Goal: Task Accomplishment & Management: Manage account settings

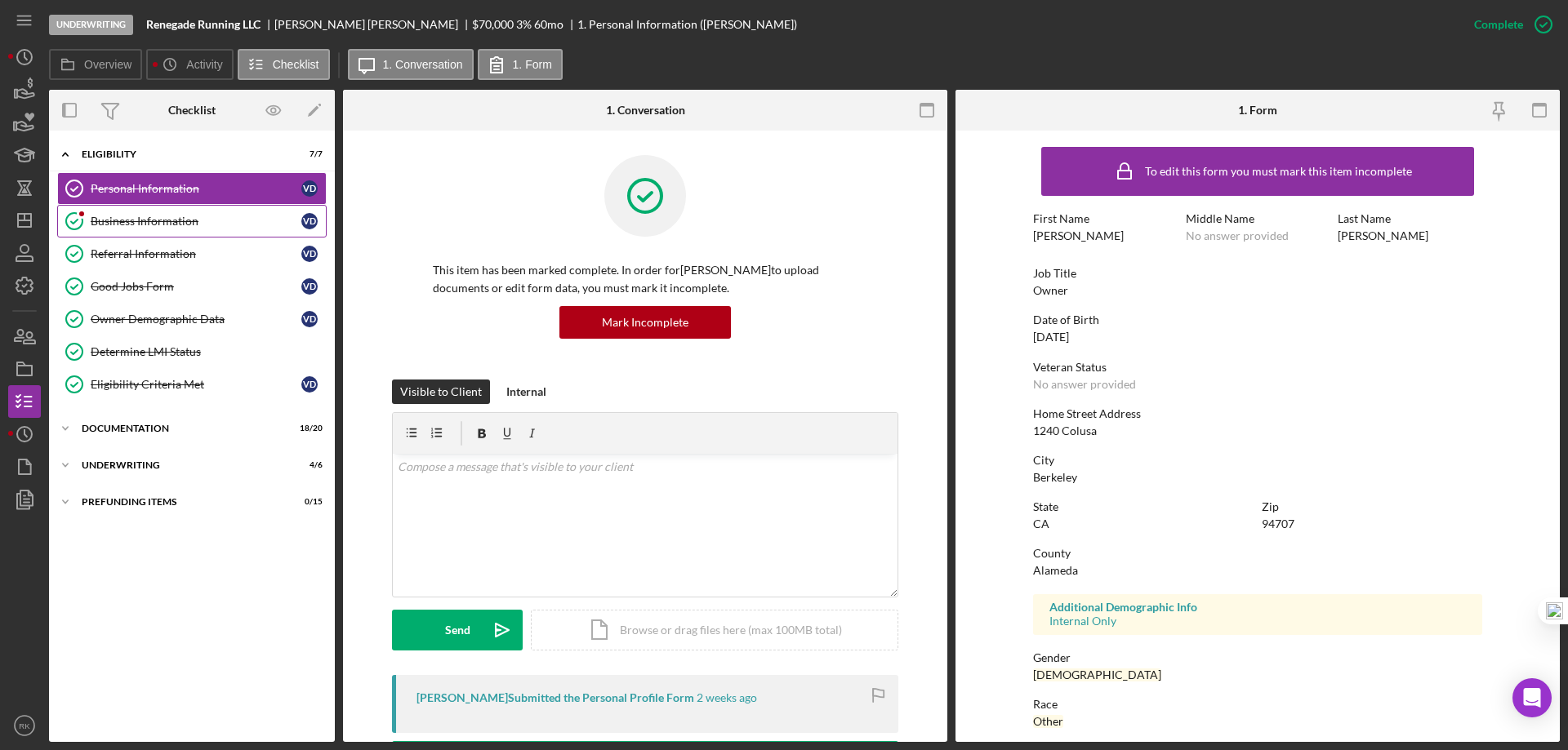
scroll to position [150, 0]
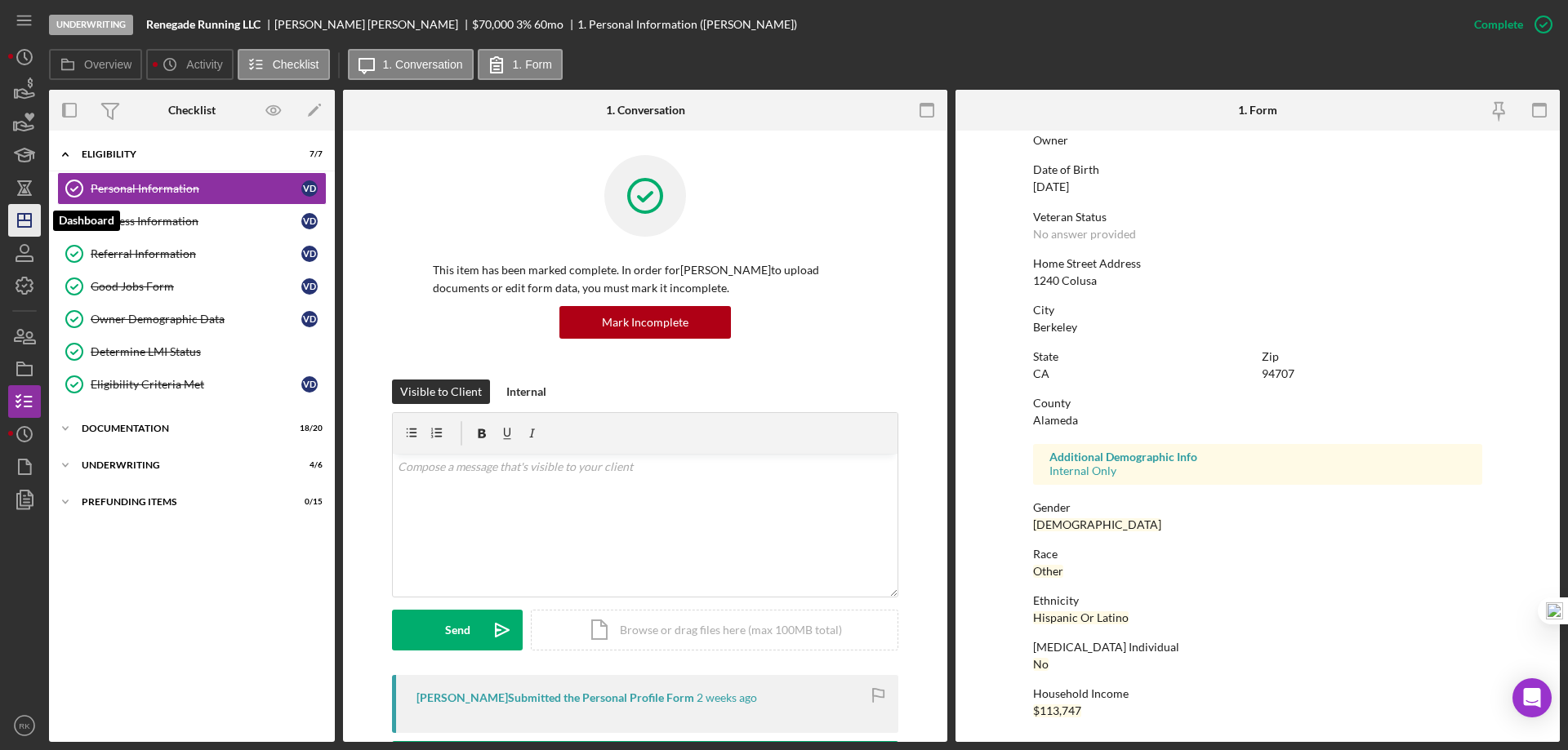
click at [27, 214] on polygon "button" at bounding box center [25, 220] width 13 height 13
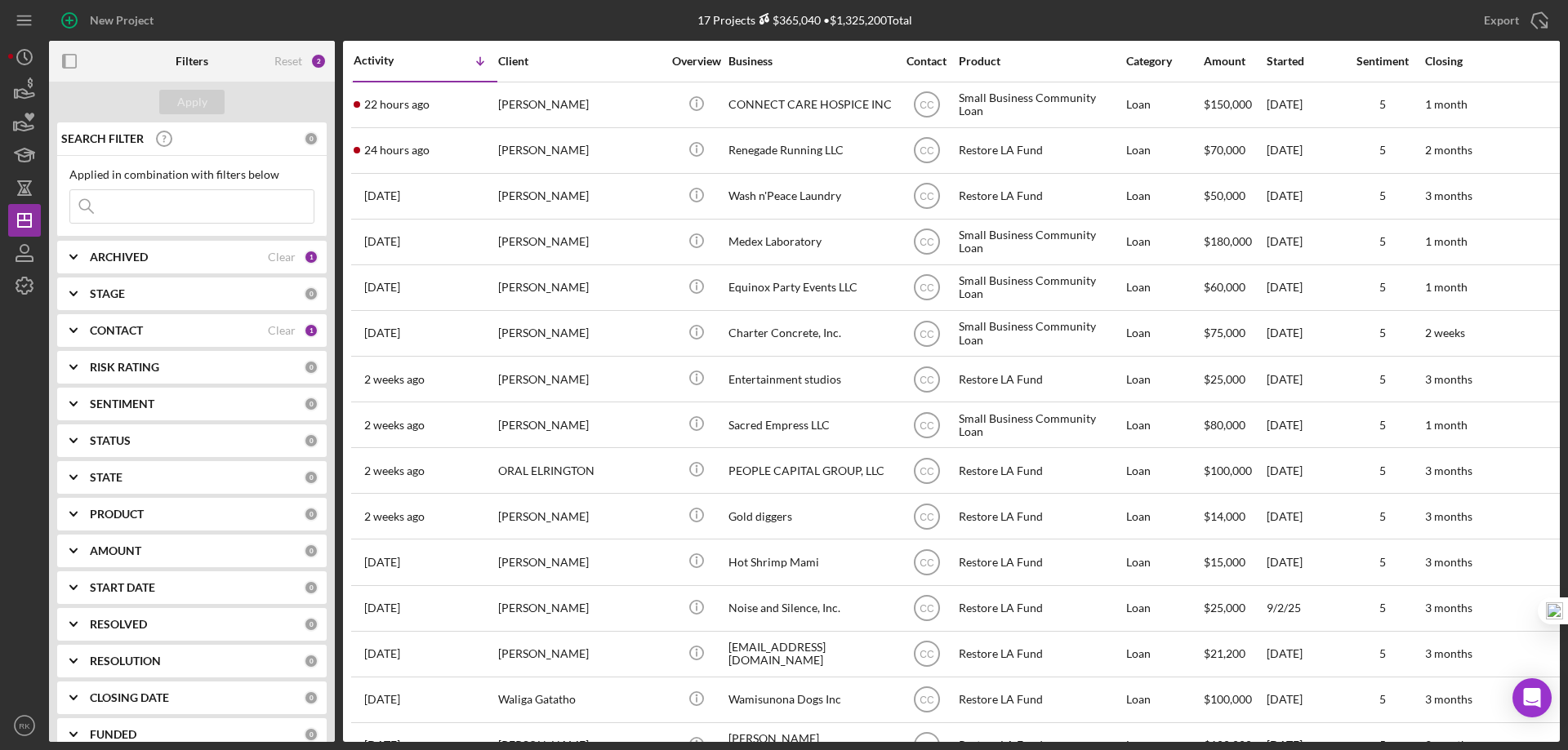
click at [117, 331] on b "CONTACT" at bounding box center [117, 330] width 53 height 13
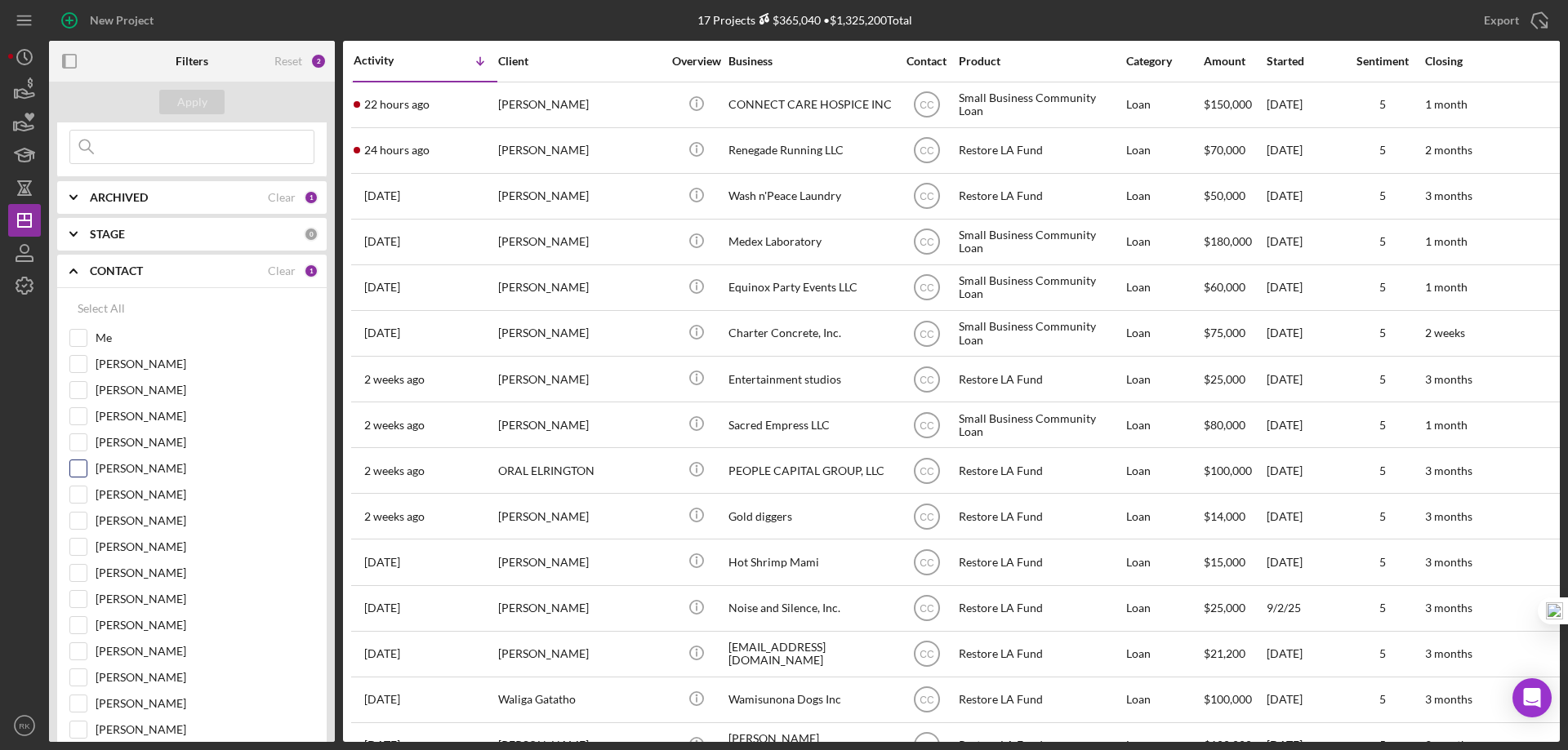
scroll to position [108, 0]
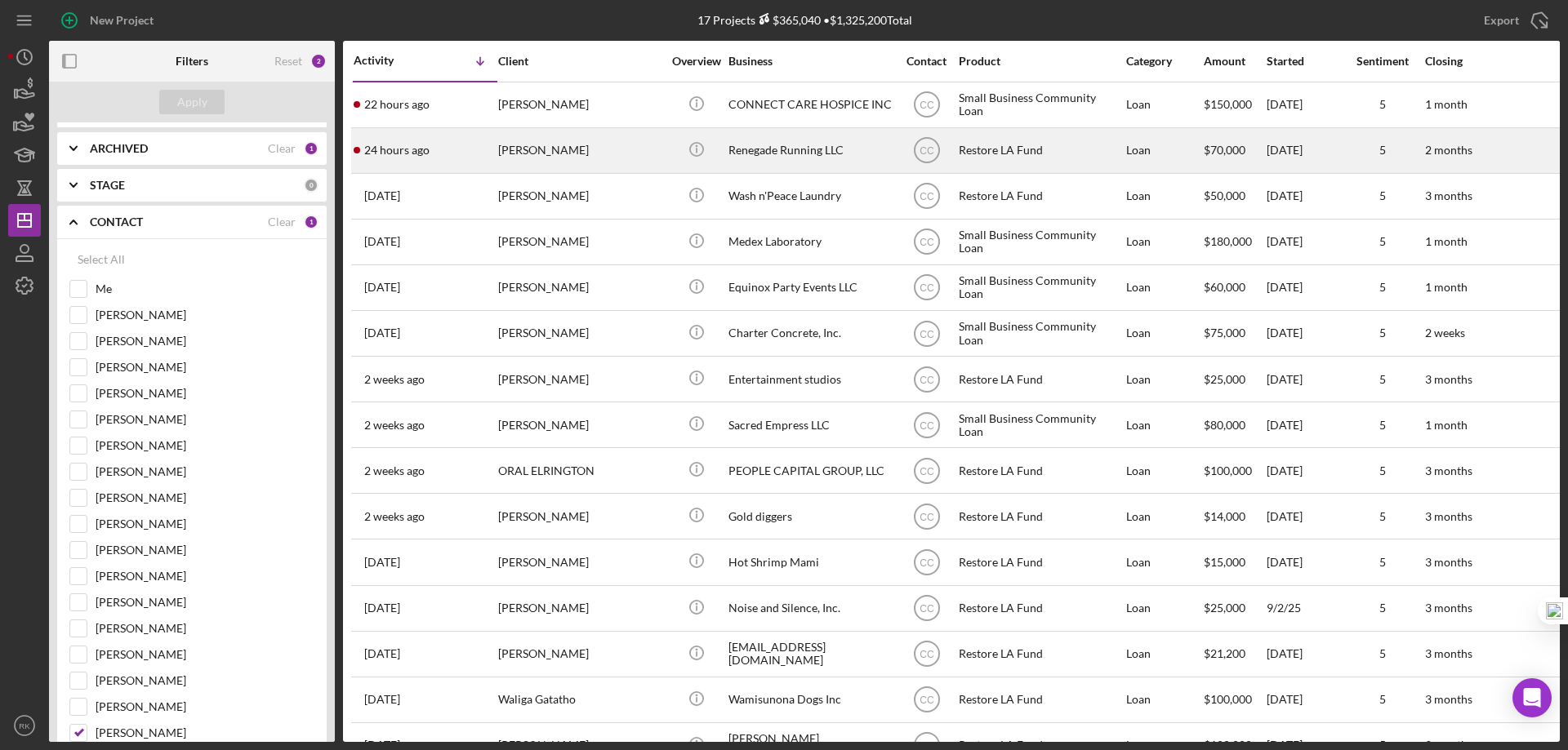
click at [773, 153] on div "Renegade Running LLC" at bounding box center [809, 151] width 163 height 44
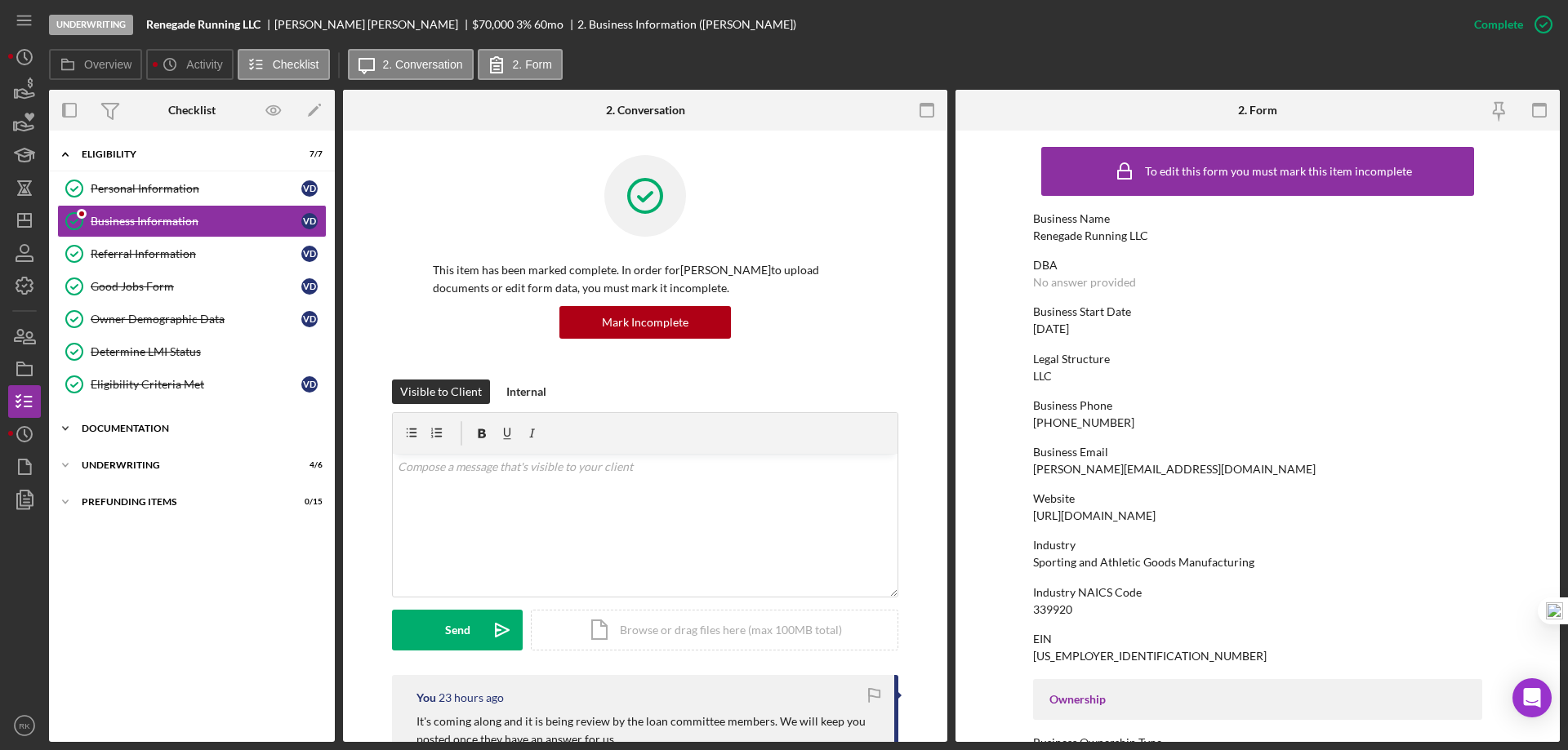
click at [157, 426] on div "Documentation" at bounding box center [199, 428] width 233 height 10
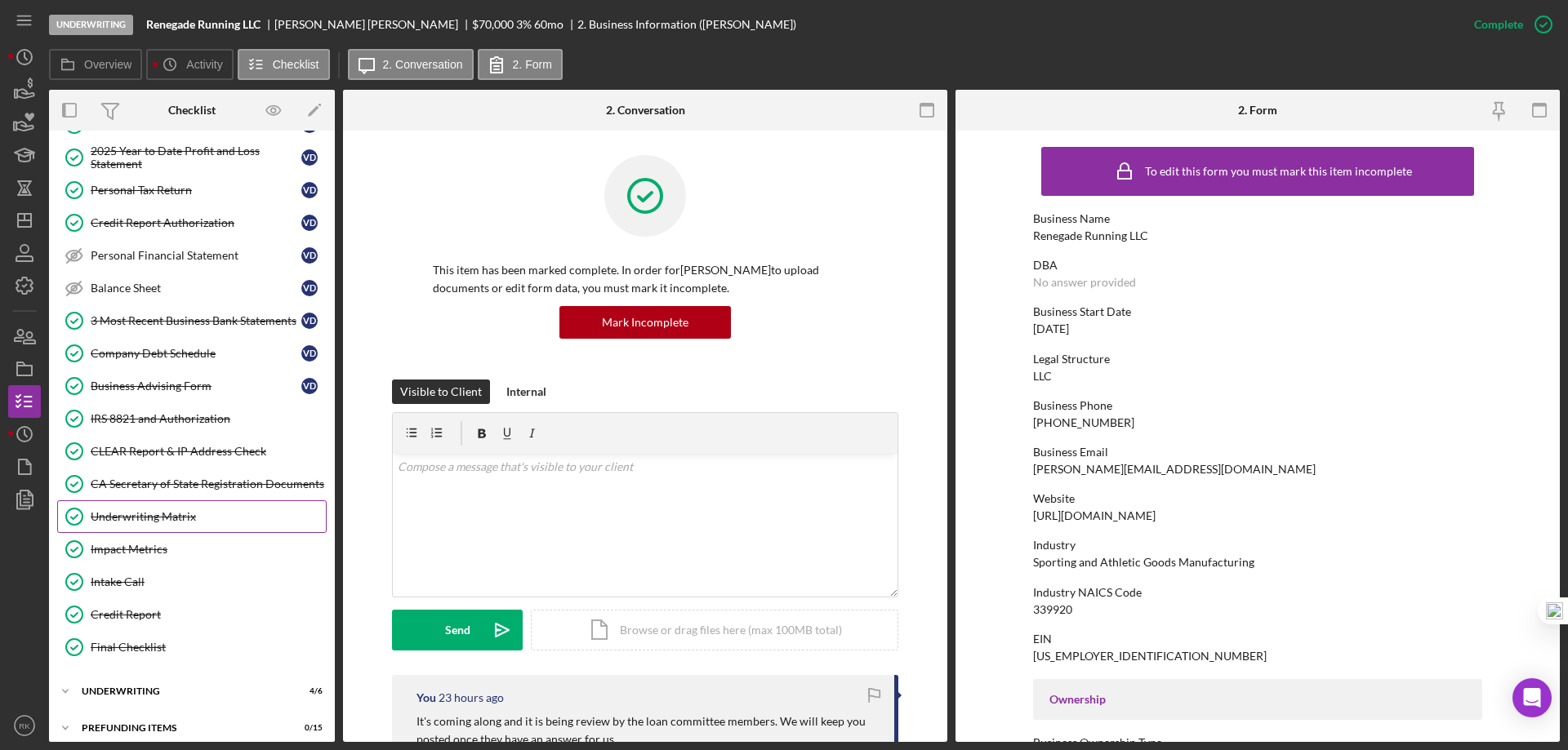
scroll to position [447, 0]
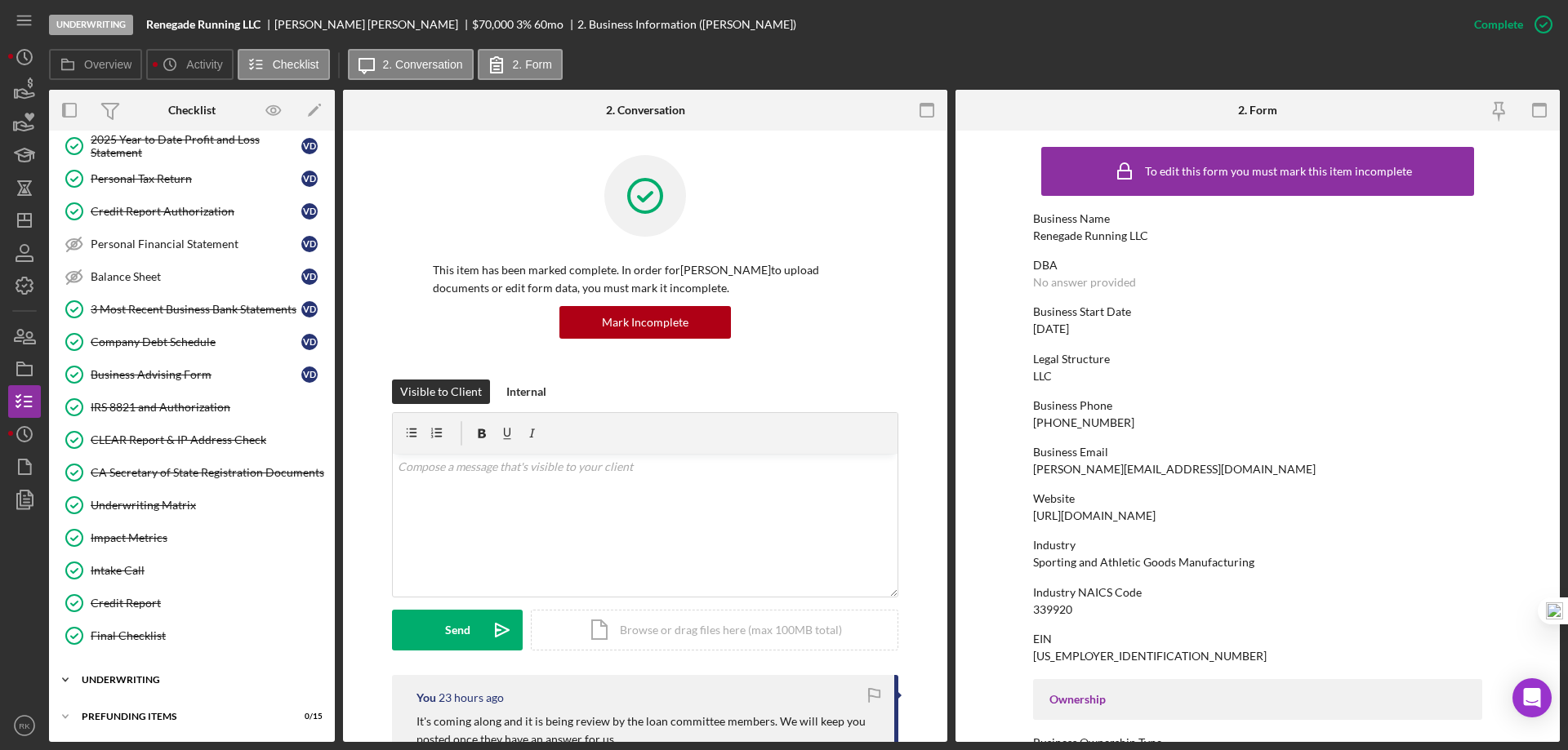
click at [146, 675] on div "Underwriting" at bounding box center [199, 680] width 233 height 10
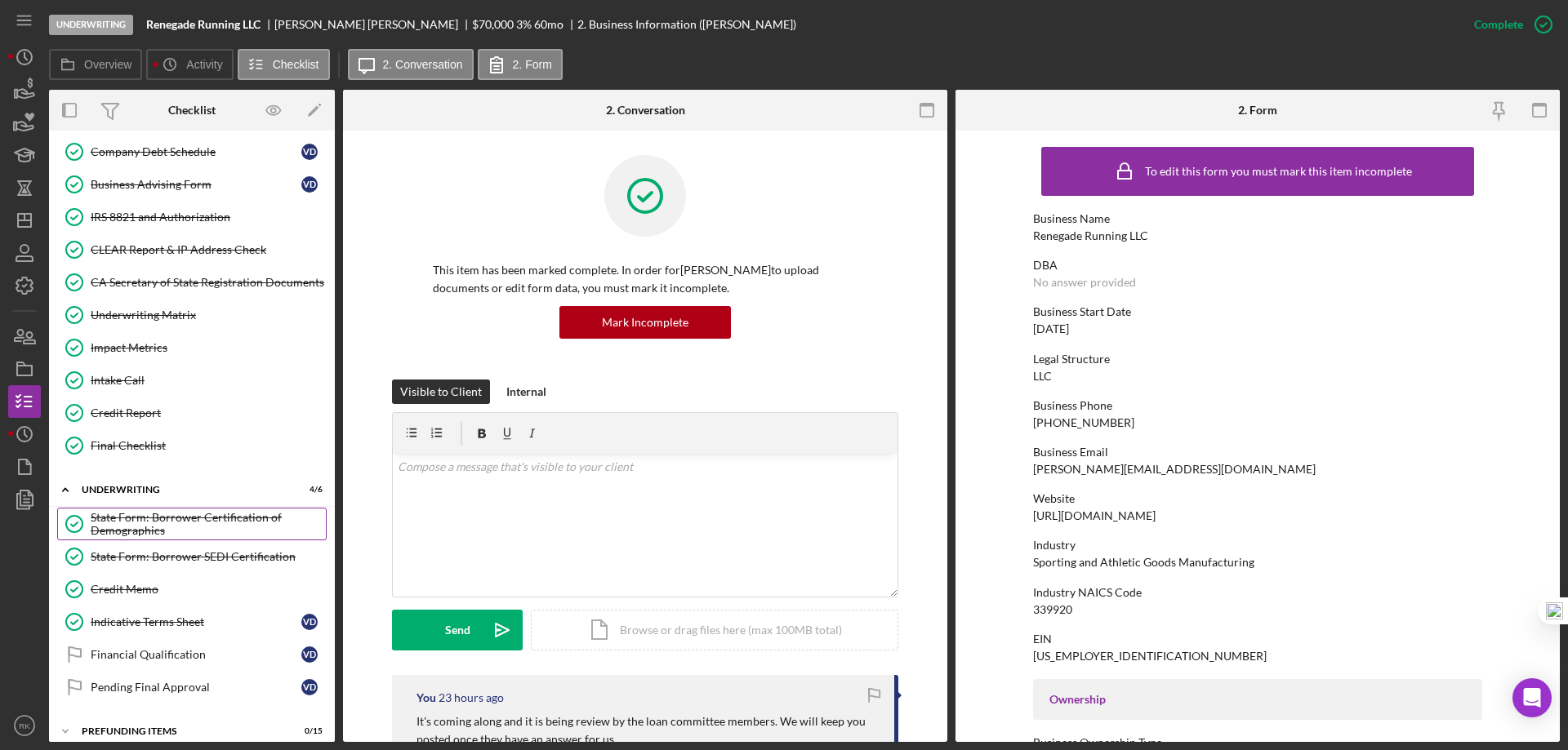
scroll to position [652, 0]
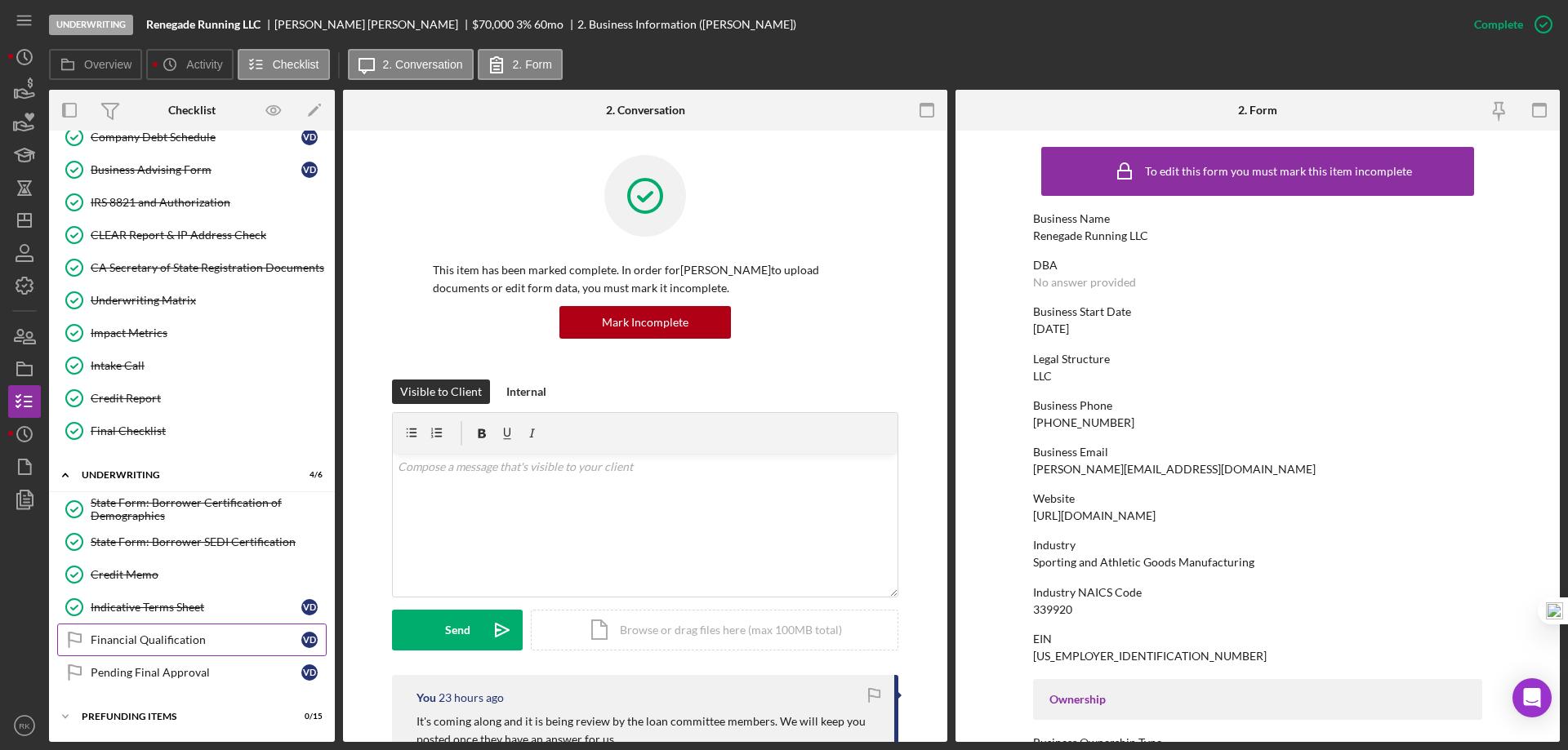
click at [163, 644] on div "Financial Qualification" at bounding box center [196, 640] width 210 height 13
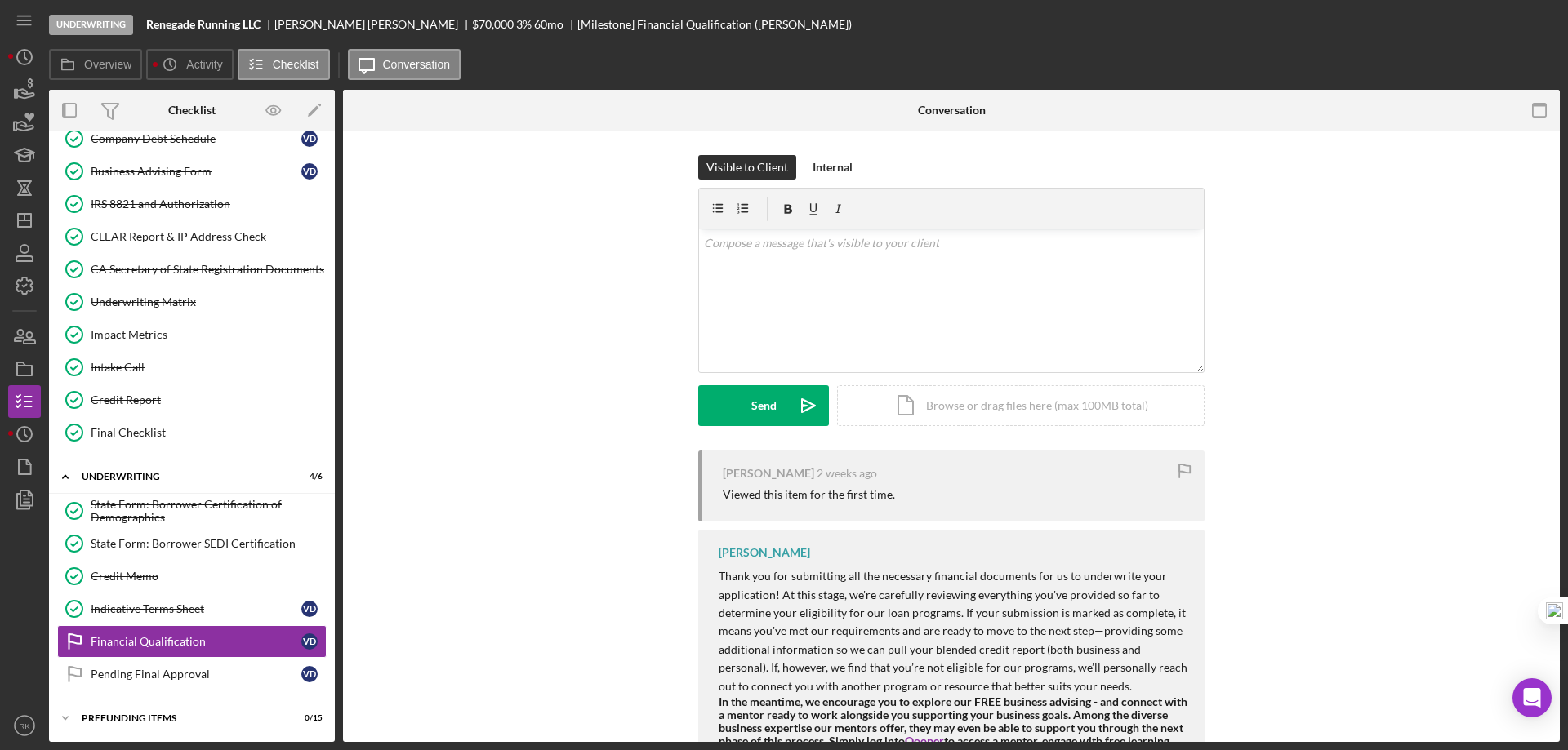
scroll to position [652, 0]
click at [1543, 25] on icon "button" at bounding box center [1543, 24] width 41 height 41
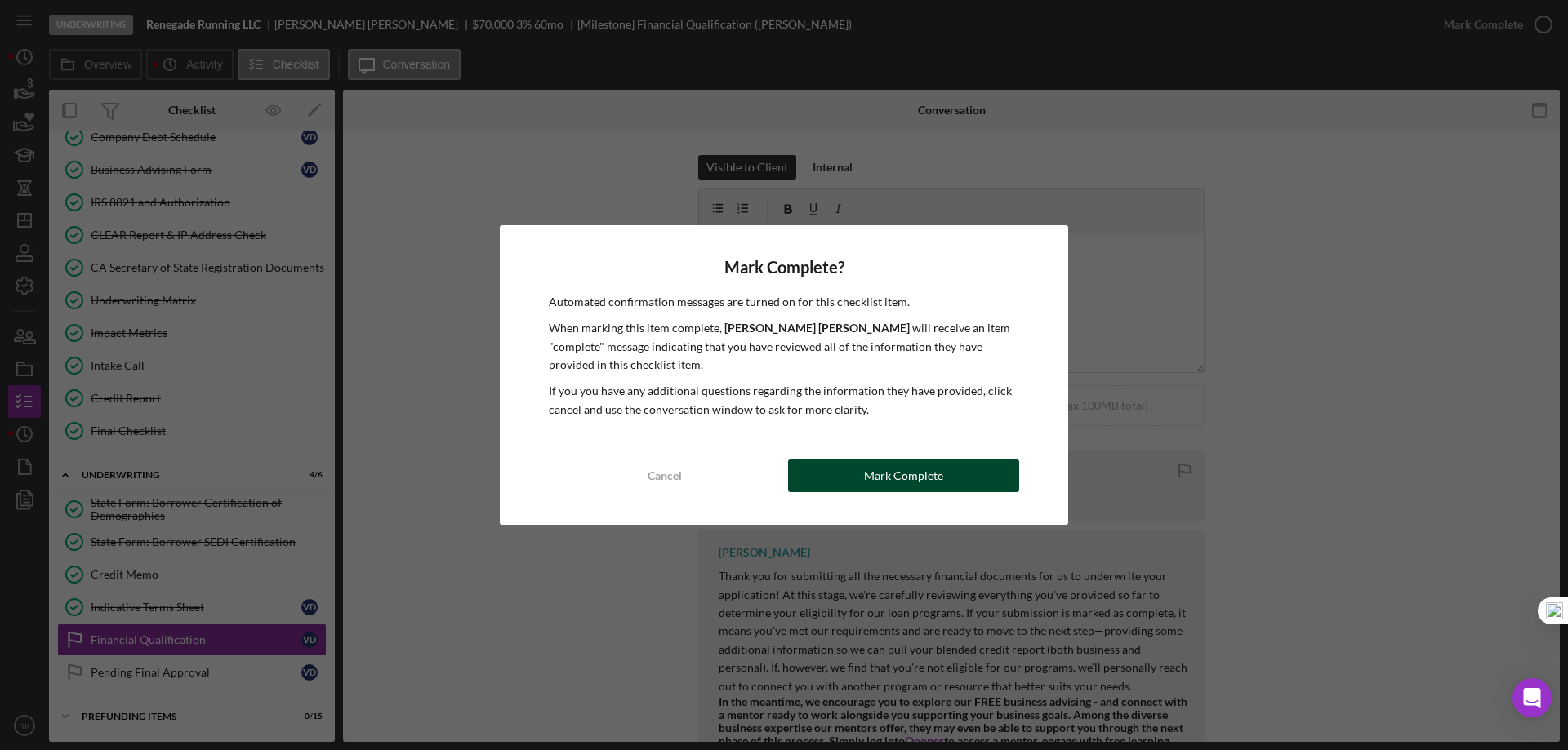
click at [899, 476] on div "Mark Complete" at bounding box center [903, 476] width 79 height 33
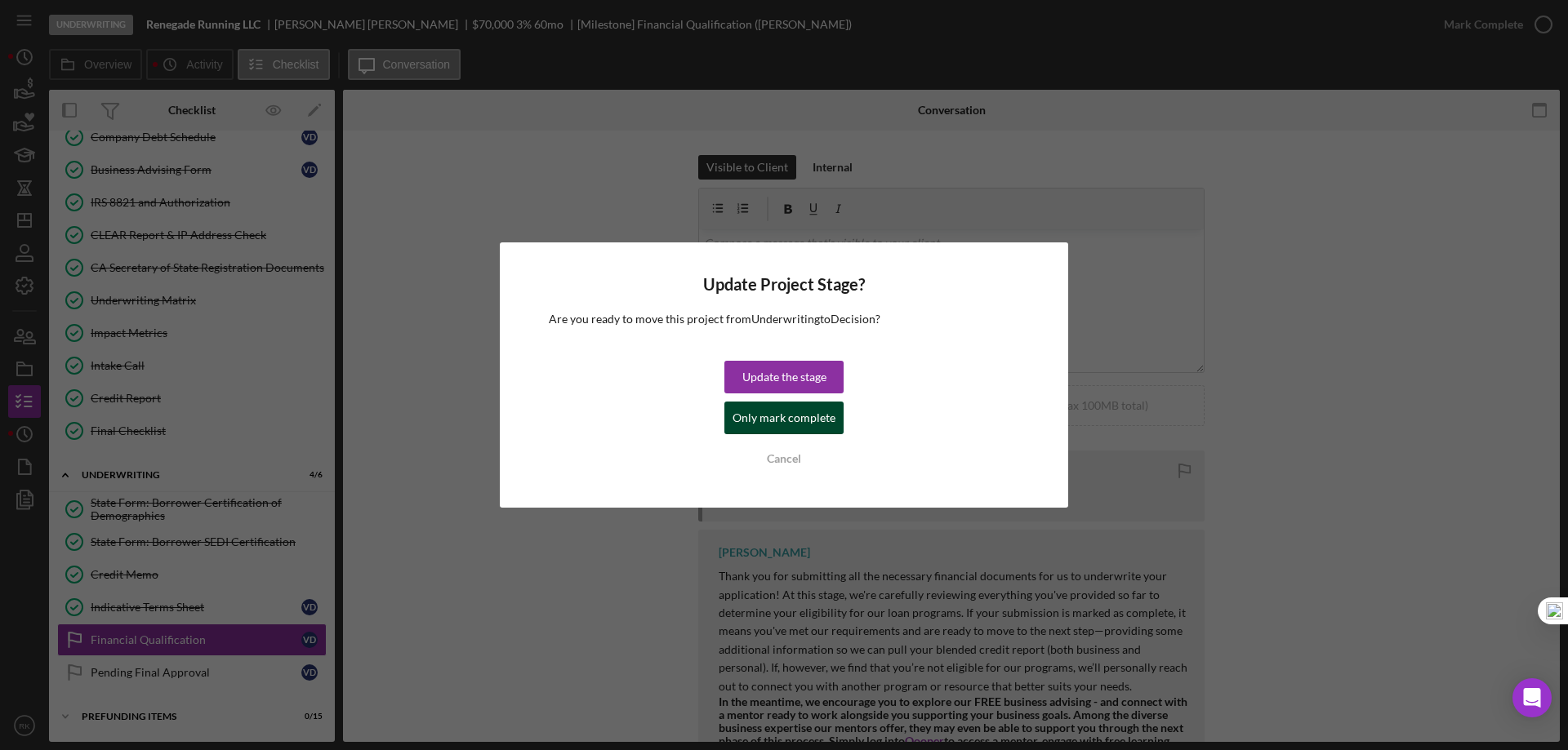
click at [782, 417] on div "Only mark complete" at bounding box center [783, 418] width 103 height 33
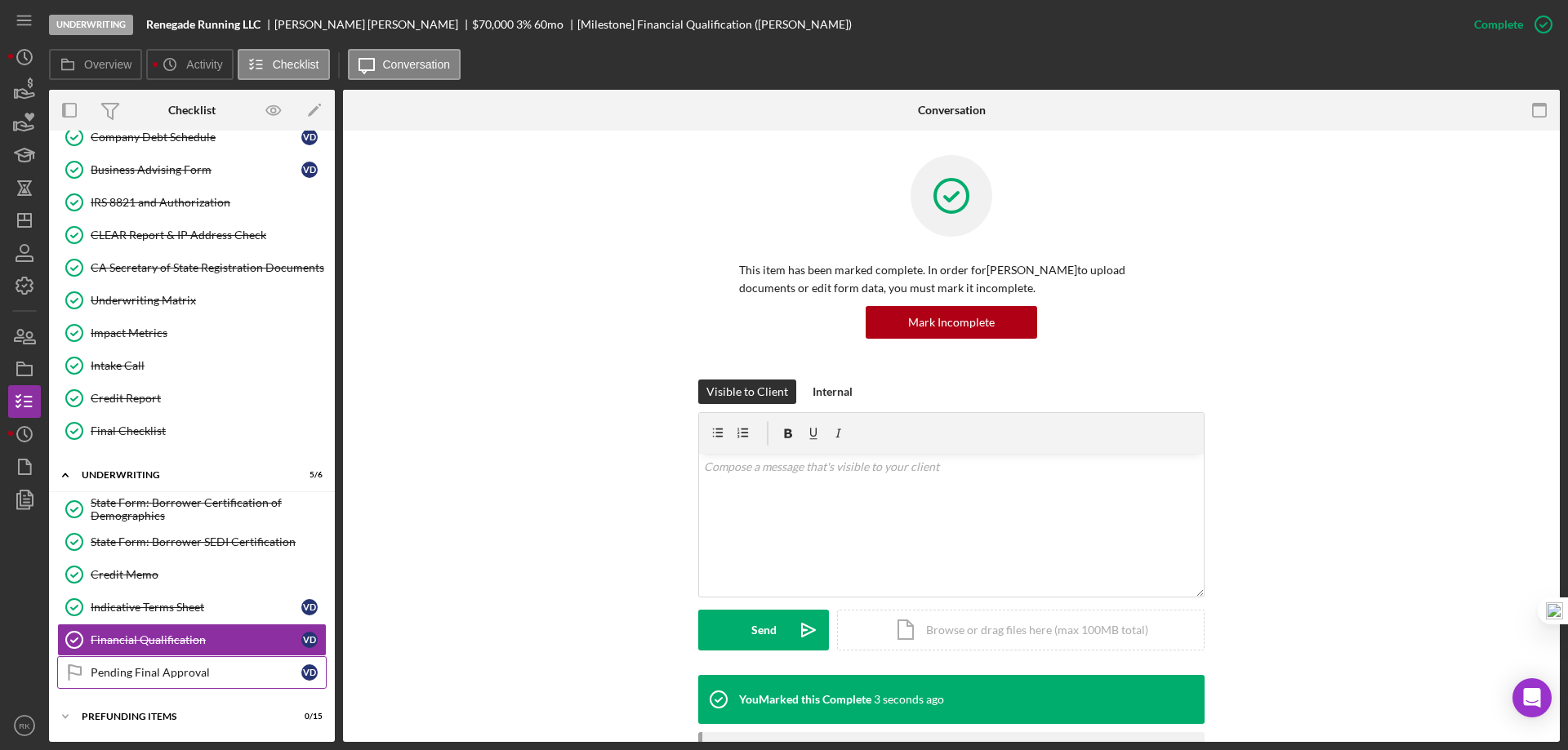
click at [158, 676] on div "Pending Final Approval" at bounding box center [196, 673] width 210 height 13
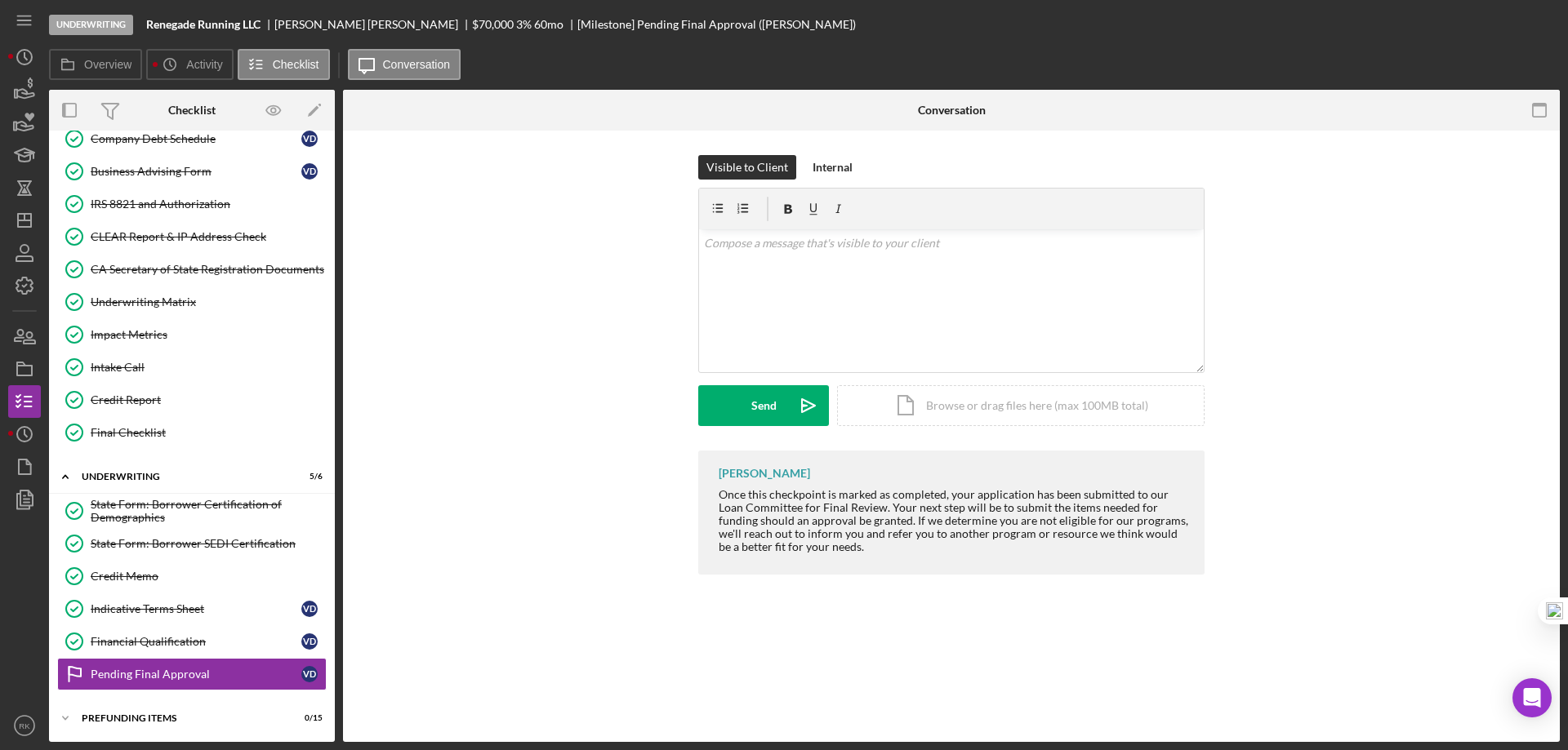
scroll to position [652, 0]
click at [1543, 20] on icon "button" at bounding box center [1543, 24] width 41 height 41
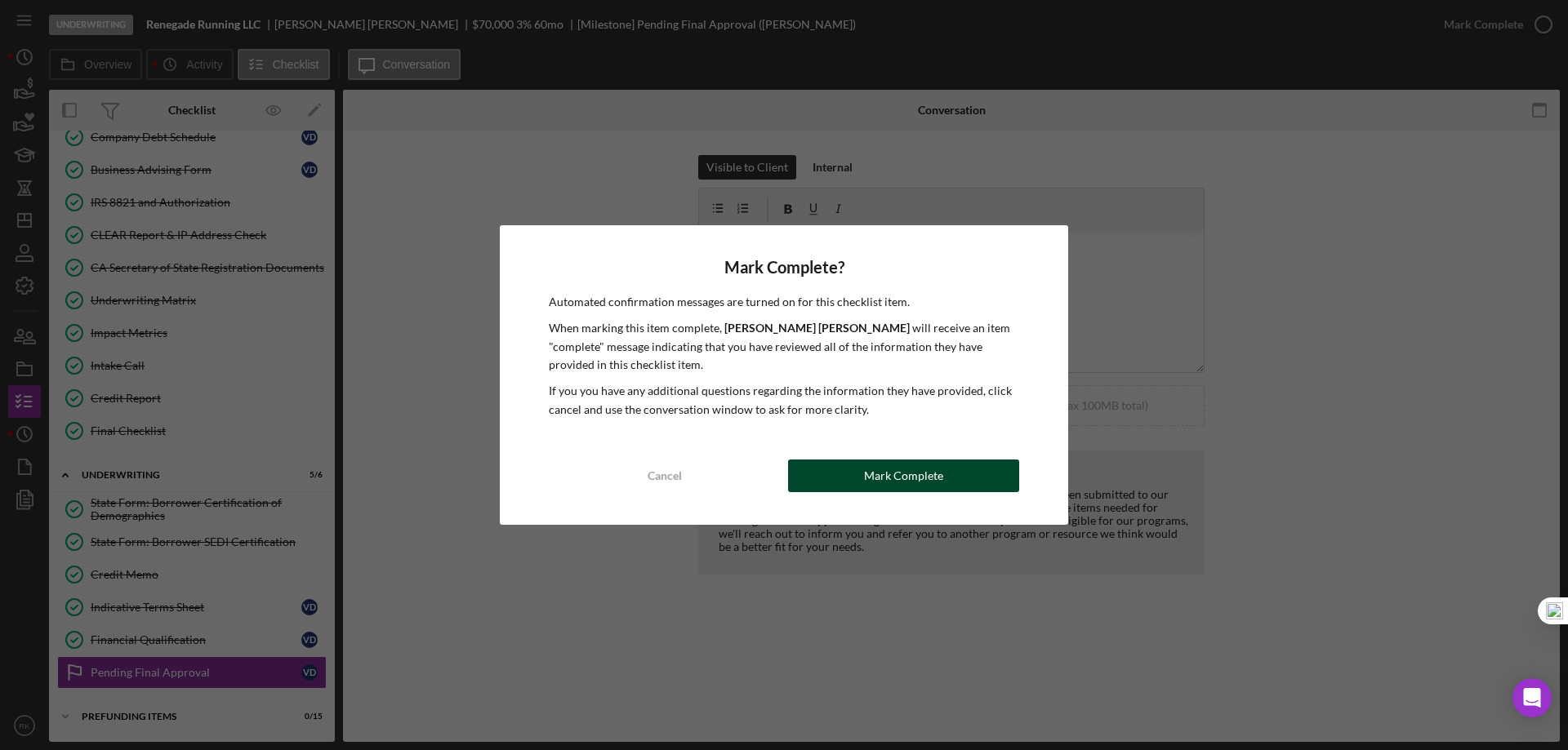
click at [907, 466] on div "Mark Complete" at bounding box center [903, 476] width 79 height 33
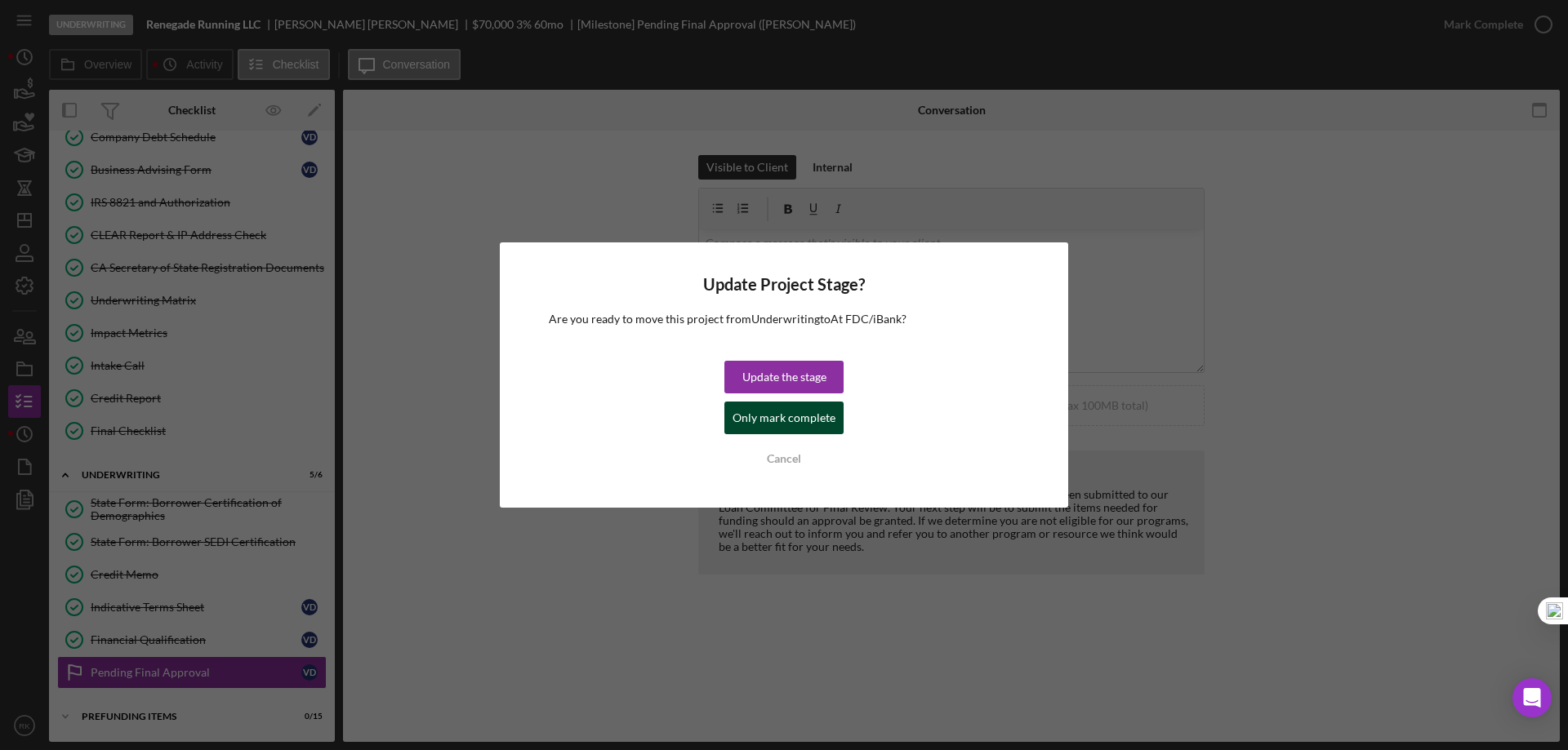
click at [799, 414] on div "Only mark complete" at bounding box center [783, 418] width 103 height 33
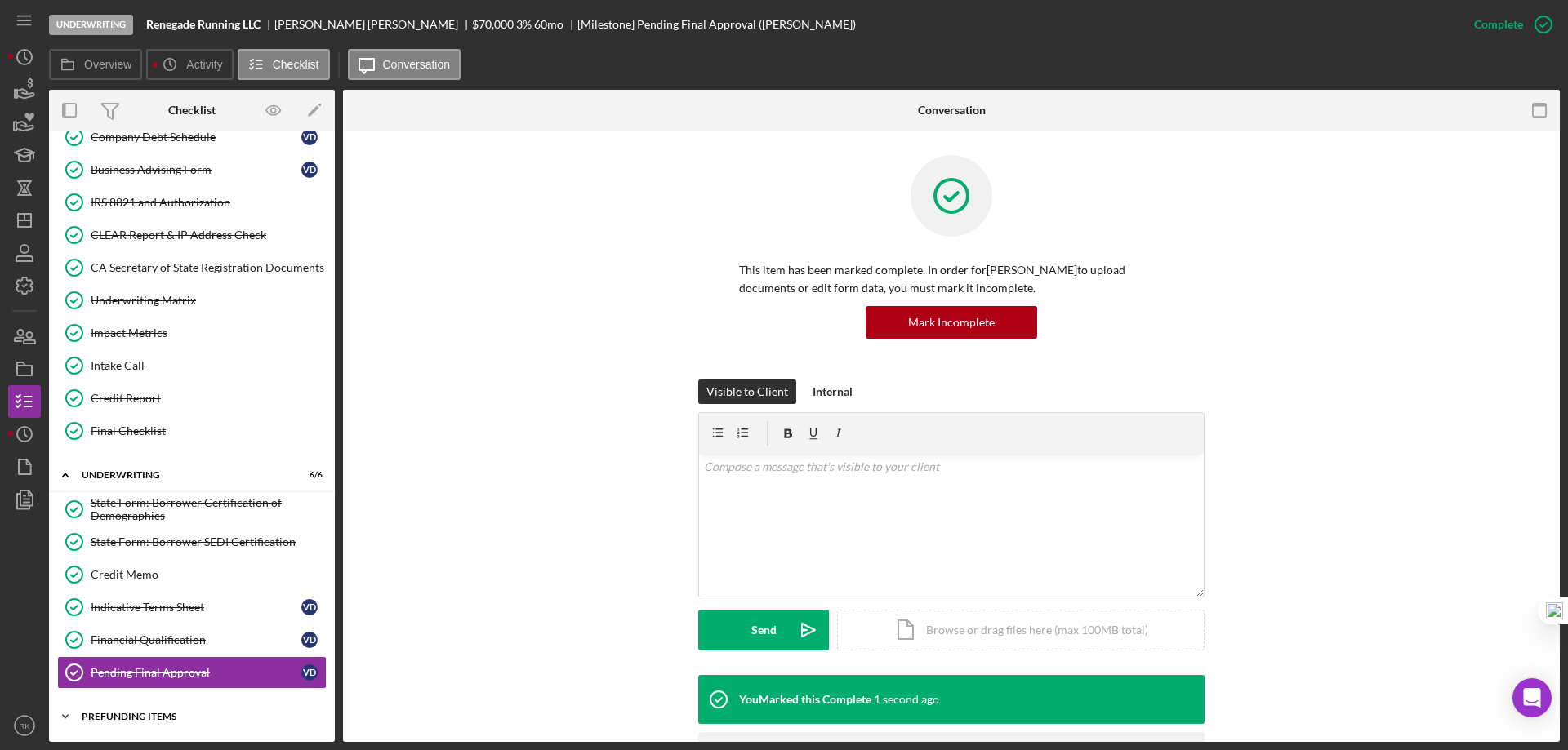
click at [135, 715] on div "Prefunding Items" at bounding box center [199, 716] width 233 height 10
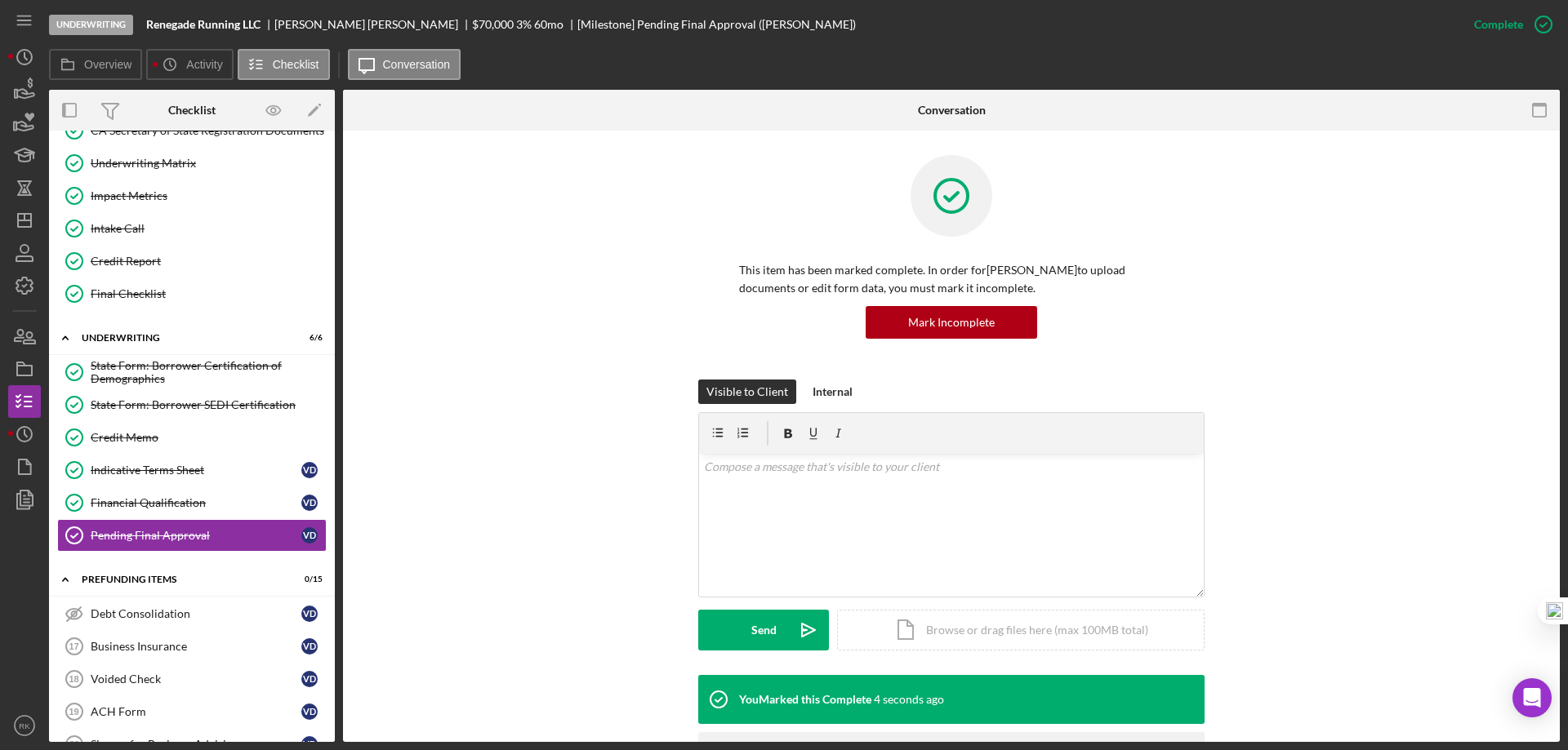
scroll to position [788, 0]
click at [20, 220] on line "button" at bounding box center [25, 220] width 13 height 0
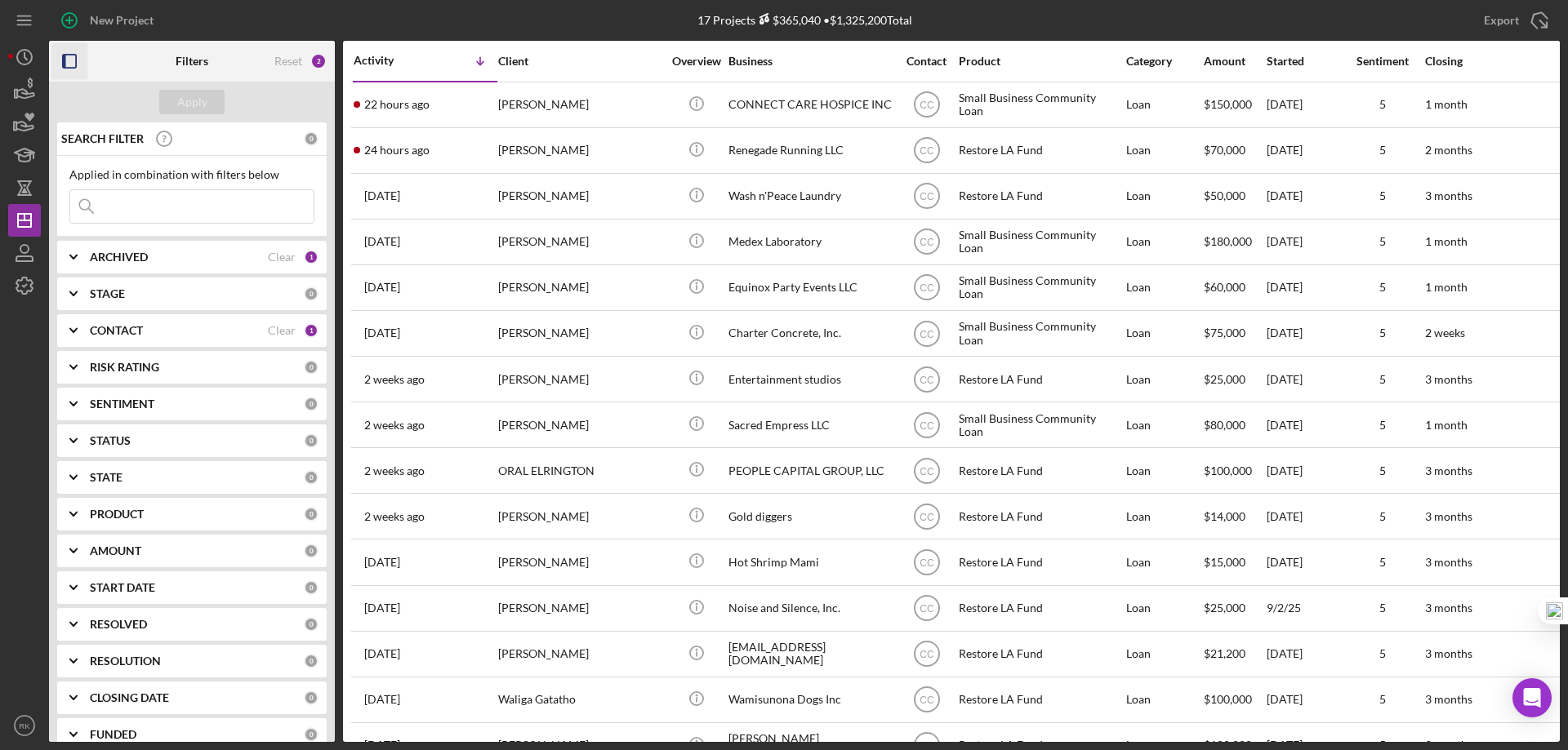
click at [71, 65] on icon "button" at bounding box center [69, 62] width 36 height 36
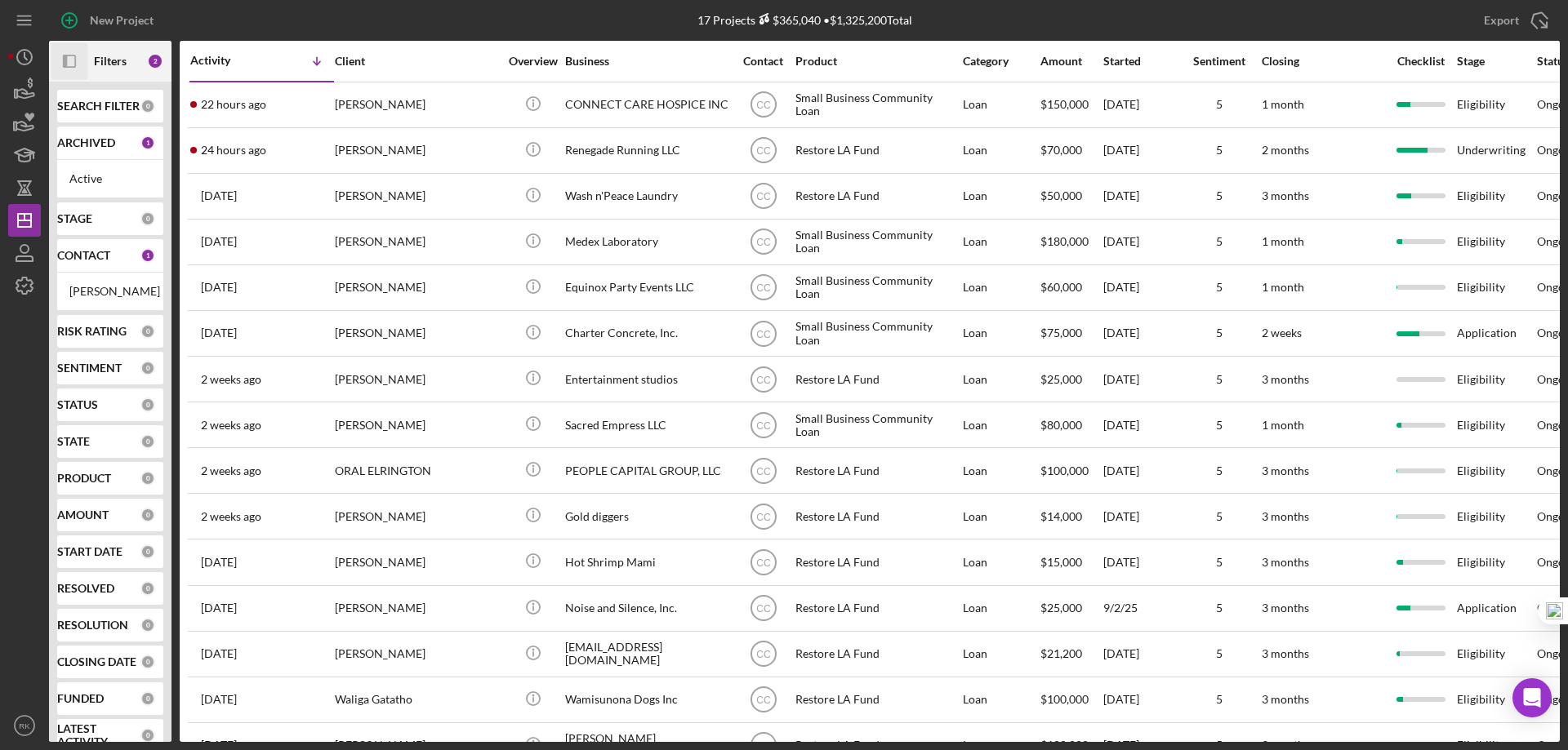
click at [98, 261] on b "CONTACT" at bounding box center [84, 255] width 53 height 13
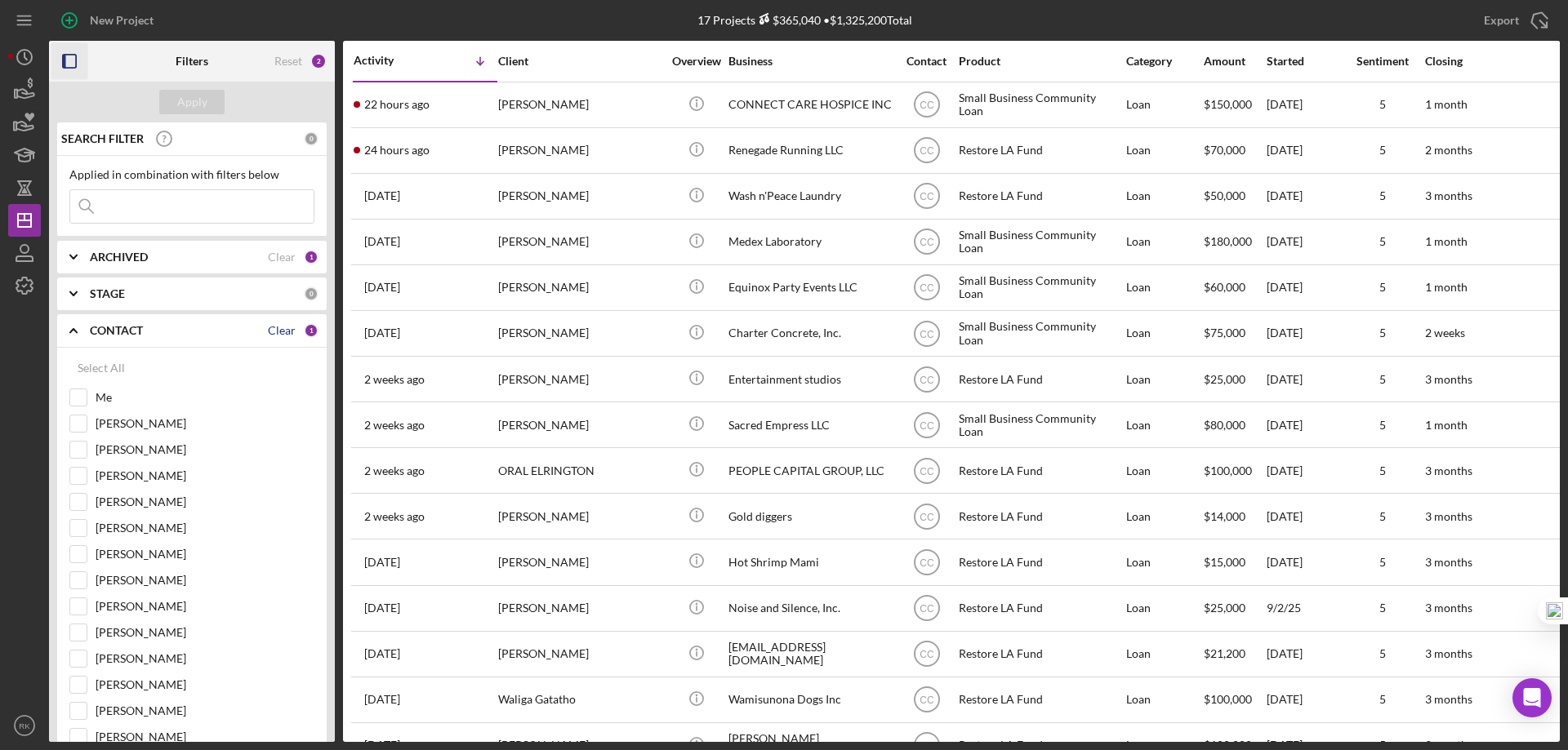
click at [278, 335] on div "Clear" at bounding box center [281, 330] width 27 height 13
checkbox input "false"
drag, startPoint x: 83, startPoint y: 400, endPoint x: 87, endPoint y: 383, distance: 17.5
click at [83, 399] on input "Me" at bounding box center [78, 398] width 16 height 16
checkbox input "true"
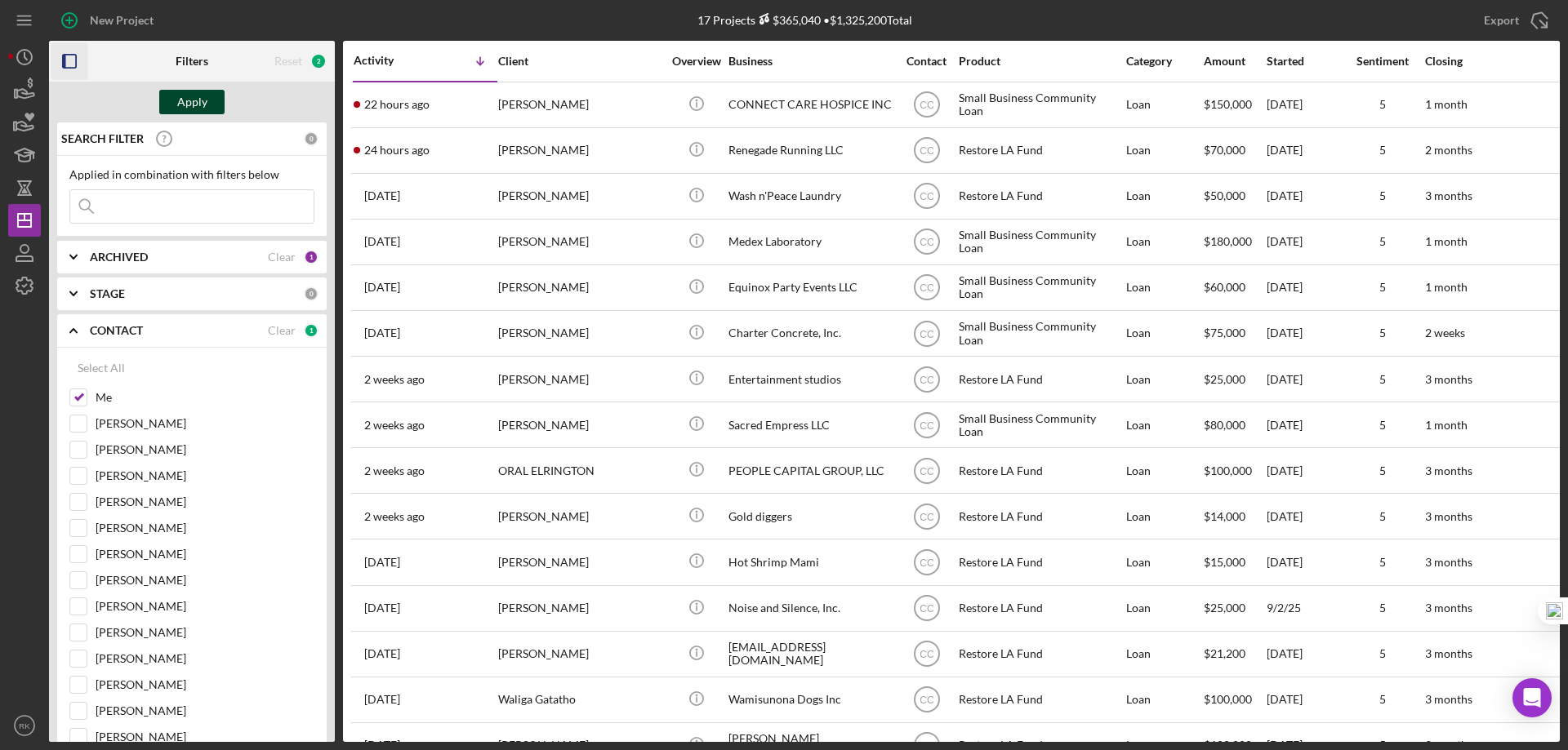
click at [186, 99] on div "Apply" at bounding box center [192, 102] width 30 height 25
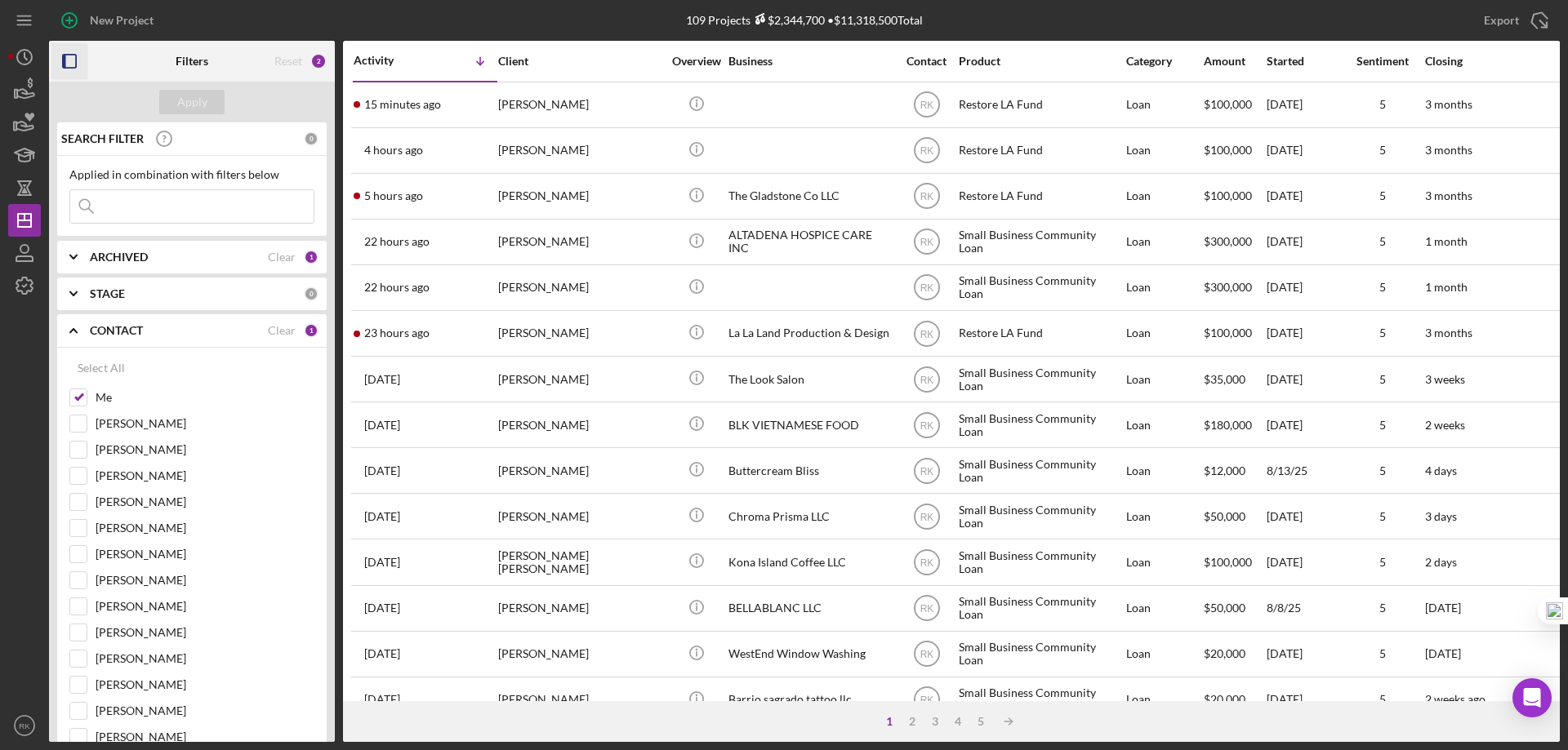
click at [74, 56] on icon "button" at bounding box center [69, 62] width 36 height 36
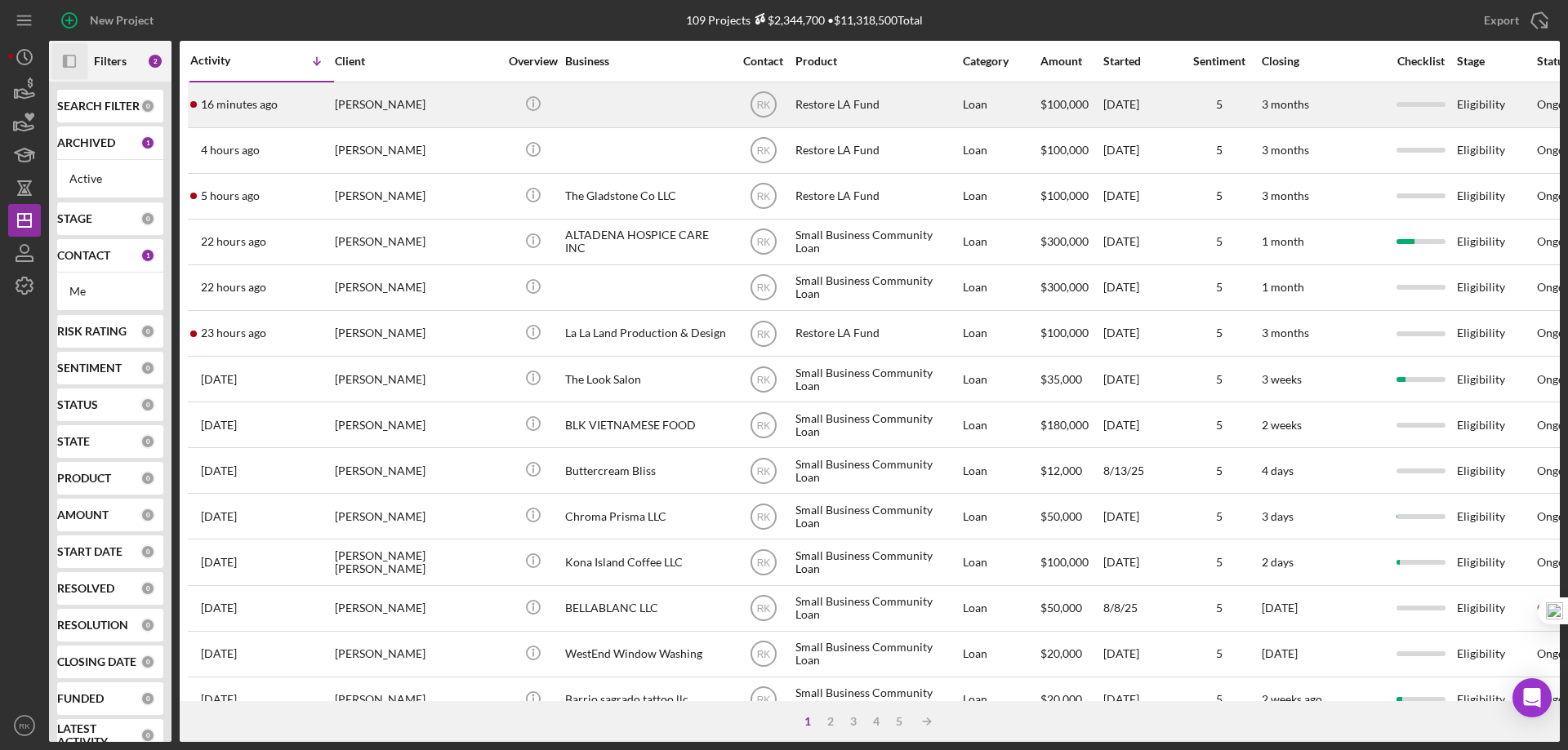
click at [416, 108] on div "[PERSON_NAME]" at bounding box center [416, 105] width 163 height 44
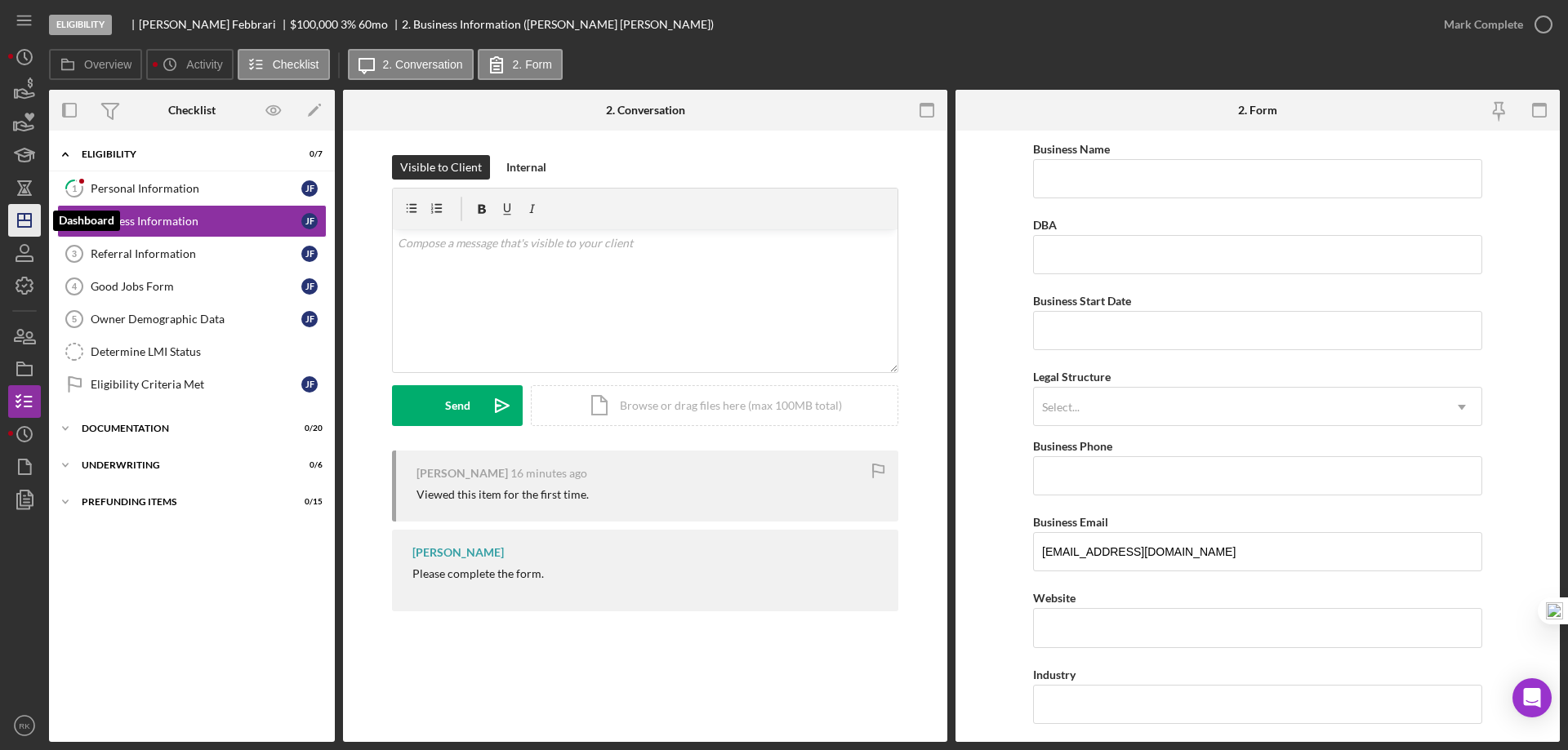
drag, startPoint x: 30, startPoint y: 212, endPoint x: 25, endPoint y: 225, distance: 13.9
click at [30, 211] on icon "Icon/Dashboard" at bounding box center [24, 220] width 41 height 41
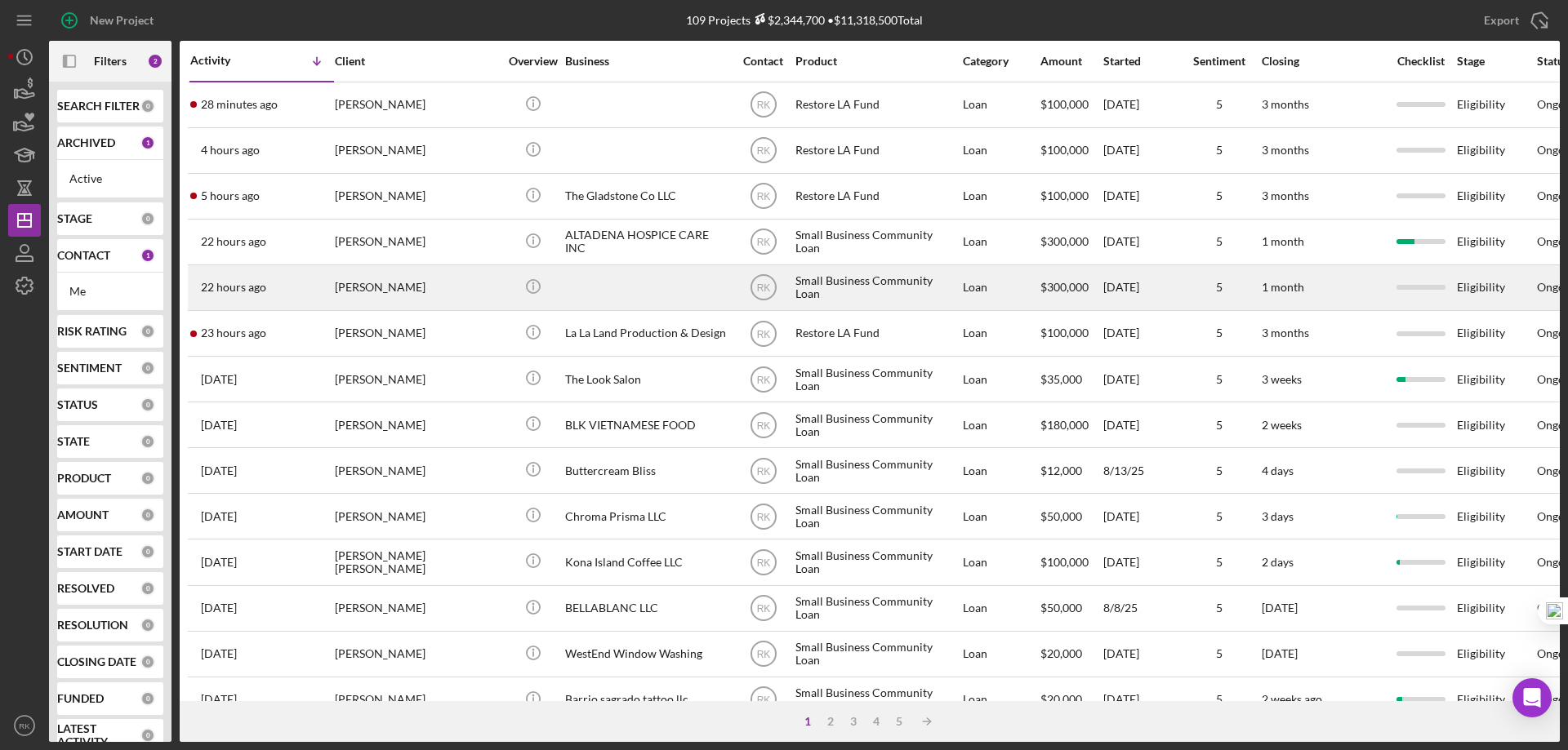
click at [589, 297] on div at bounding box center [646, 288] width 163 height 44
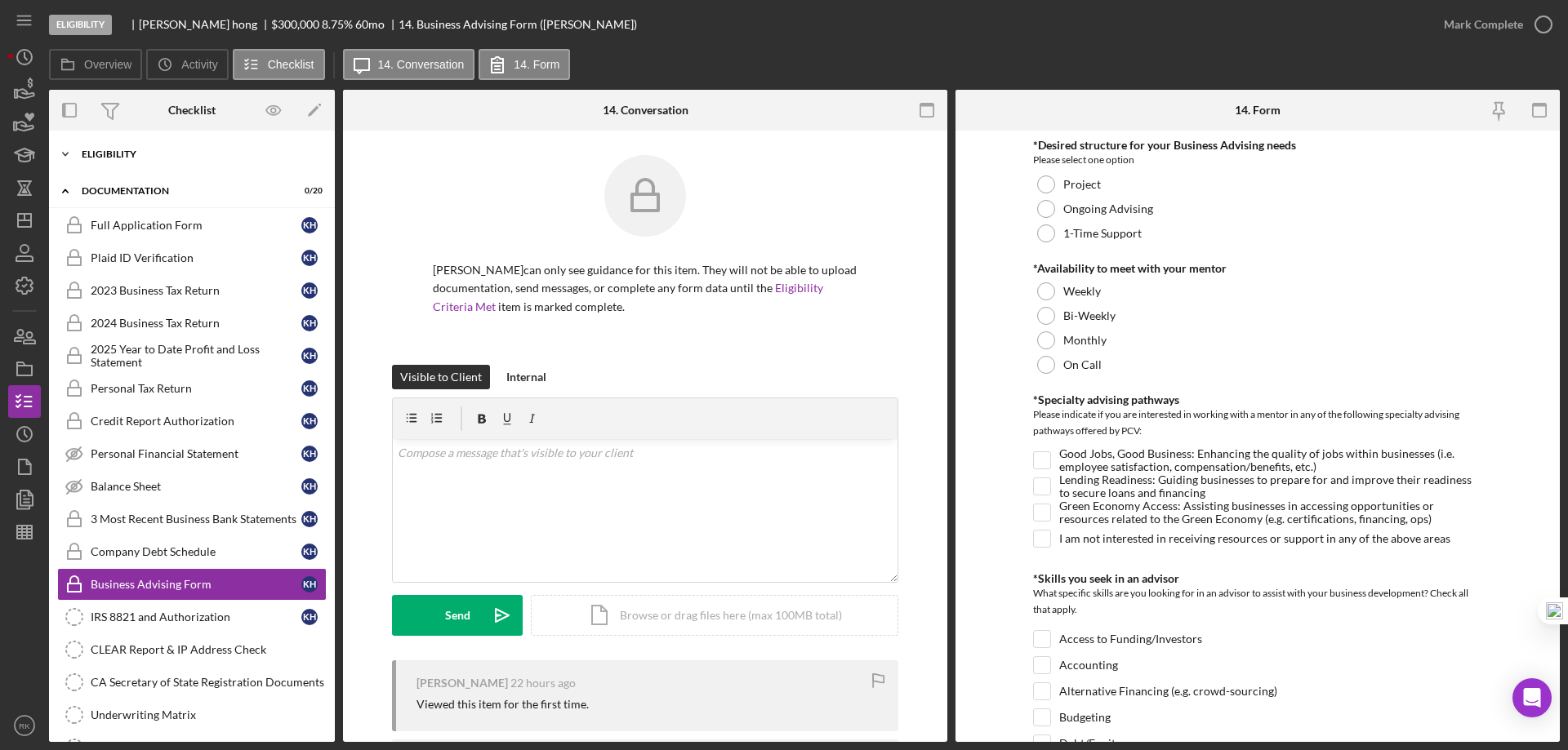
click at [125, 165] on div "Icon/Expander Eligibility 0 / 6" at bounding box center [192, 155] width 286 height 33
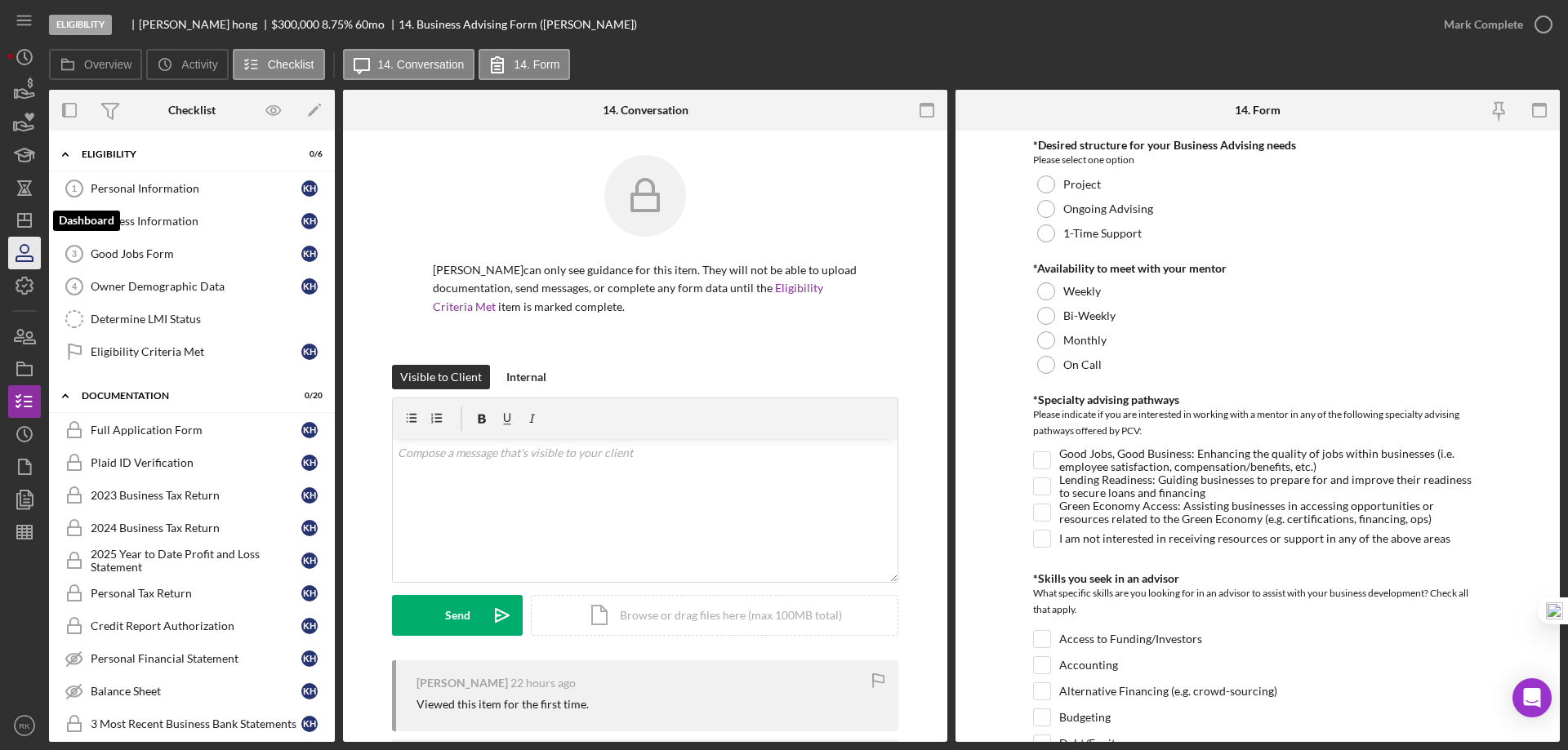
drag, startPoint x: 27, startPoint y: 225, endPoint x: 33, endPoint y: 241, distance: 17.1
click at [27, 225] on icon "Icon/Dashboard" at bounding box center [24, 220] width 41 height 41
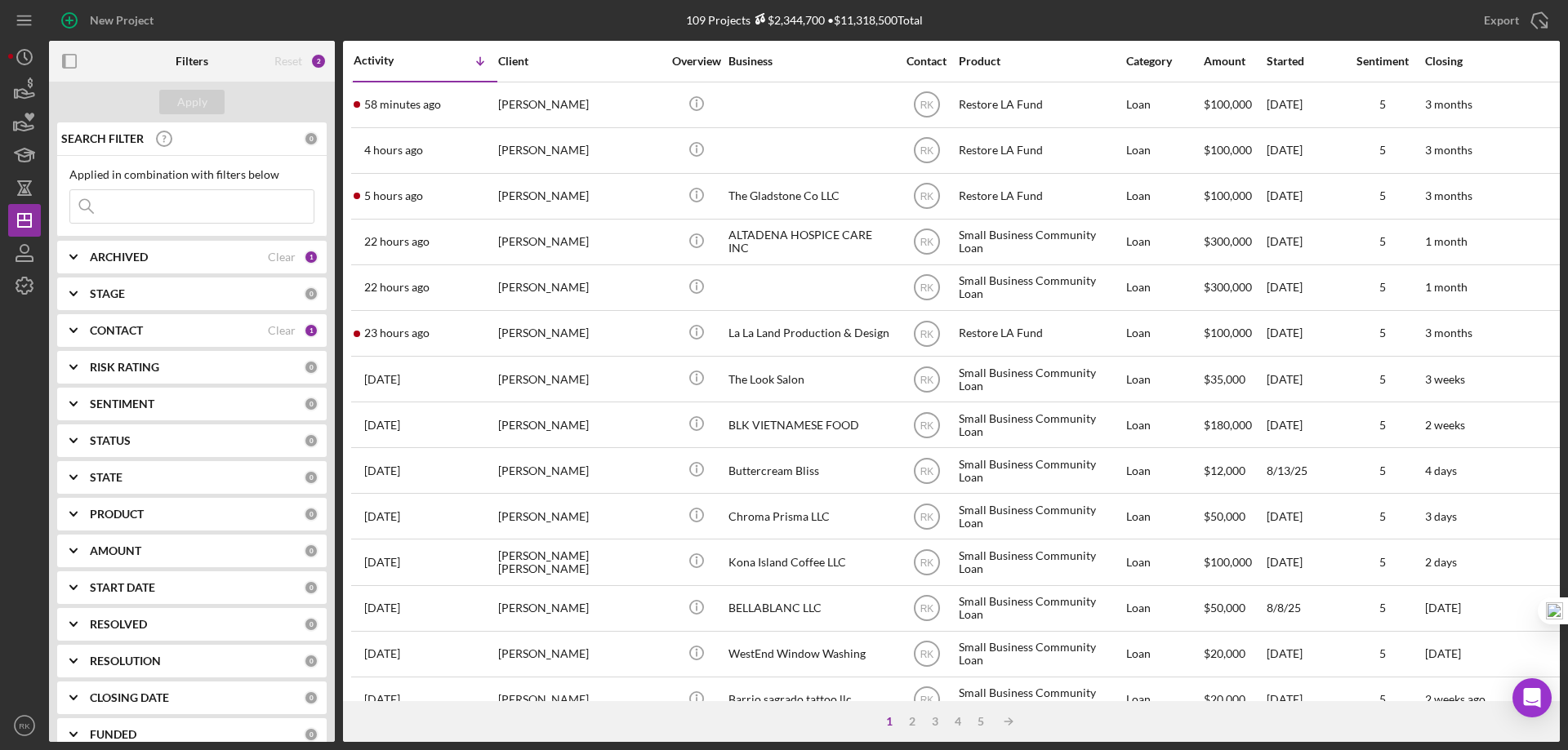
click at [107, 329] on b "CONTACT" at bounding box center [117, 330] width 53 height 13
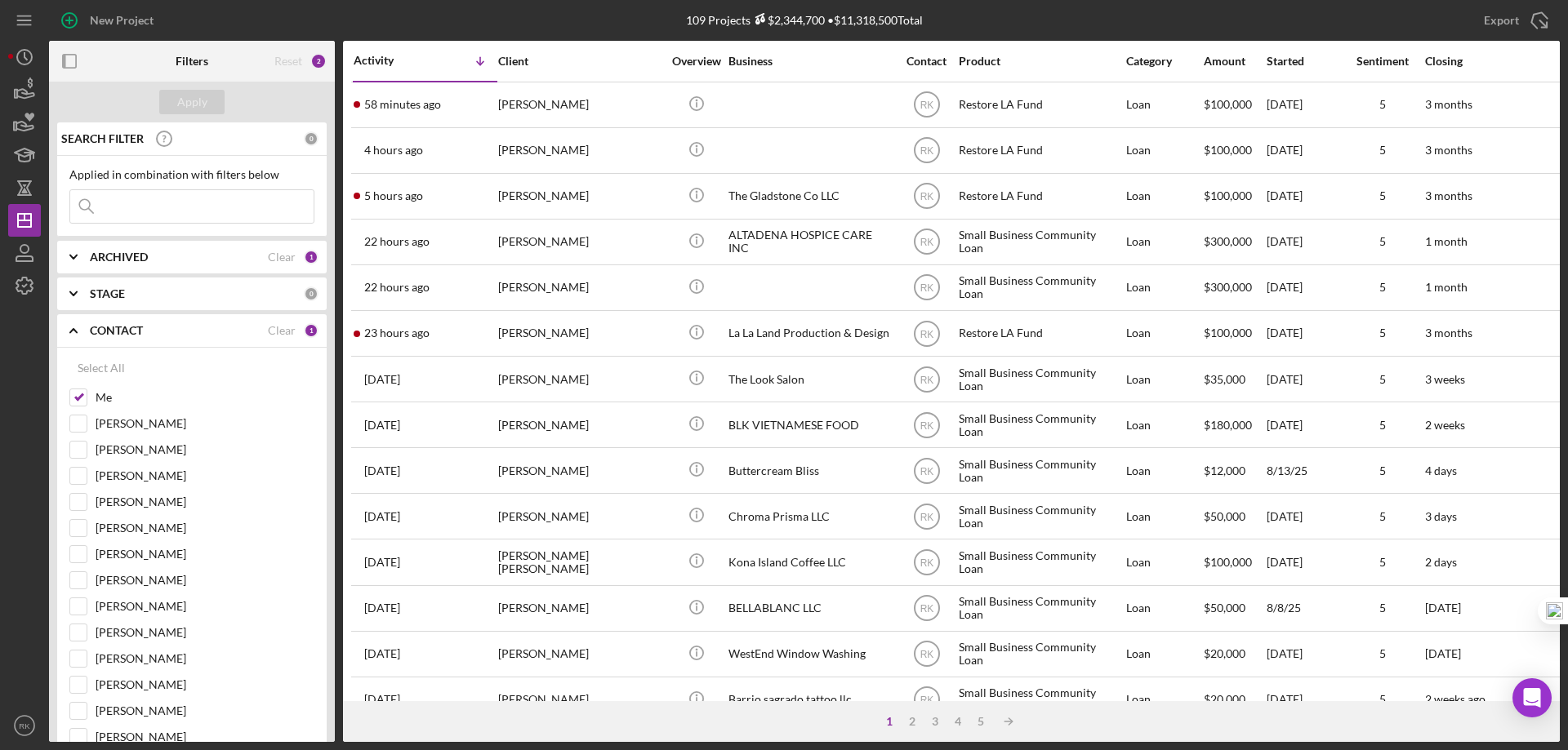
click at [79, 329] on icon "Icon/Expander" at bounding box center [73, 330] width 41 height 41
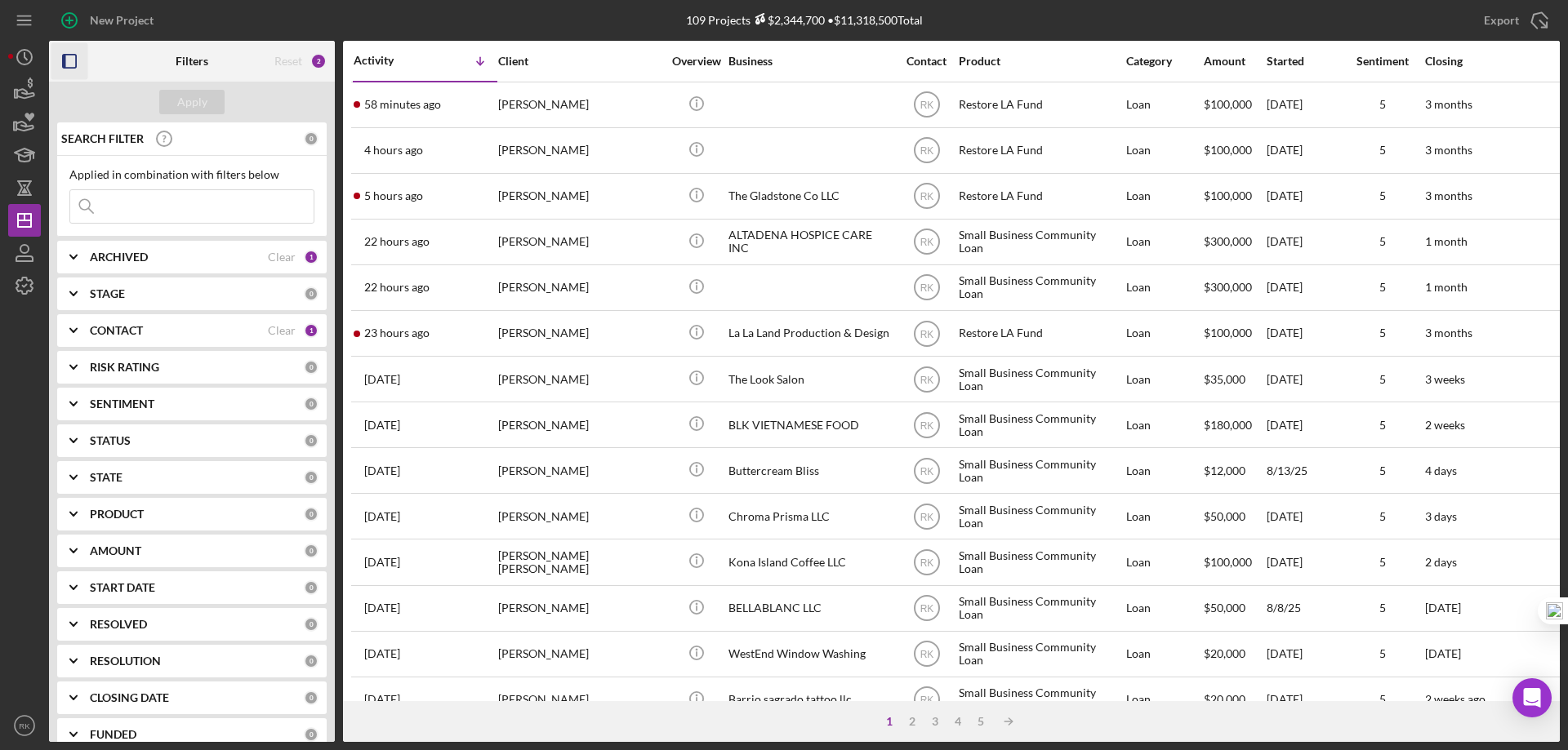
click at [73, 60] on icon "button" at bounding box center [69, 62] width 36 height 36
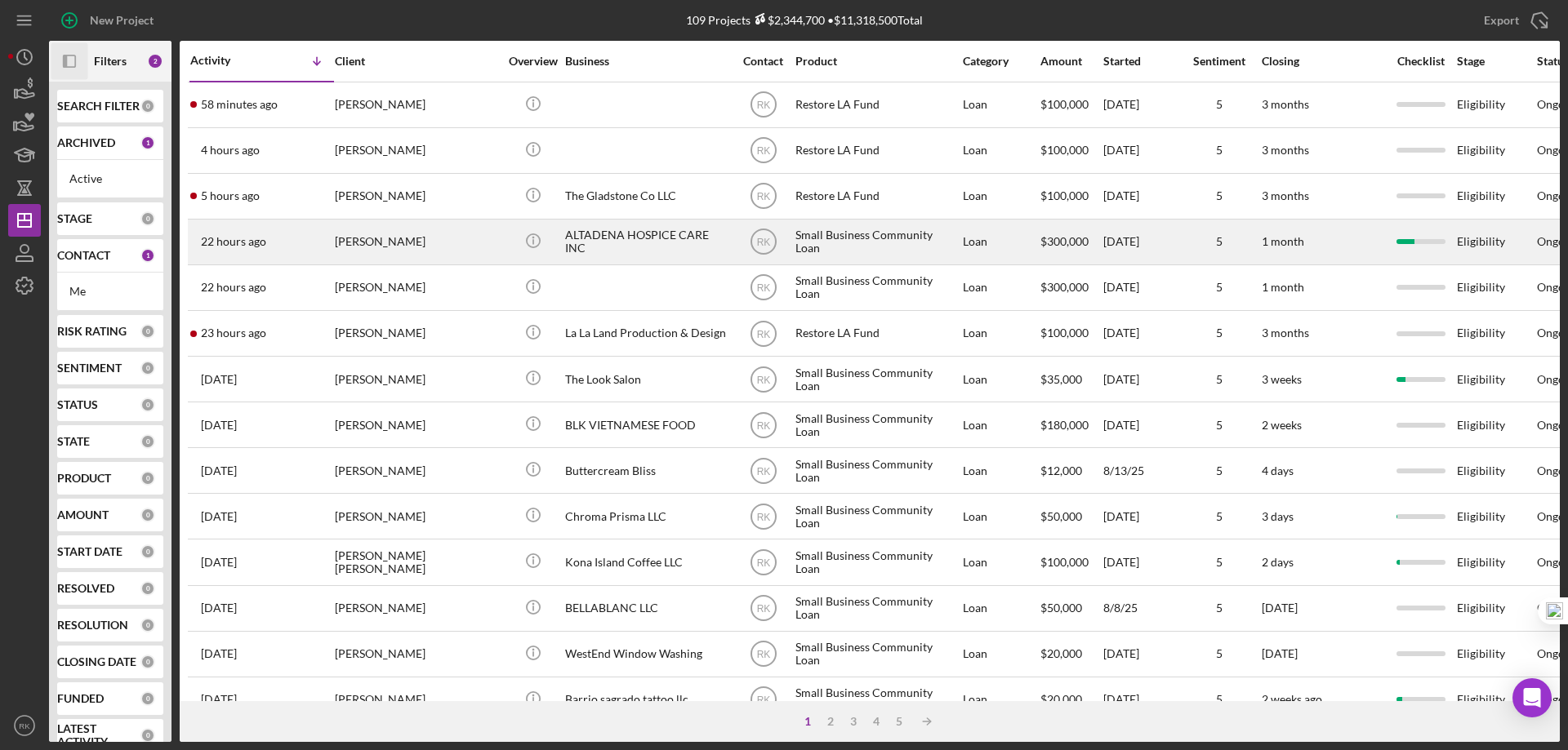
click at [608, 244] on div "ALTADENA HOSPICE CARE INC" at bounding box center [646, 242] width 163 height 44
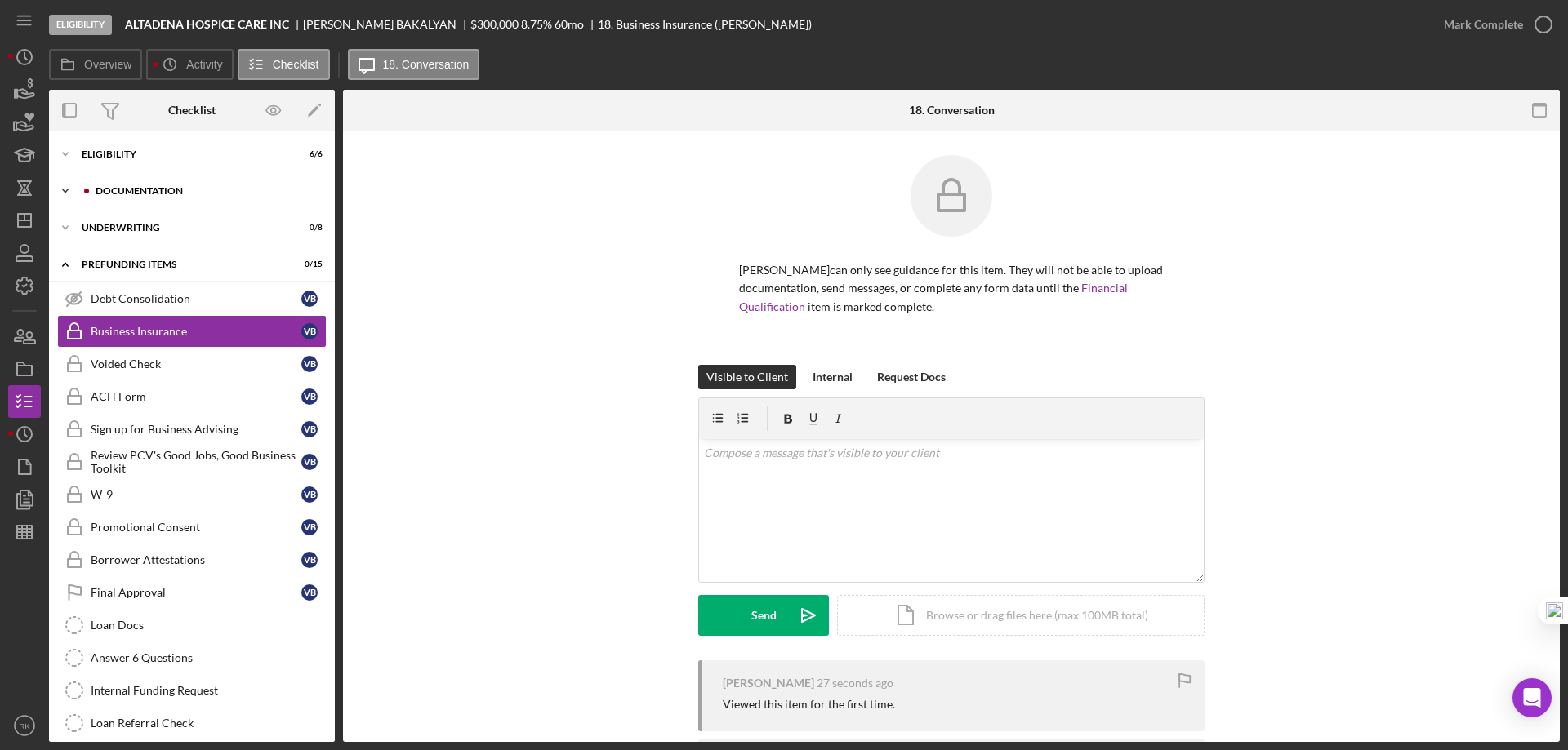
click at [117, 188] on div "Documentation" at bounding box center [205, 190] width 219 height 10
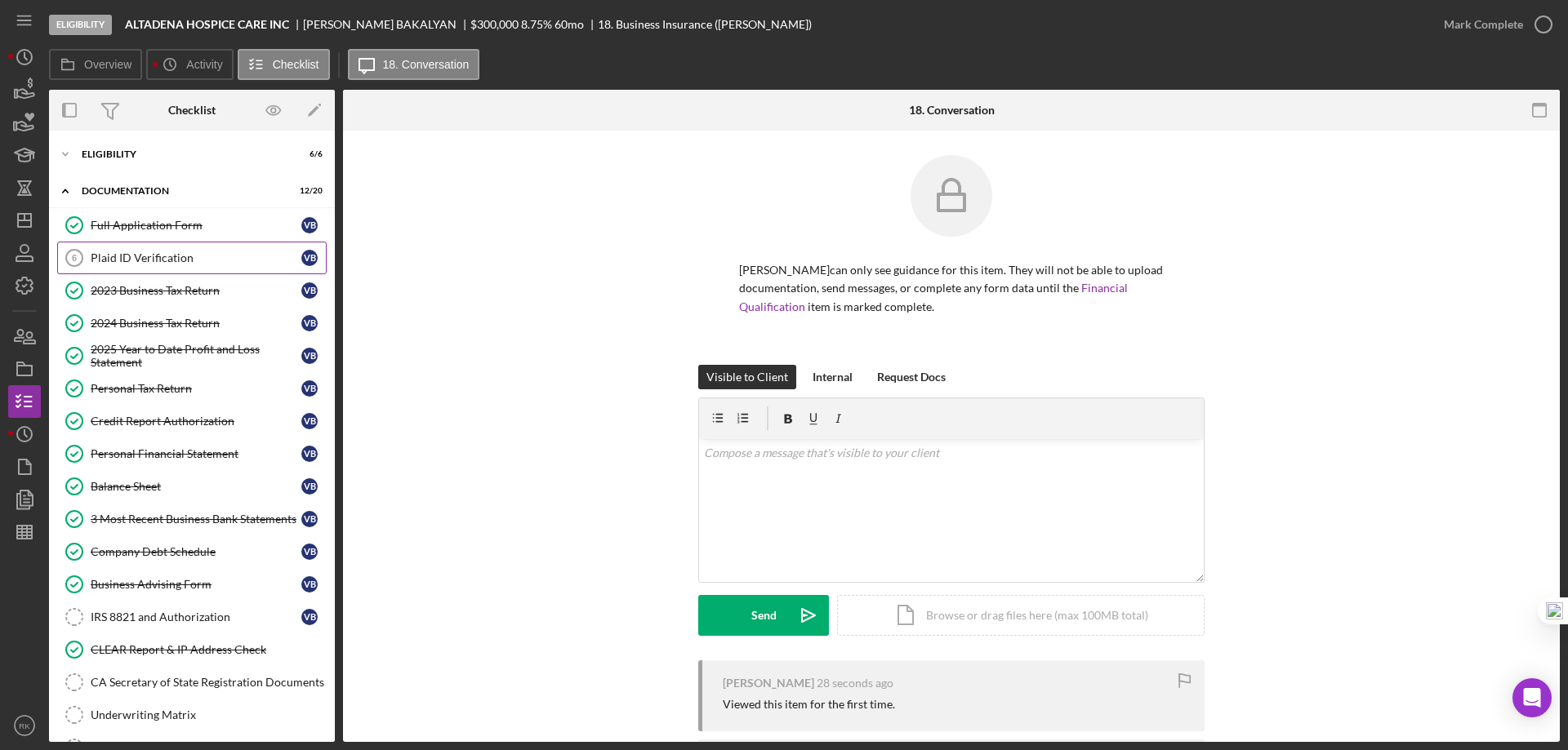
click at [148, 248] on link "Plaid ID Verification 6 Plaid ID Verification V B" at bounding box center [192, 258] width 270 height 33
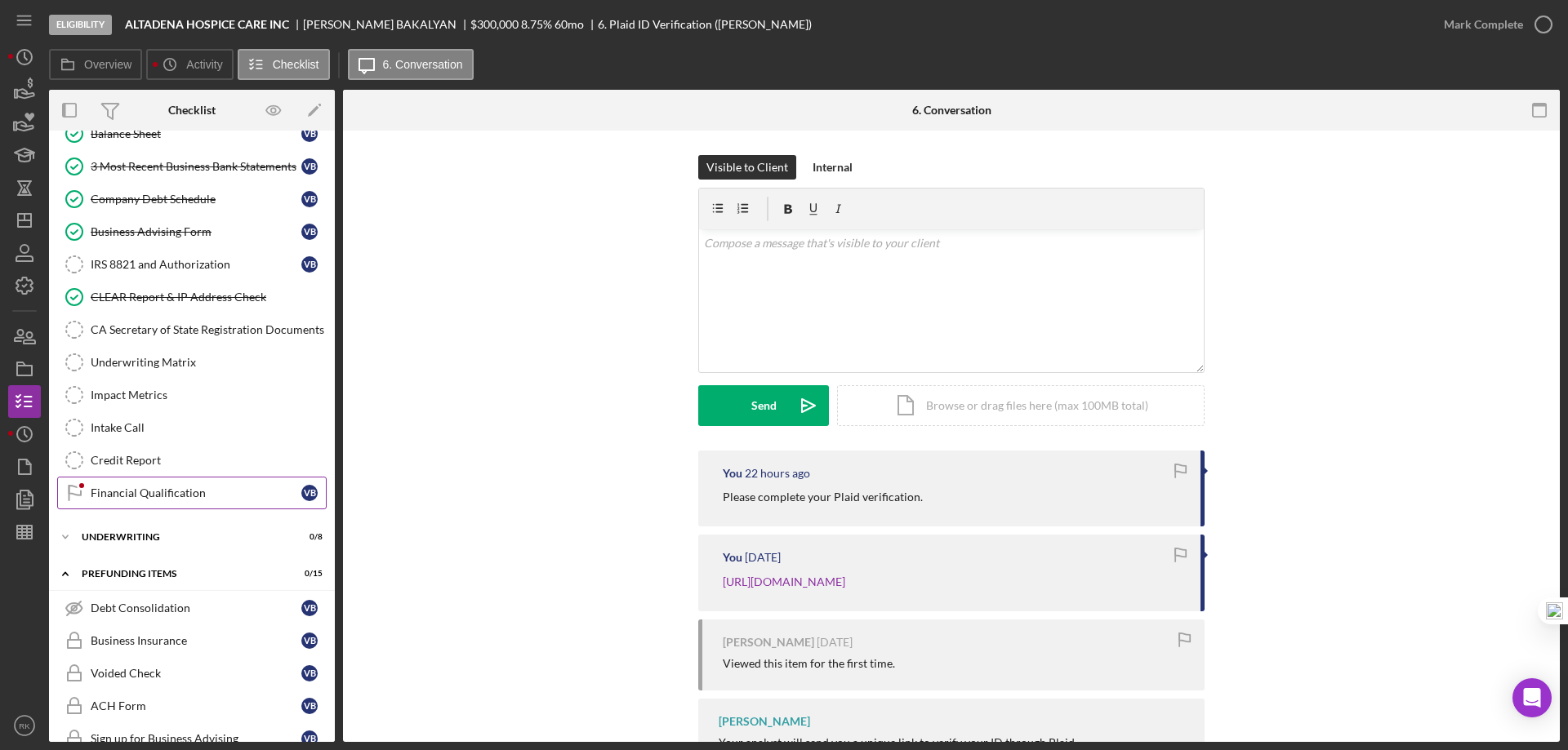
scroll to position [353, 0]
drag, startPoint x: 149, startPoint y: 498, endPoint x: 336, endPoint y: 466, distance: 189.7
click at [149, 497] on div "Financial Qualification" at bounding box center [196, 492] width 210 height 13
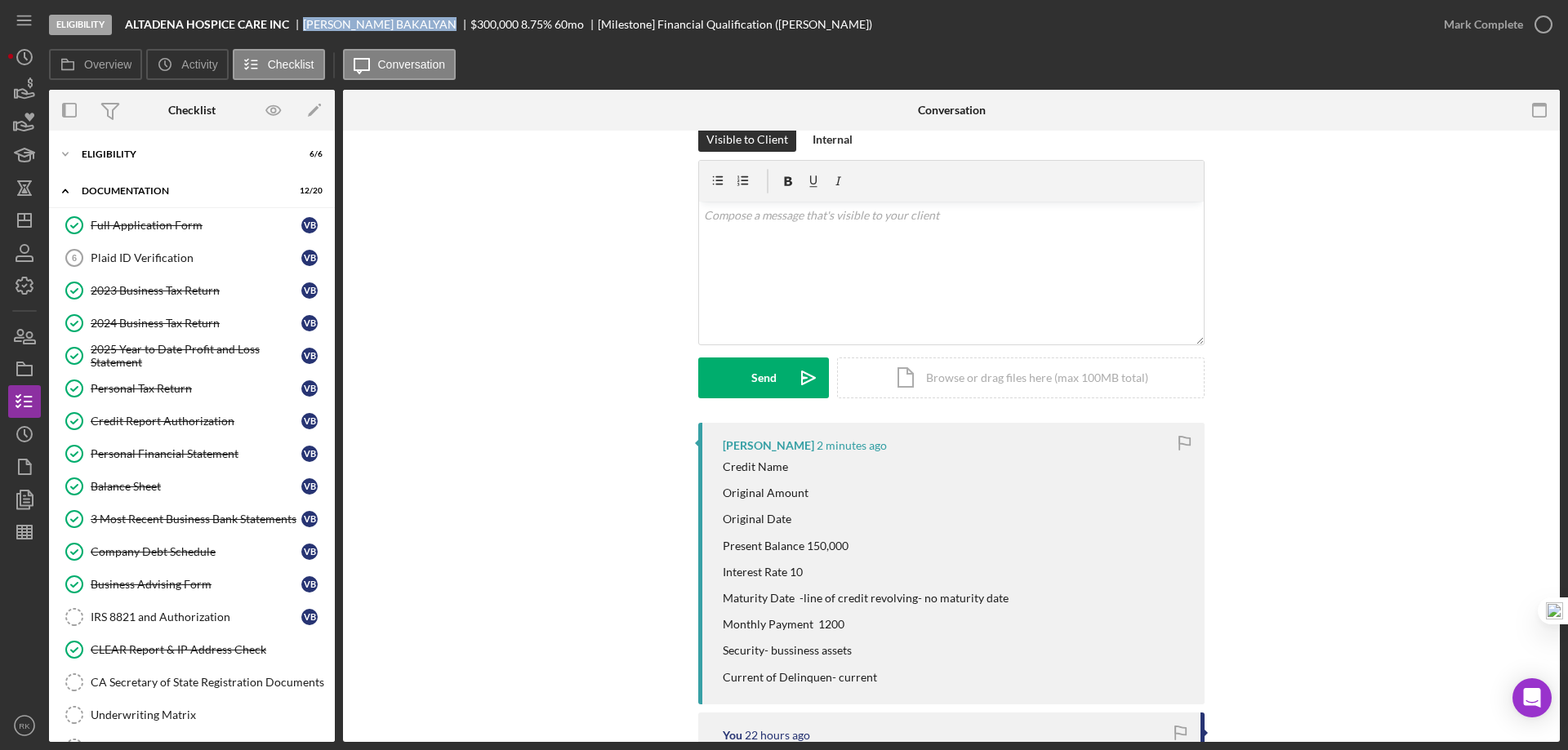
drag, startPoint x: 304, startPoint y: 23, endPoint x: 409, endPoint y: 24, distance: 105.0
click at [409, 24] on div "[PERSON_NAME]" at bounding box center [387, 25] width 168 height 13
copy div "[PERSON_NAME]"
click at [168, 257] on div "Plaid ID Verification" at bounding box center [196, 258] width 210 height 13
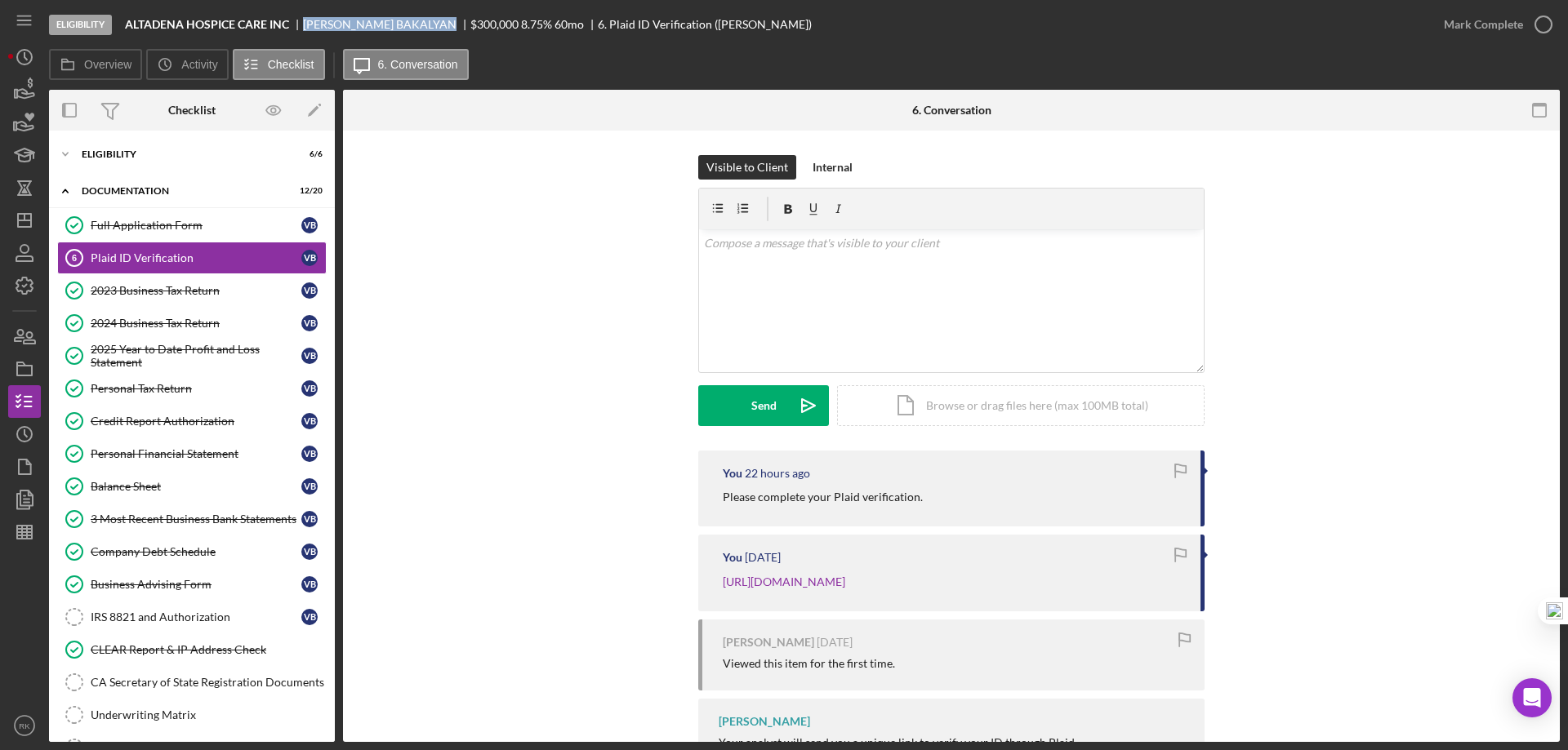
drag, startPoint x: 710, startPoint y: 492, endPoint x: 952, endPoint y: 490, distance: 242.0
click at [952, 490] on div "You 22 hours ago Please complete your Plaid verification." at bounding box center [952, 488] width 506 height 76
copy p "Please complete your Plaid verification."
click at [755, 255] on div "v Color teal Color pink Remove color Add row above Add row below Add column bef…" at bounding box center [952, 300] width 504 height 143
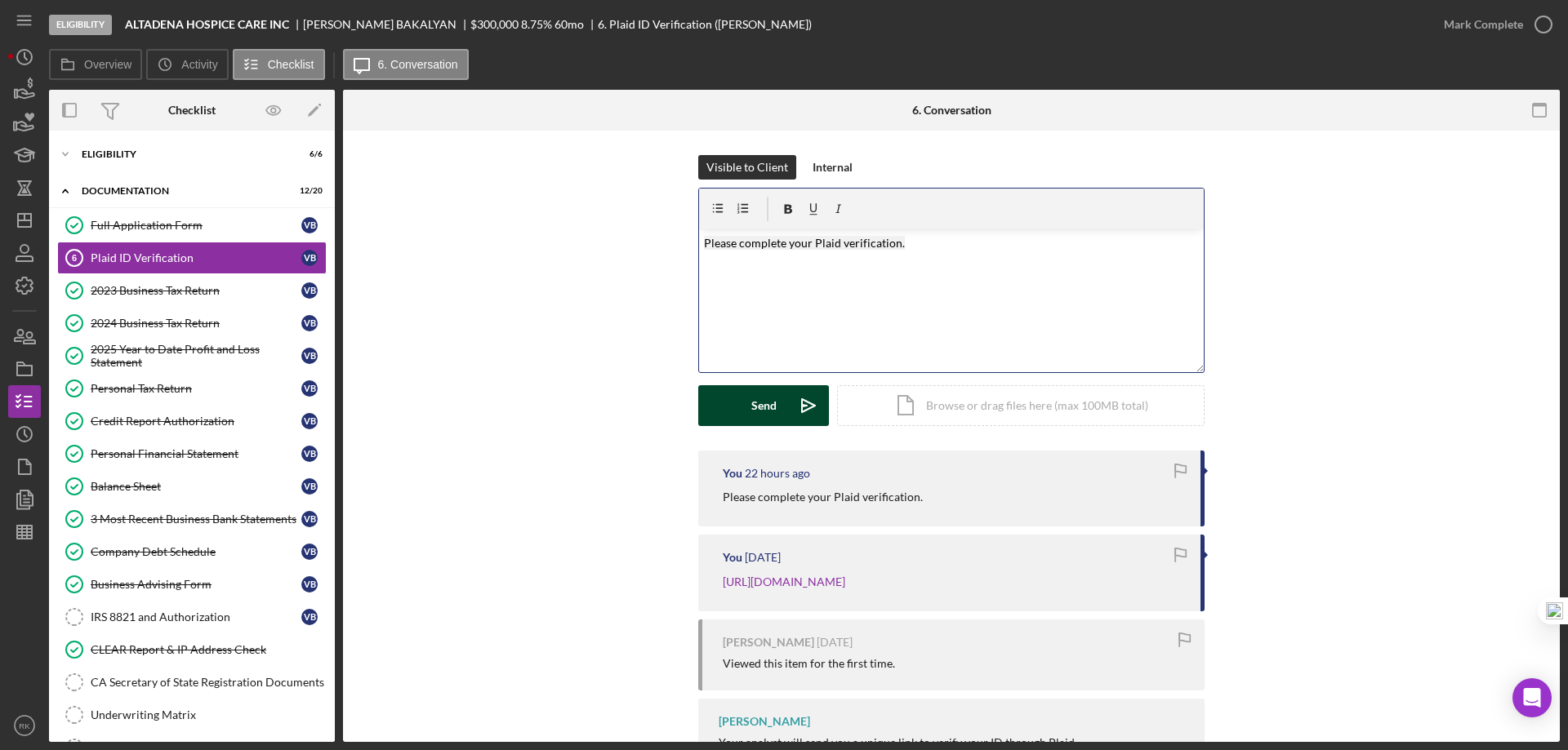
click at [760, 401] on div "Send" at bounding box center [764, 405] width 25 height 41
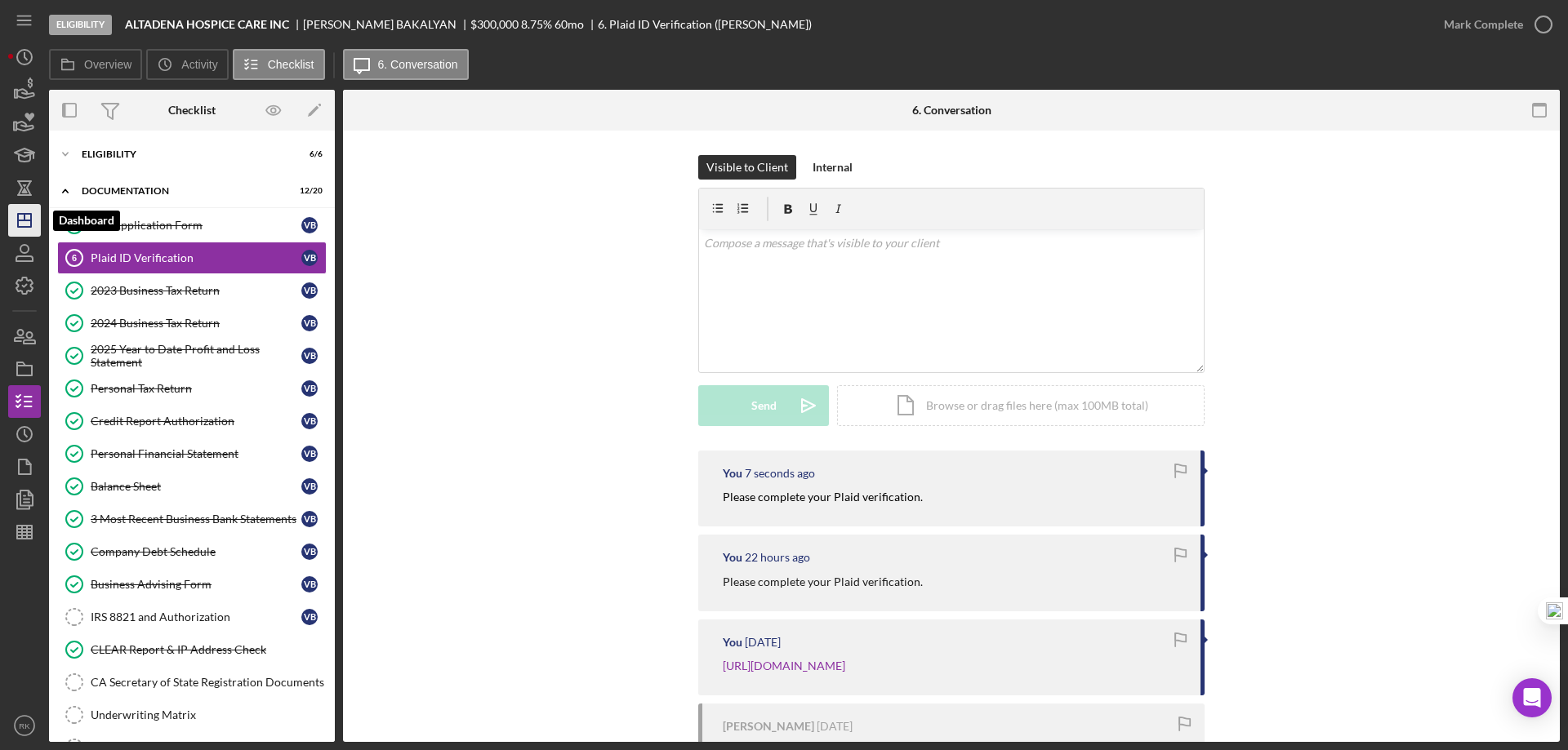
click at [19, 223] on polygon "button" at bounding box center [25, 220] width 13 height 13
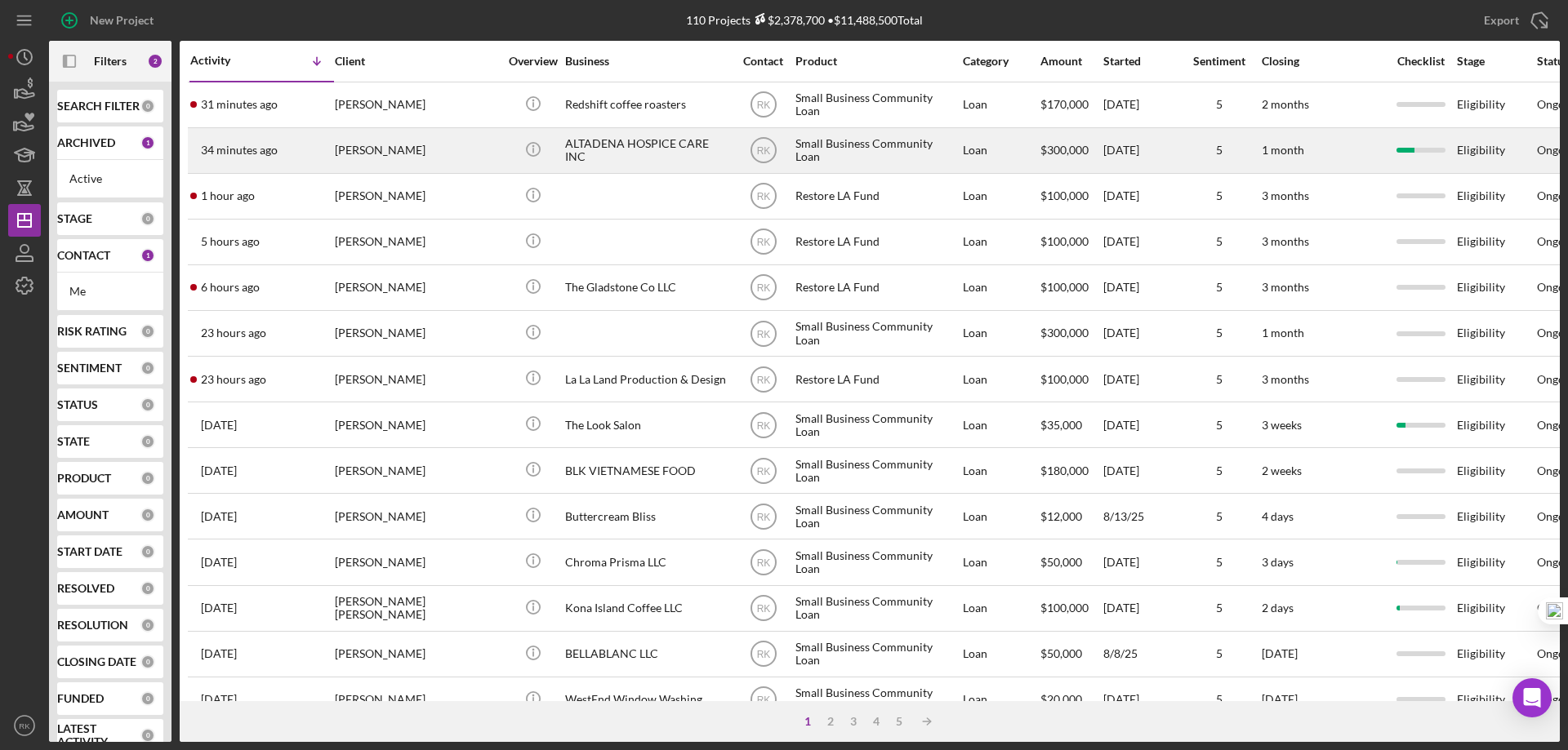
click at [567, 159] on div "ALTADENA HOSPICE CARE INC" at bounding box center [646, 151] width 163 height 44
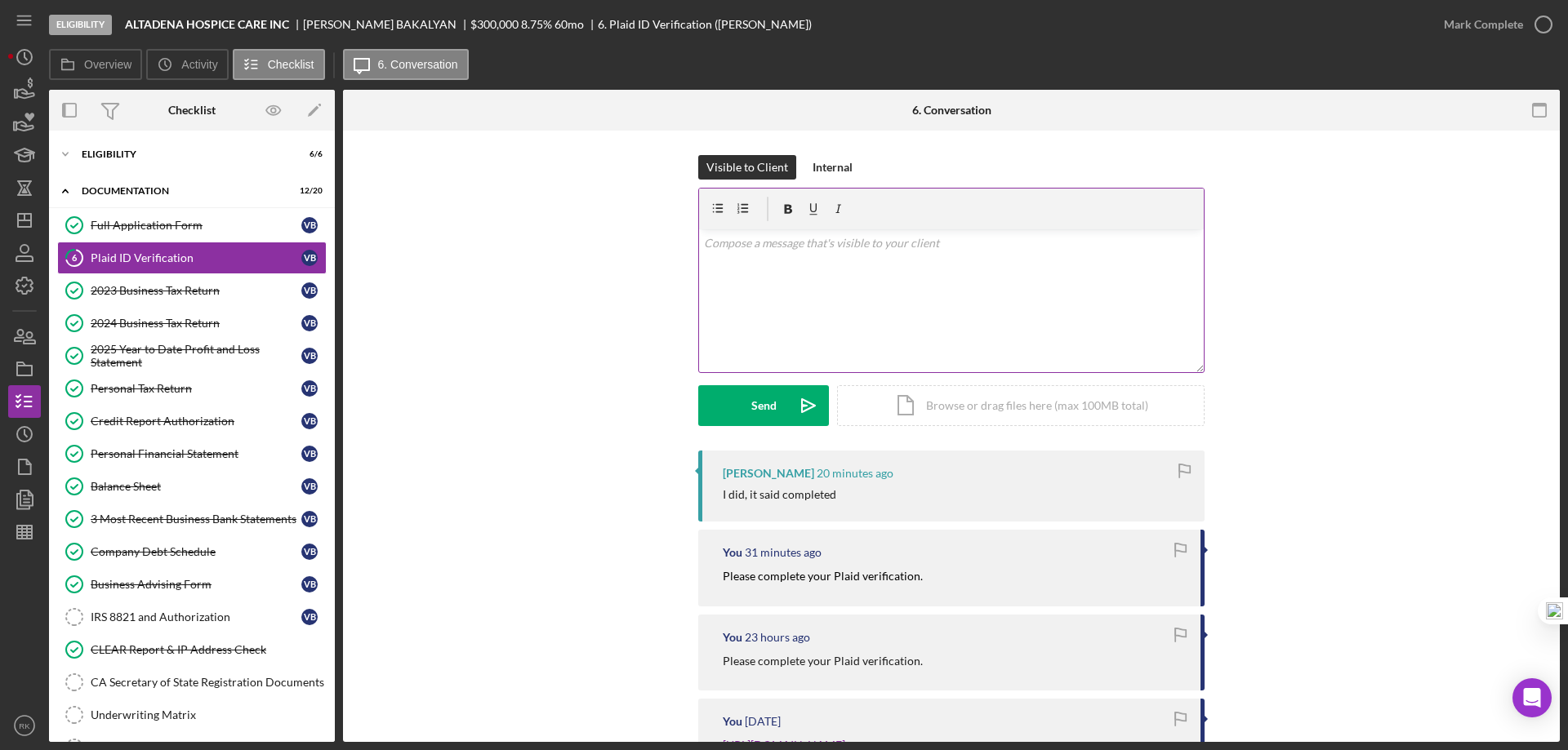
click at [786, 260] on div "v Color teal Color pink Remove color Add row above Add row below Add column bef…" at bounding box center [952, 300] width 504 height 143
click at [767, 410] on div "Send" at bounding box center [764, 405] width 25 height 41
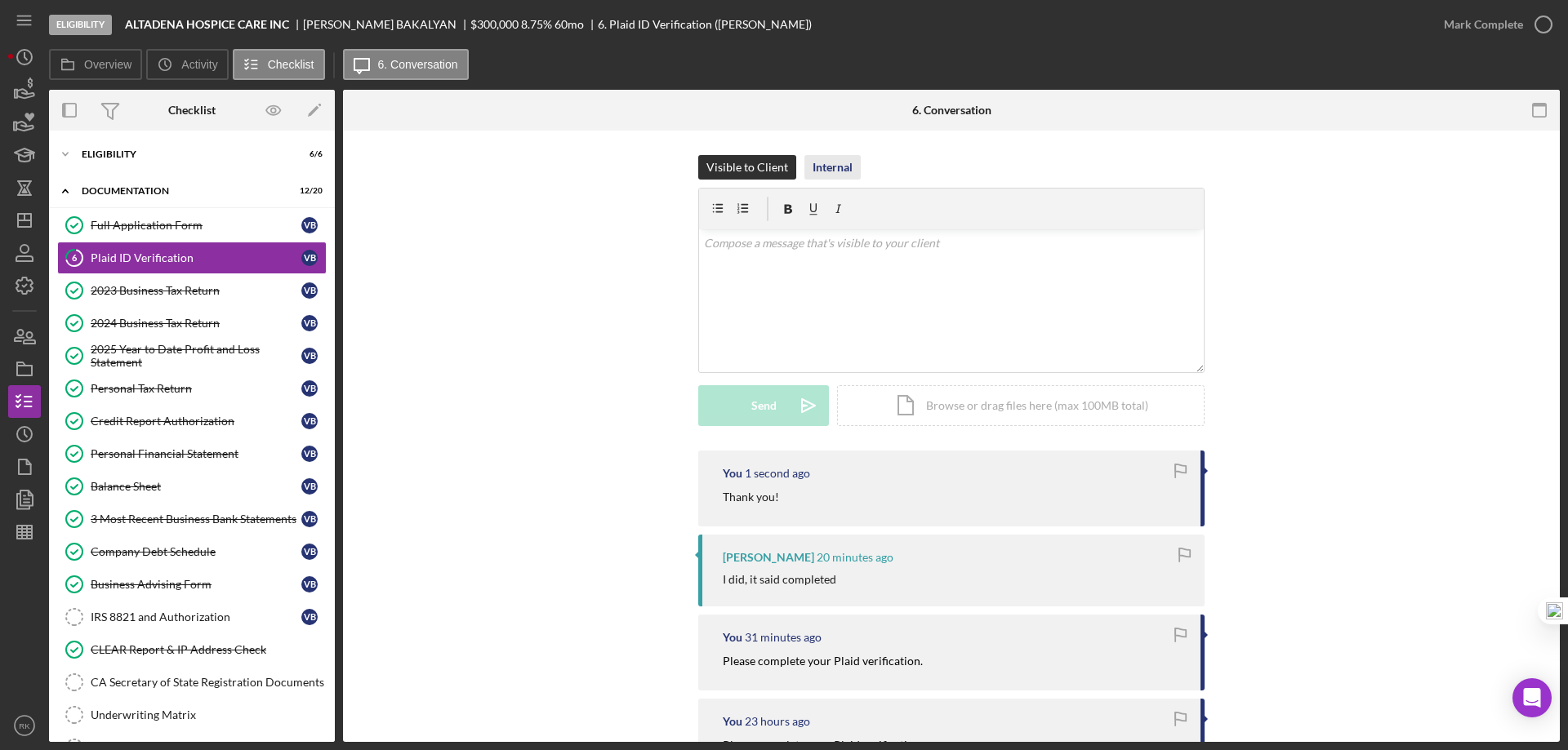
click at [829, 168] on div "Internal" at bounding box center [832, 167] width 40 height 25
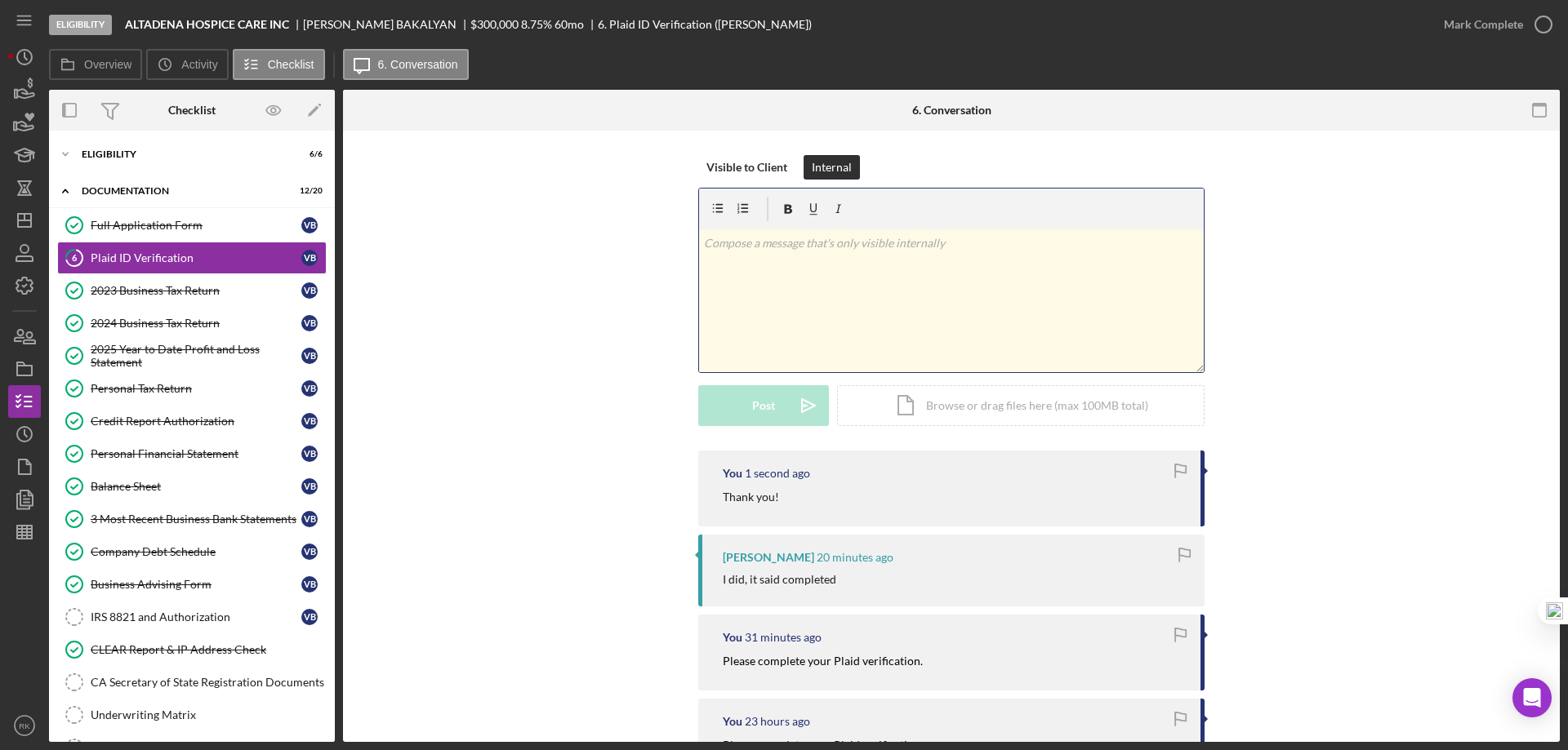
click at [813, 267] on div "v Color teal Color pink Remove color Add row above Add row below Add column bef…" at bounding box center [952, 300] width 504 height 143
click at [769, 400] on div "Post" at bounding box center [763, 405] width 23 height 41
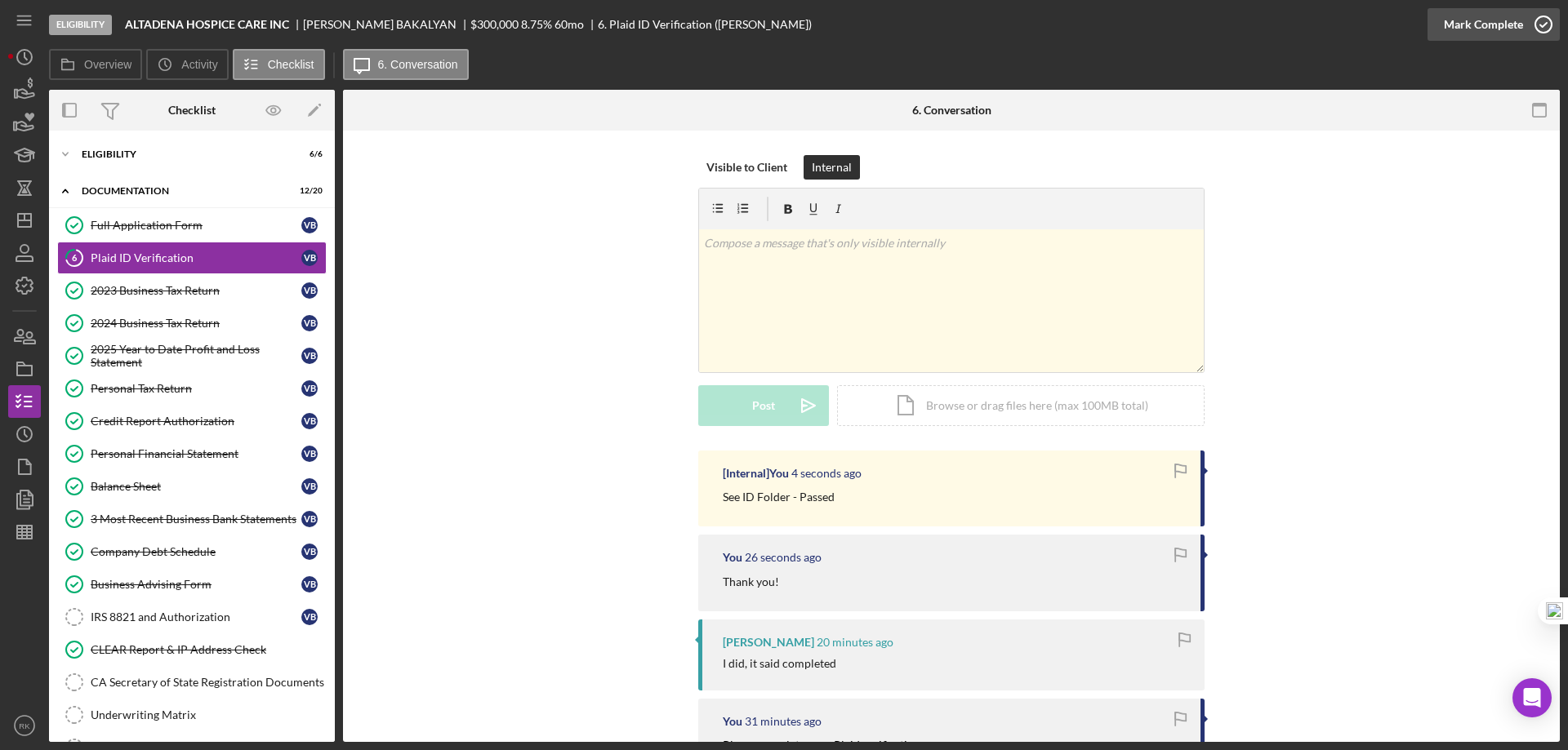
click at [1536, 25] on icon "button" at bounding box center [1543, 24] width 41 height 41
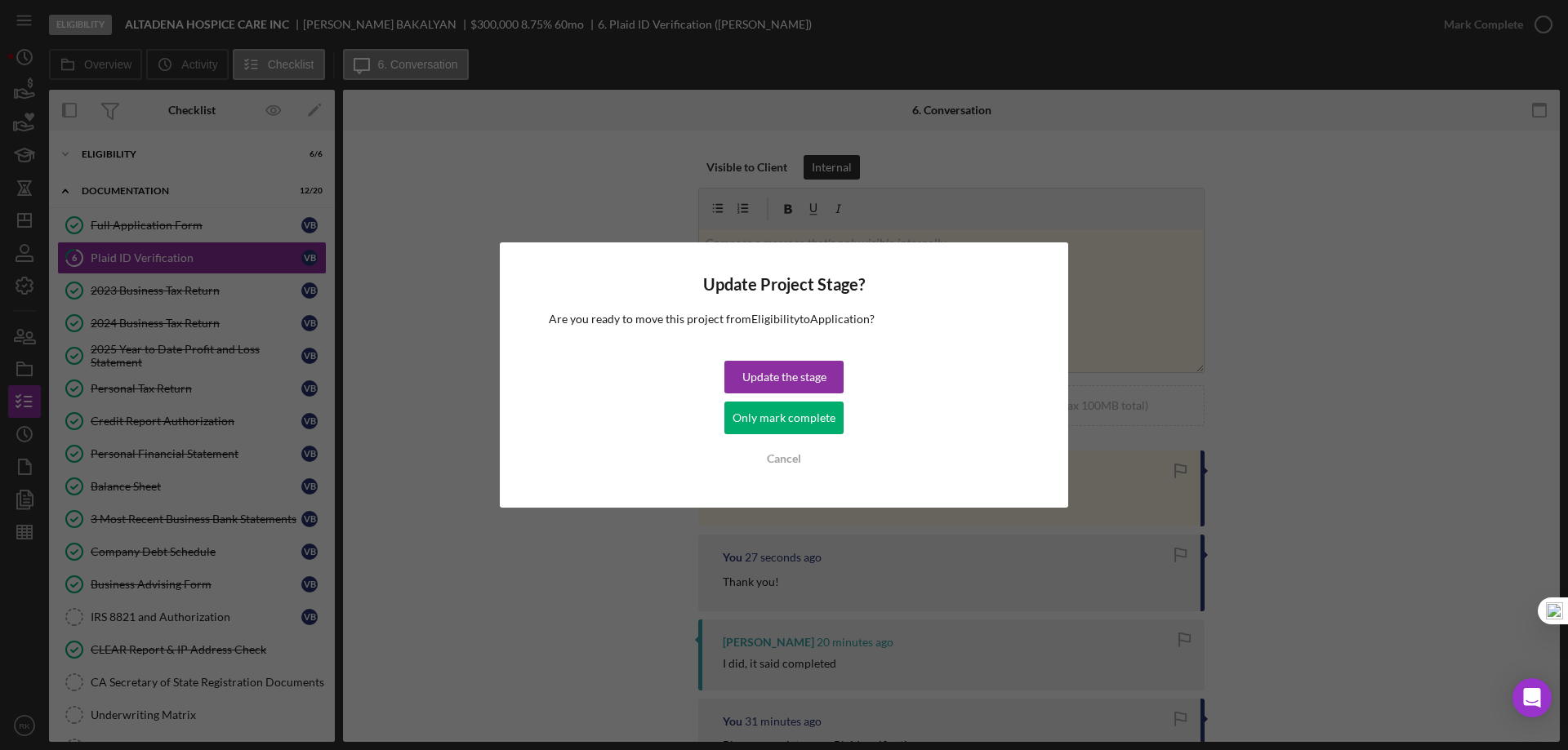
click at [771, 418] on div "Only mark complete" at bounding box center [783, 418] width 103 height 33
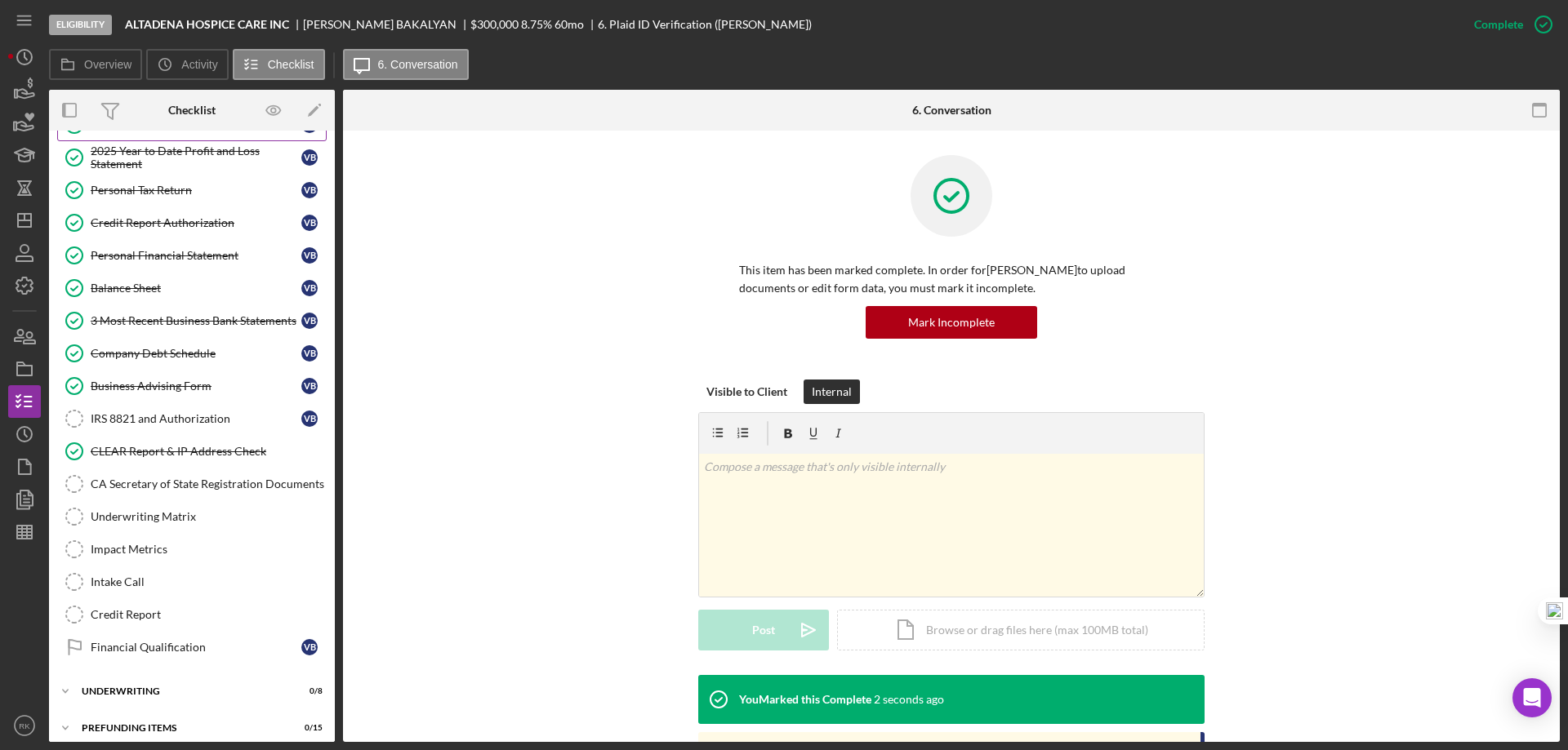
scroll to position [209, 0]
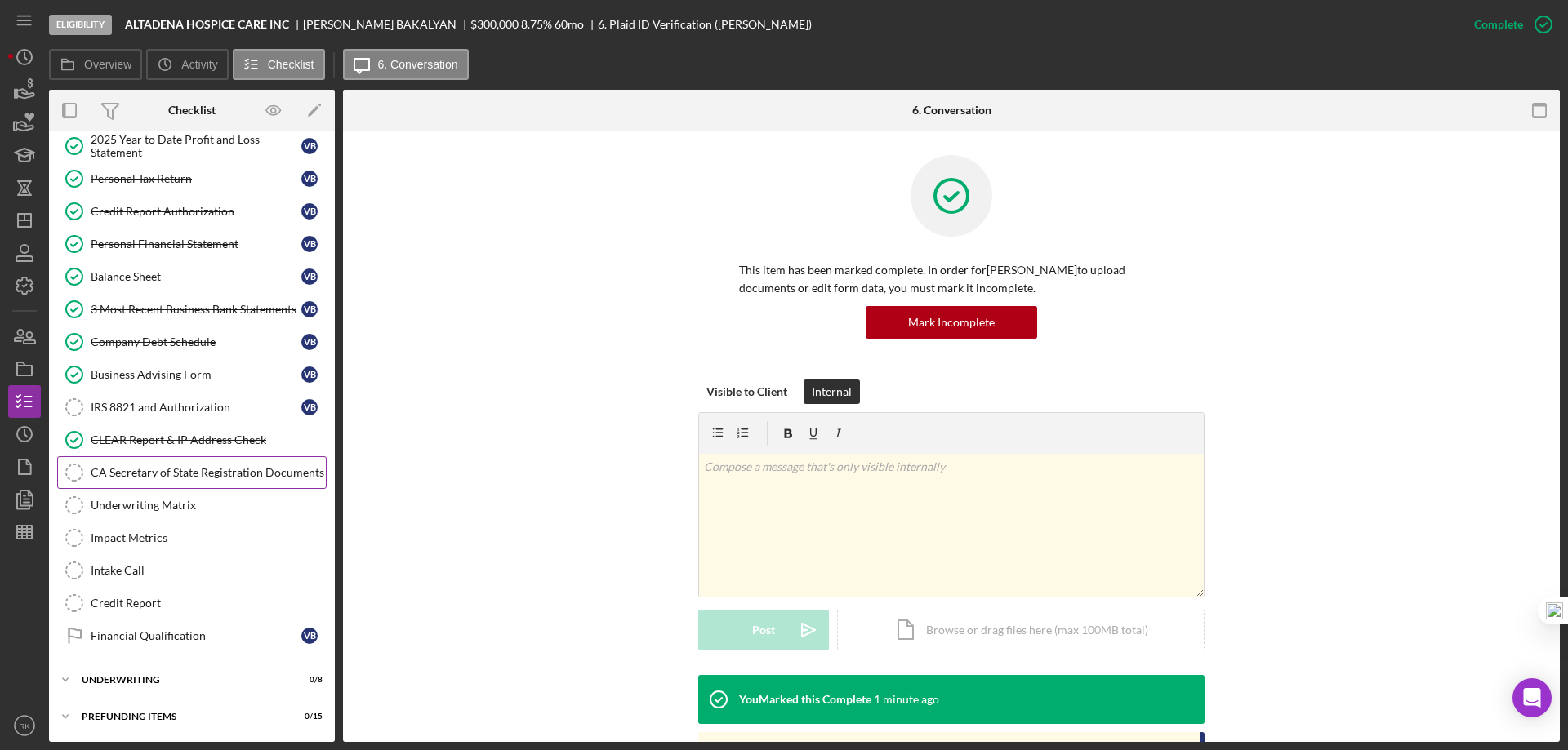
click at [226, 467] on div "CA Secretary of State Registration Documents" at bounding box center [209, 472] width 235 height 13
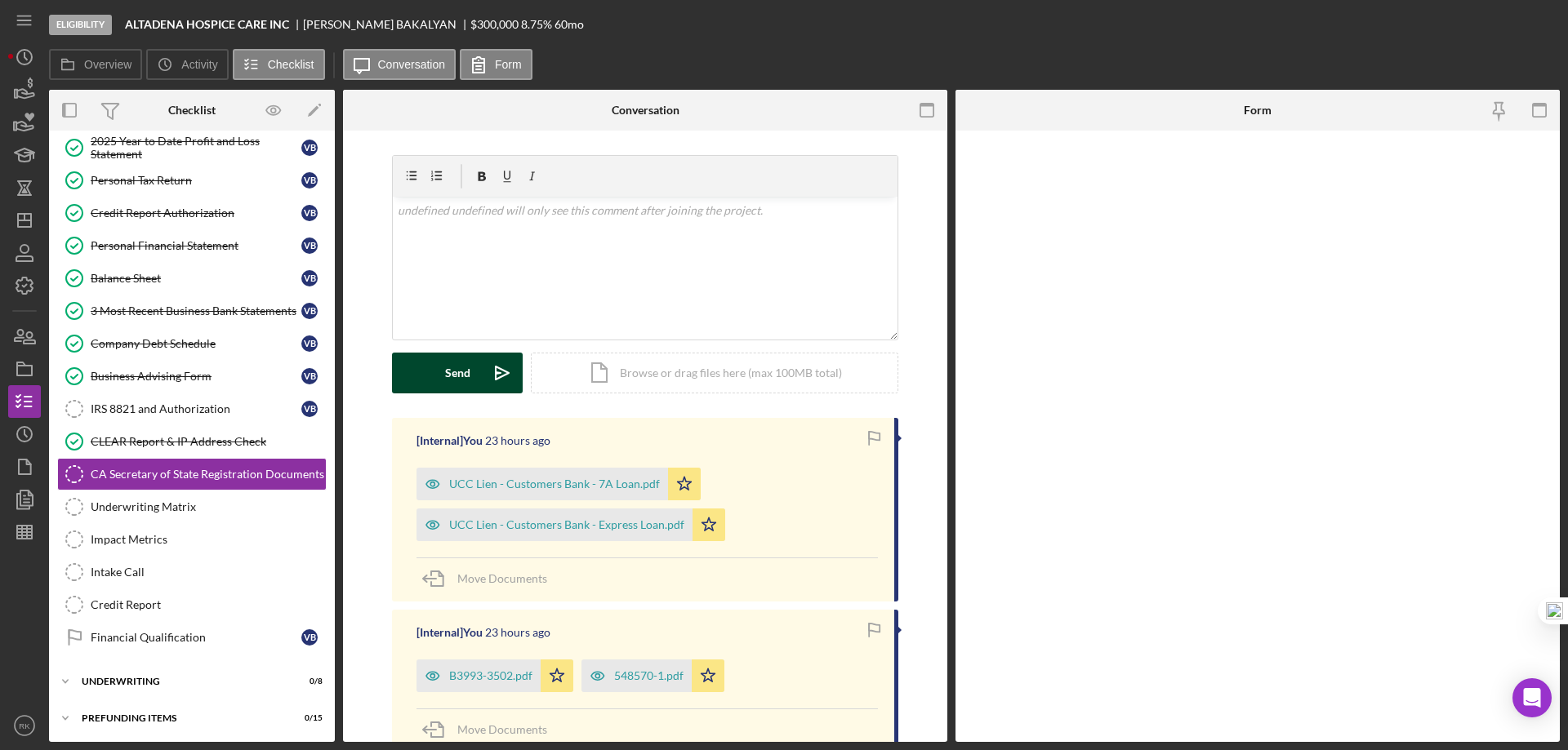
scroll to position [209, 0]
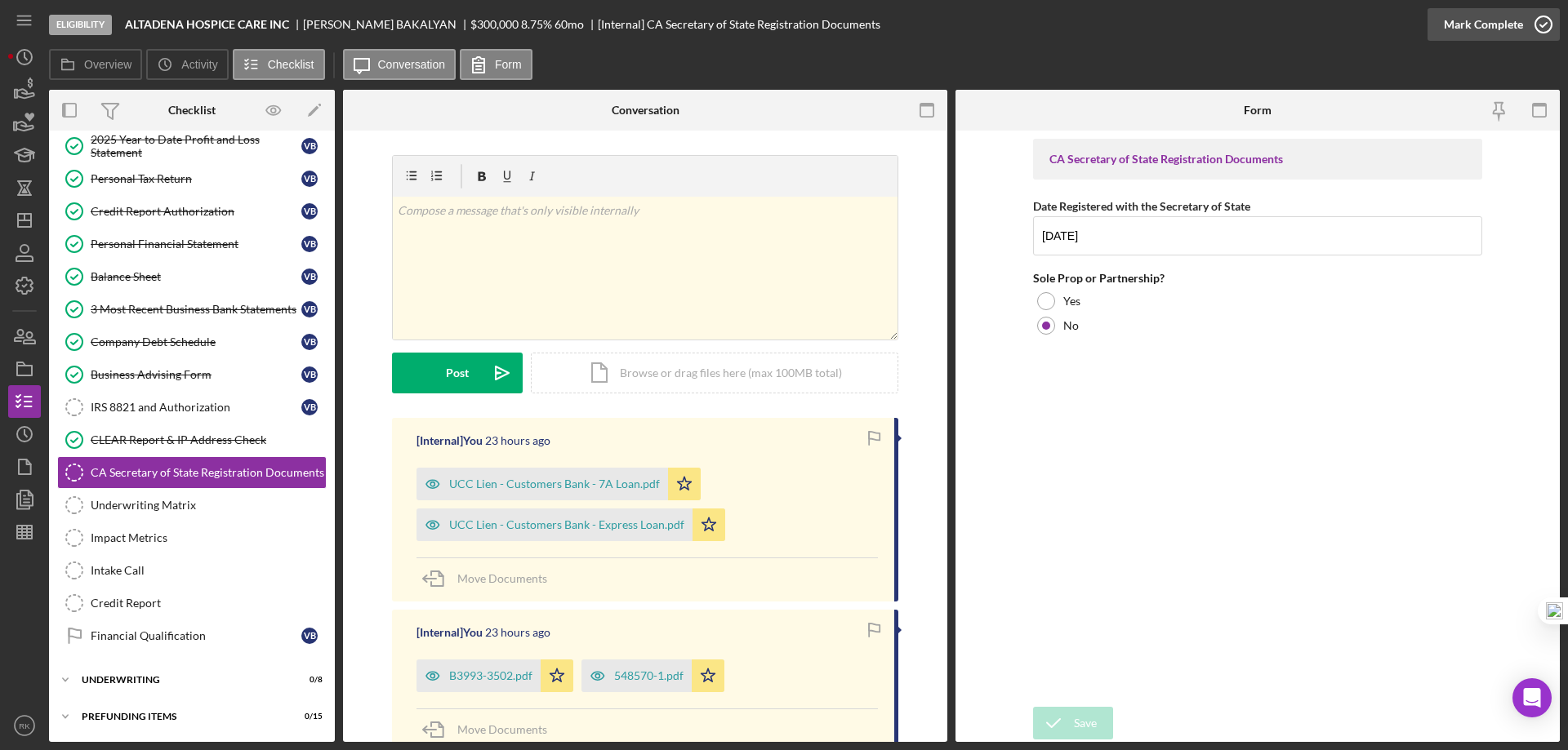
click at [1541, 25] on icon "button" at bounding box center [1543, 24] width 41 height 41
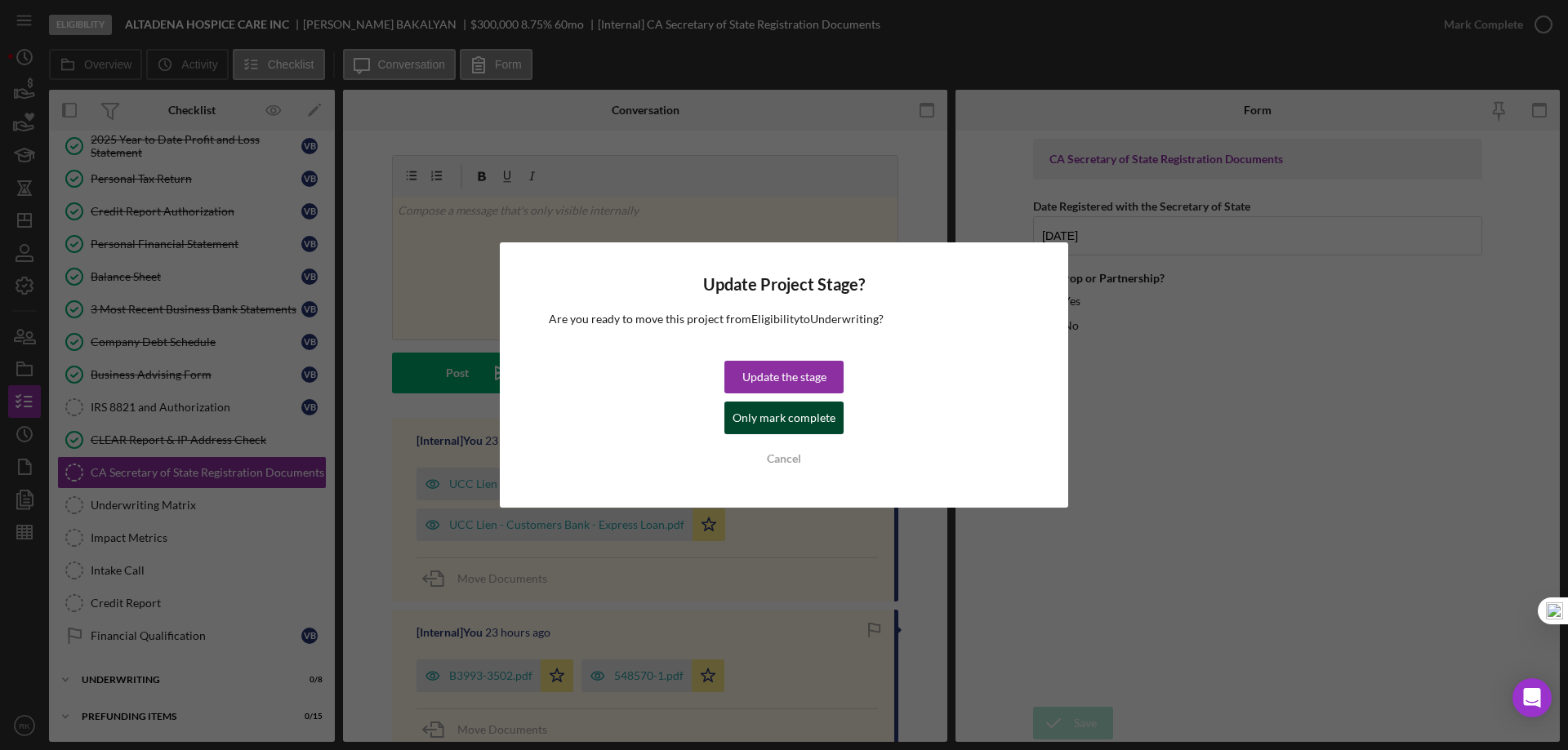
click at [798, 422] on div "Only mark complete" at bounding box center [783, 418] width 103 height 33
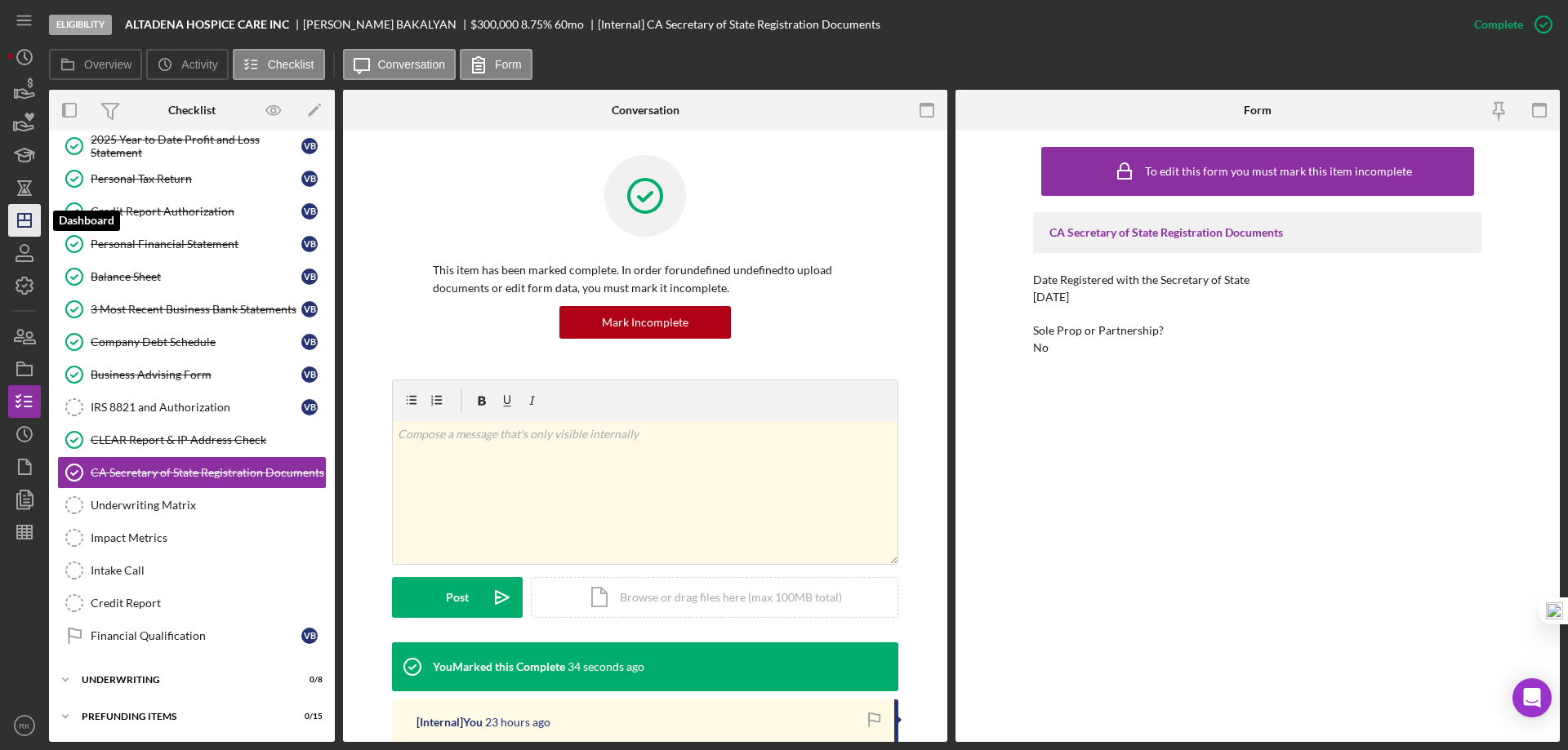
click at [28, 228] on icon "Icon/Dashboard" at bounding box center [24, 220] width 41 height 41
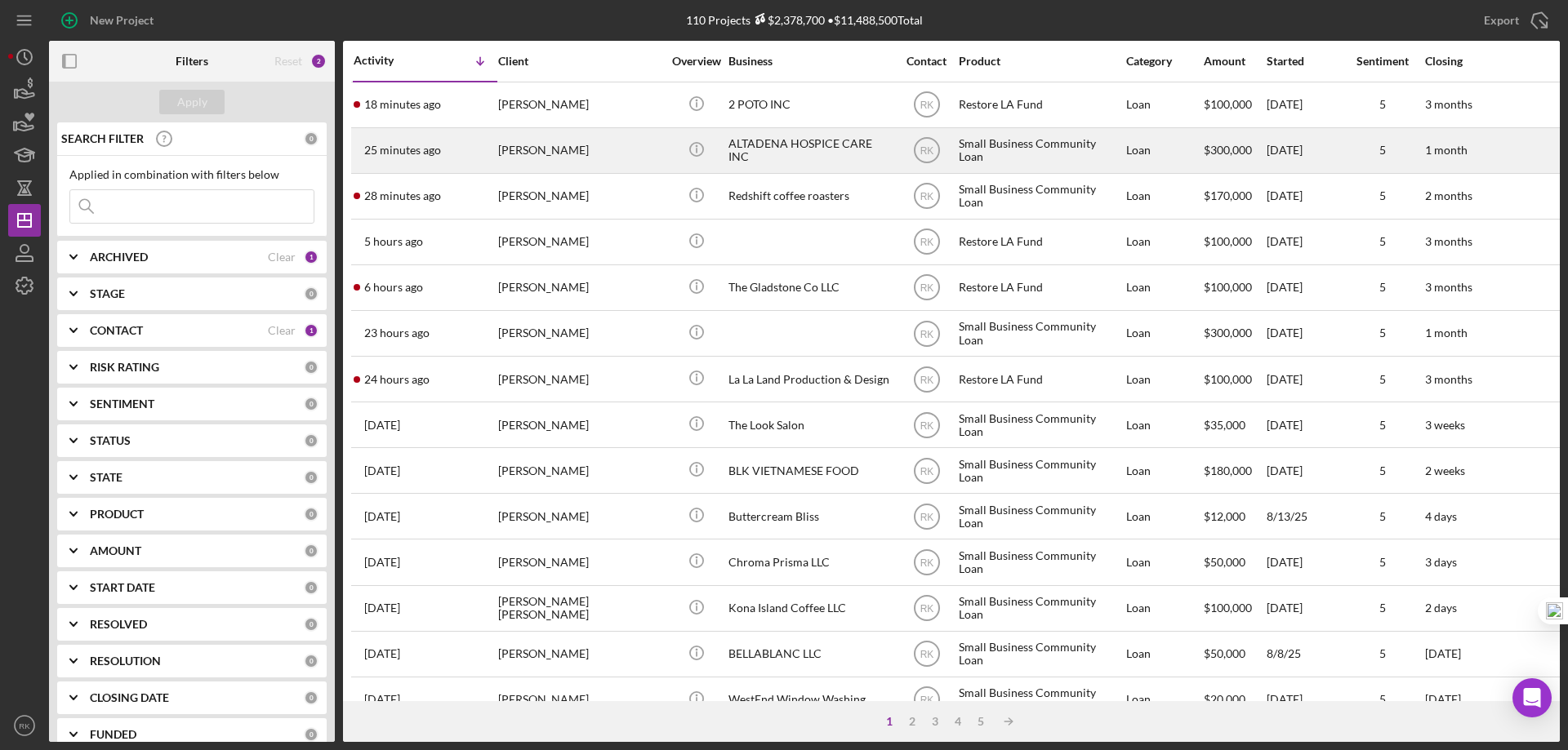
click at [750, 149] on div "ALTADENA HOSPICE CARE INC" at bounding box center [809, 151] width 163 height 44
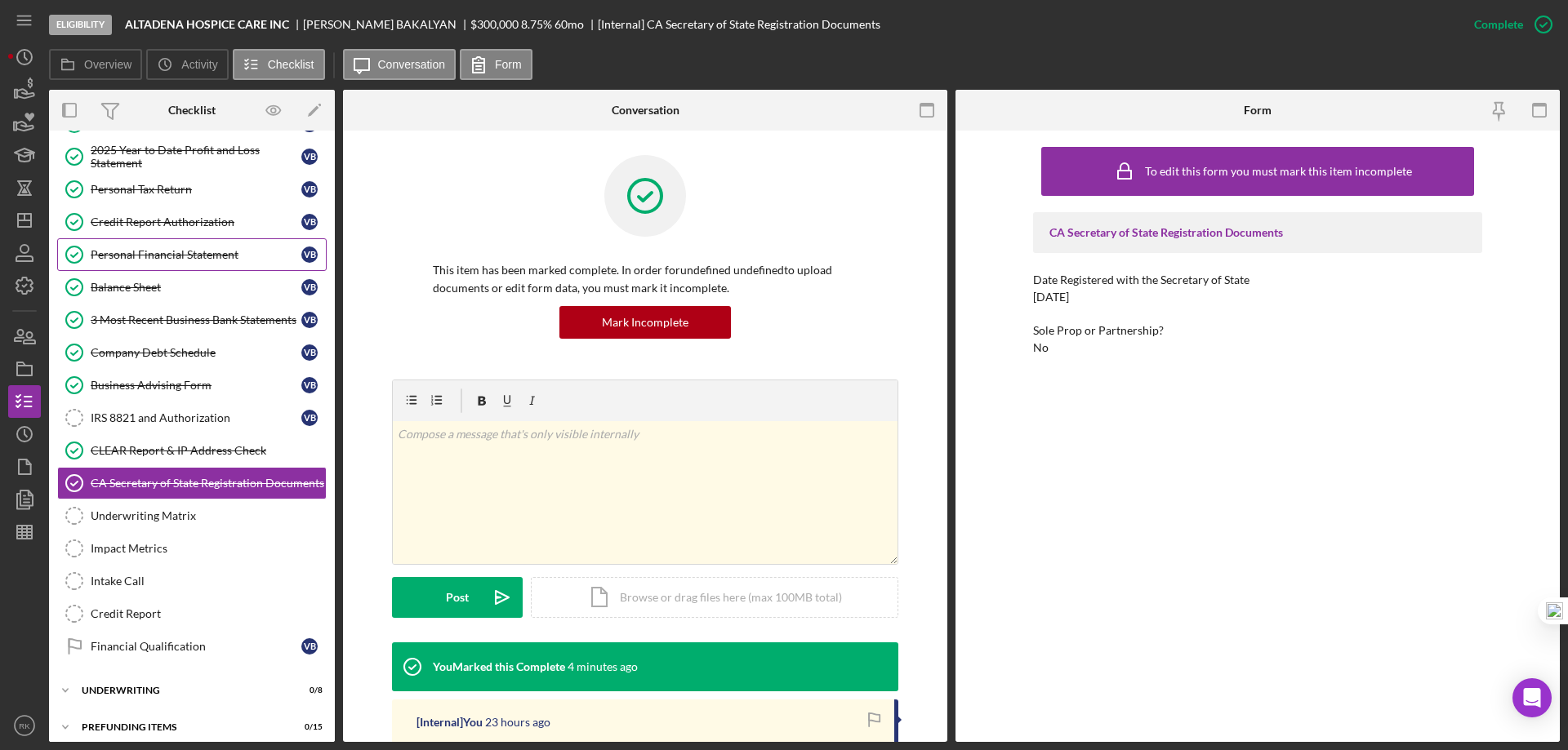
scroll to position [208, 0]
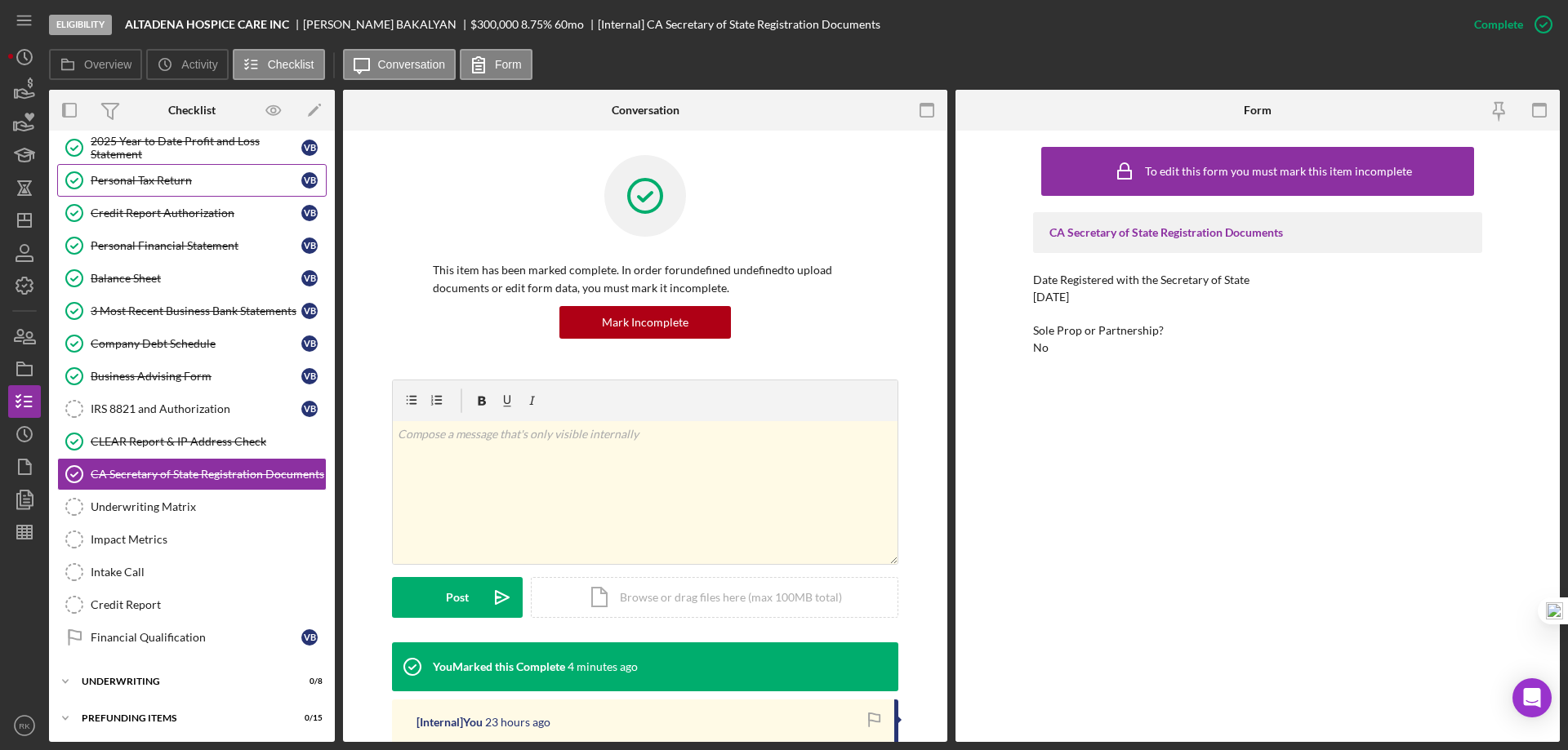
click at [131, 185] on div "Personal Tax Return" at bounding box center [196, 180] width 210 height 13
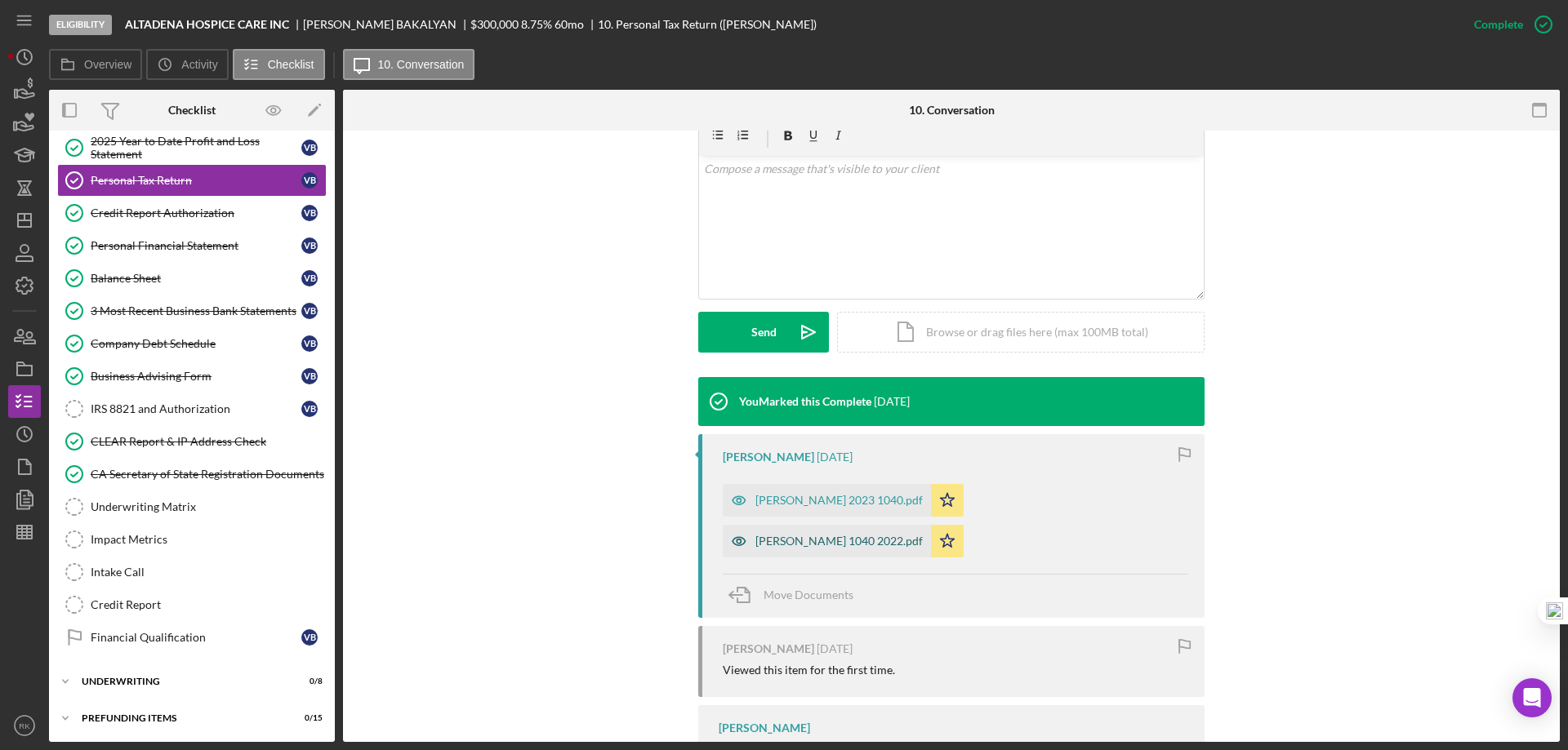
scroll to position [299, 0]
click at [820, 503] on div "[PERSON_NAME] 2023 1040.pdf" at bounding box center [839, 500] width 168 height 13
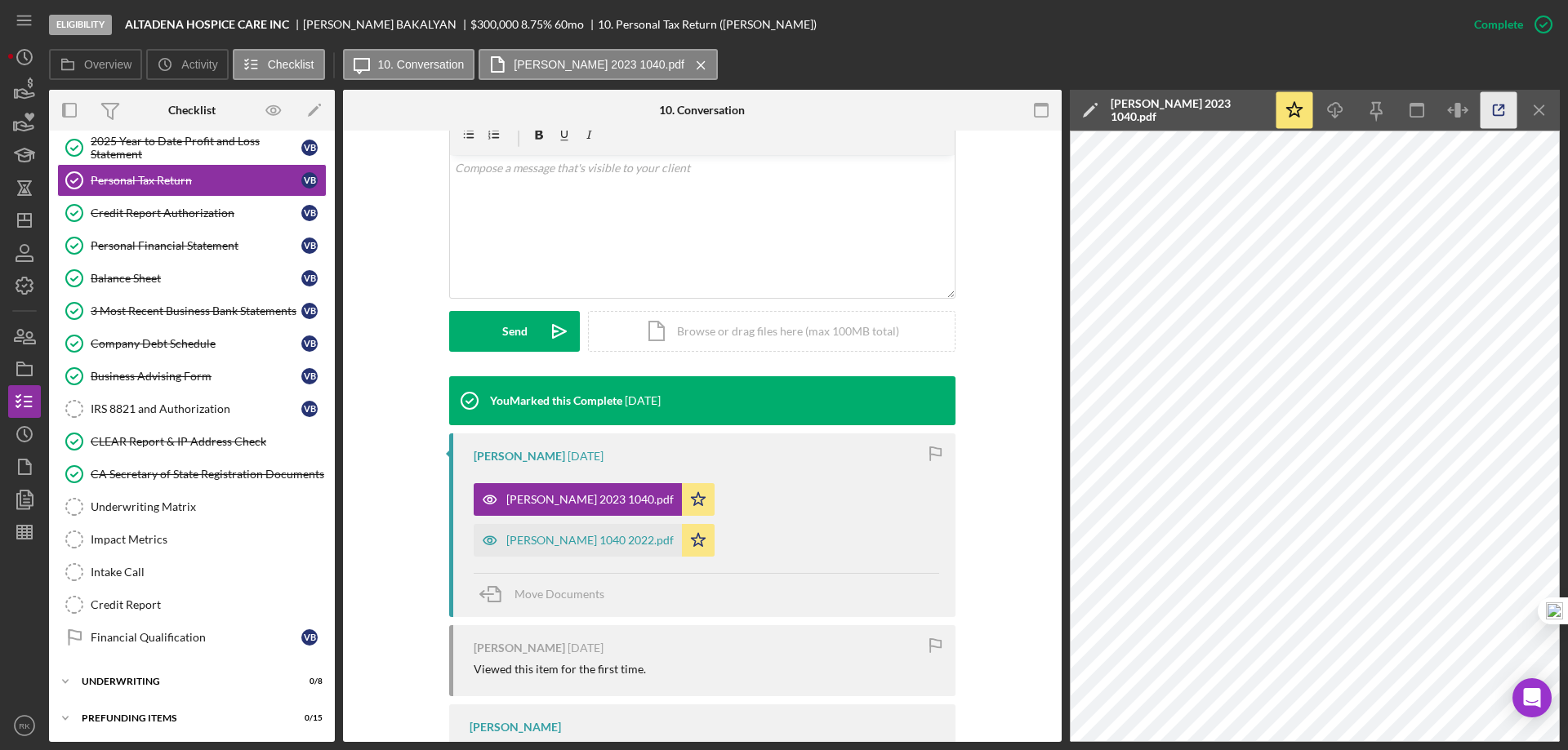
click at [1492, 102] on icon "button" at bounding box center [1499, 110] width 36 height 36
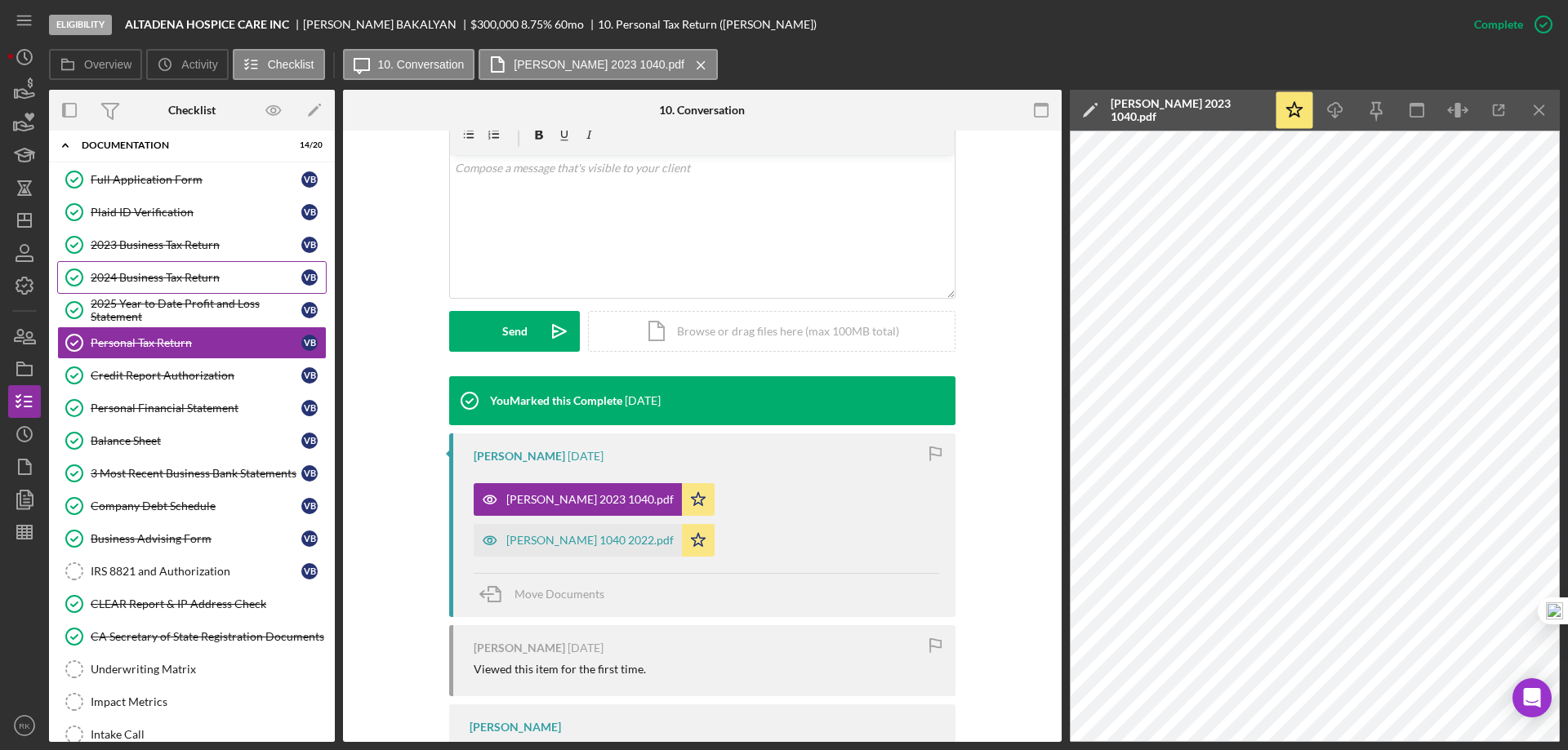
scroll to position [0, 0]
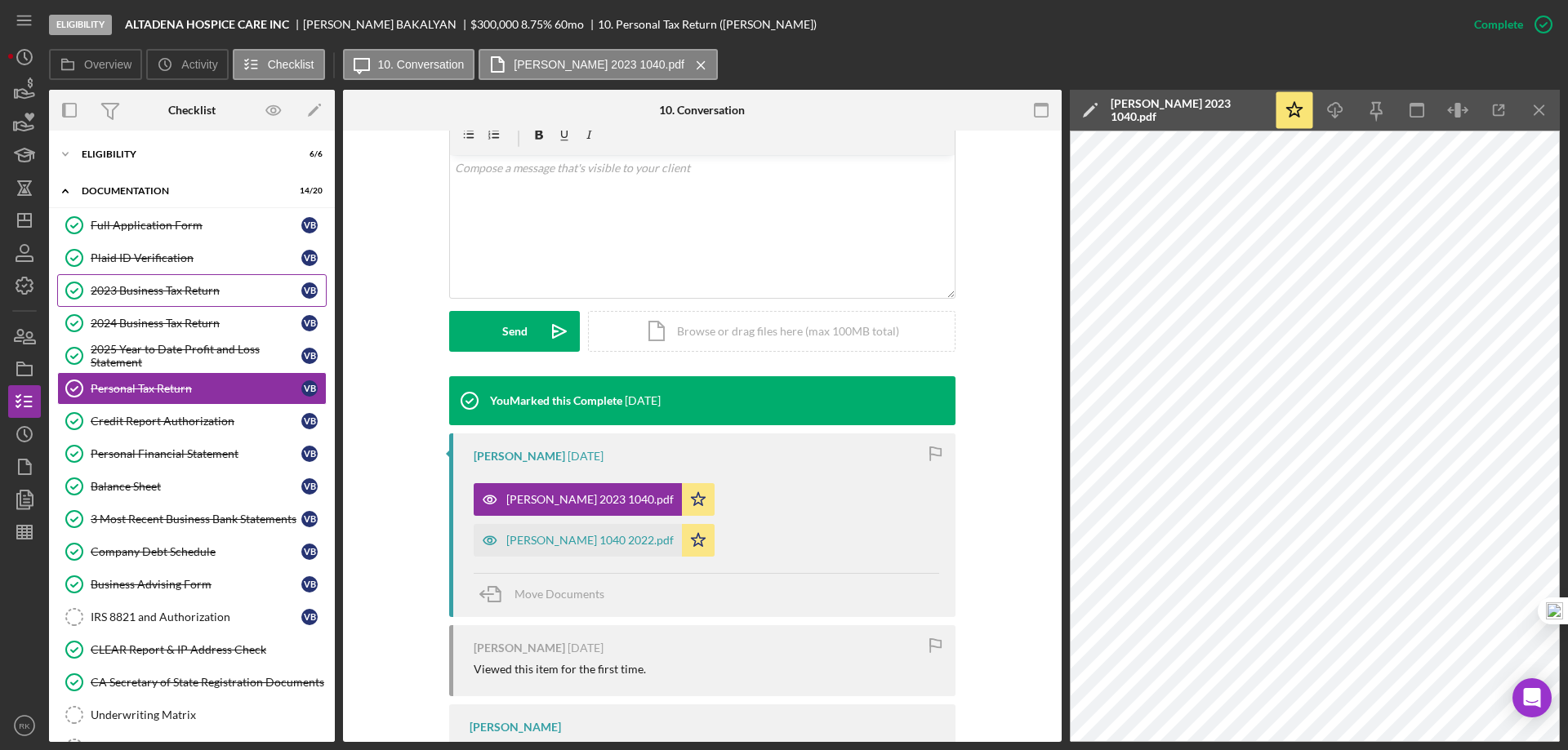
click at [178, 299] on link "2023 Business Tax Return 2023 Business Tax Return V B" at bounding box center [192, 290] width 270 height 33
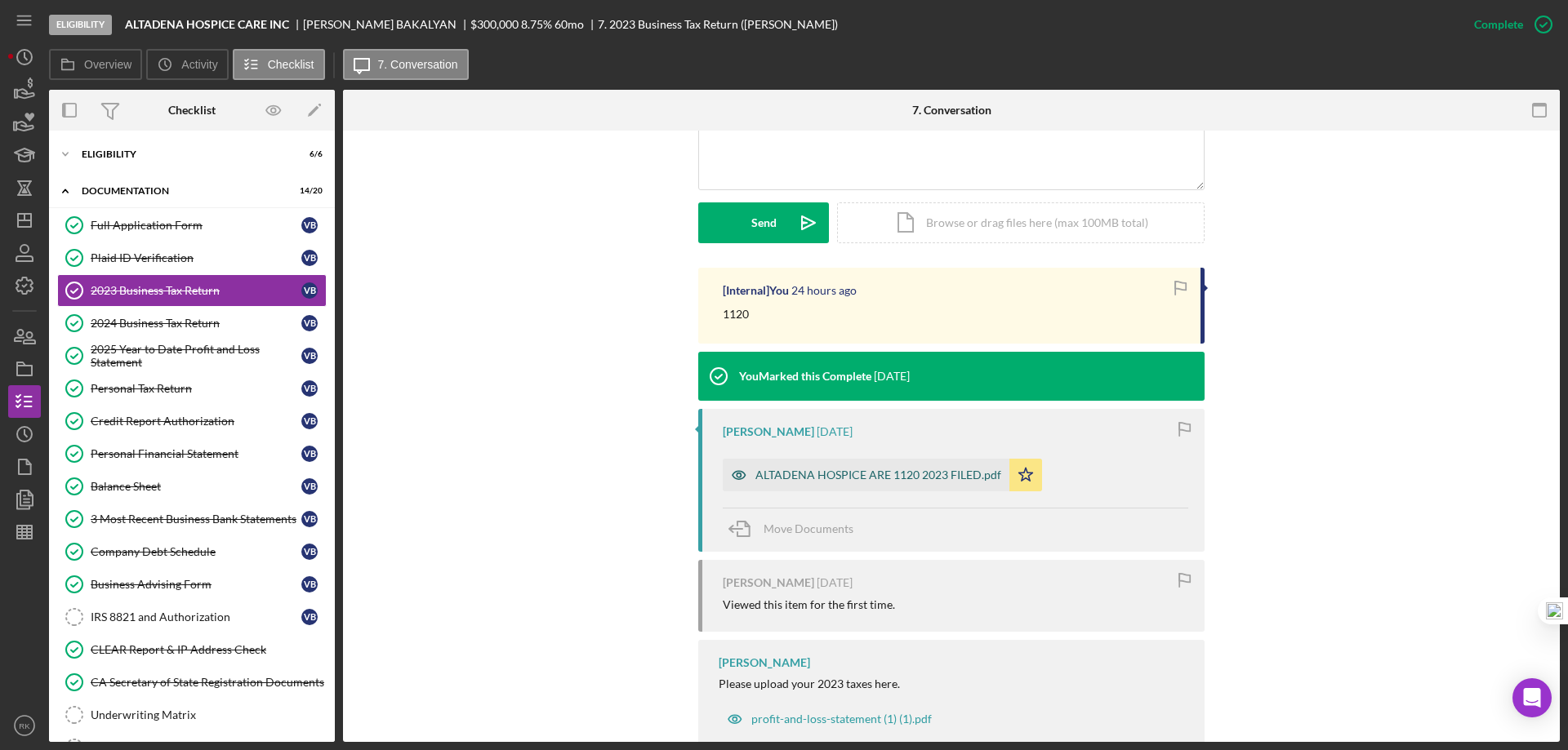
scroll to position [408, 0]
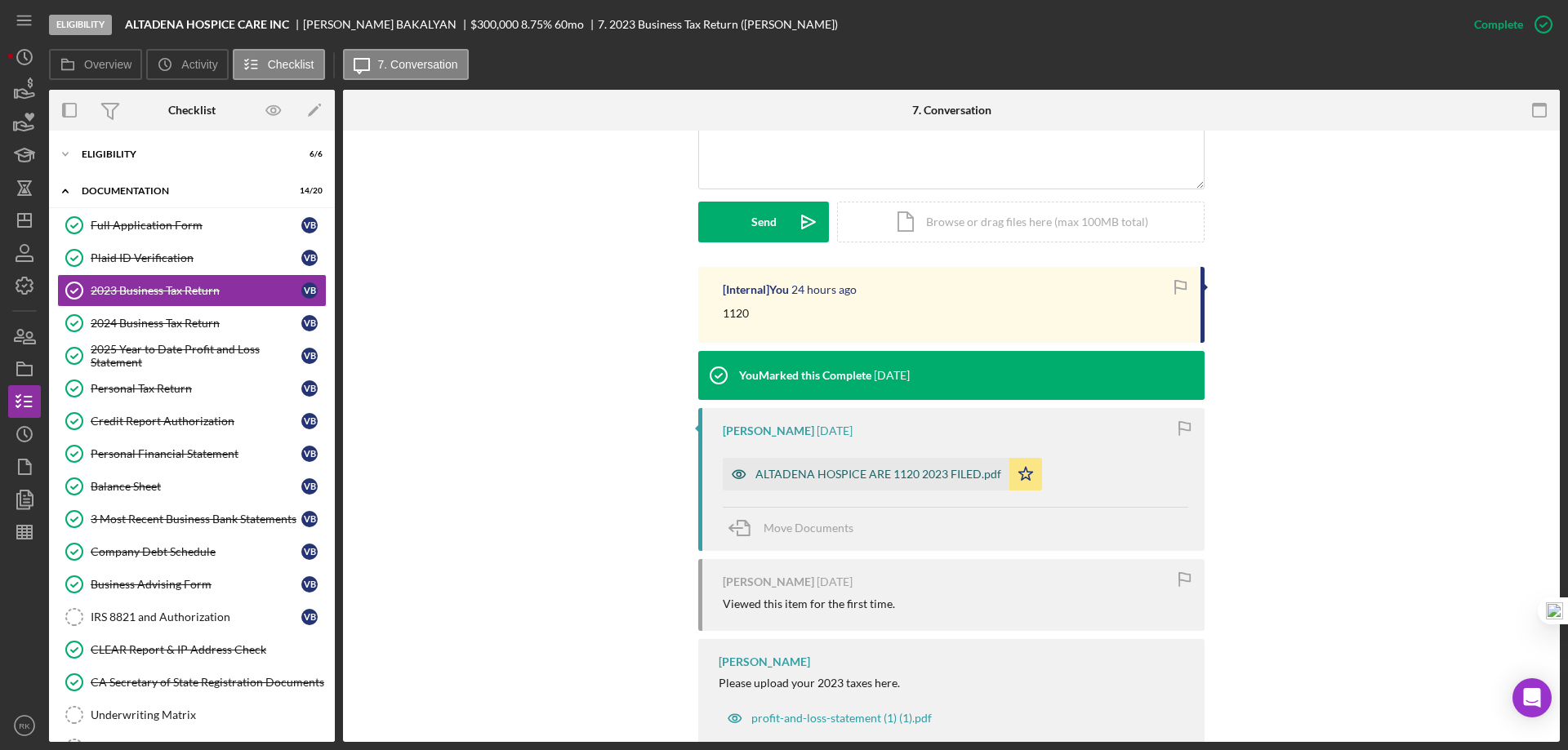
click at [887, 478] on div "ALTADENA HOSPICE ARE 1120 2023 FILED.pdf" at bounding box center [878, 474] width 246 height 13
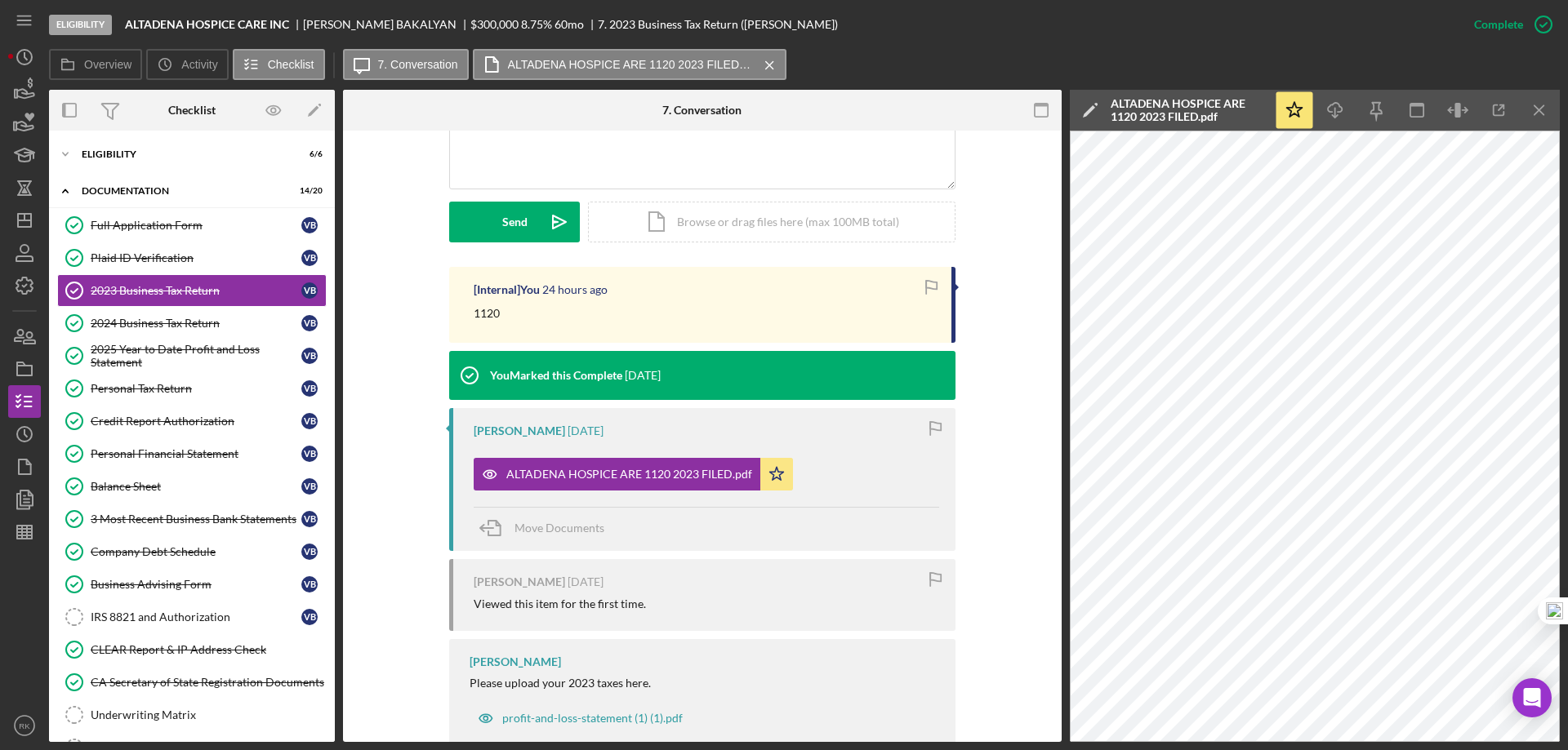
drag, startPoint x: 155, startPoint y: 397, endPoint x: 523, endPoint y: 438, distance: 370.3
click at [155, 397] on link "Personal Tax Return Personal Tax Return V B" at bounding box center [192, 389] width 270 height 33
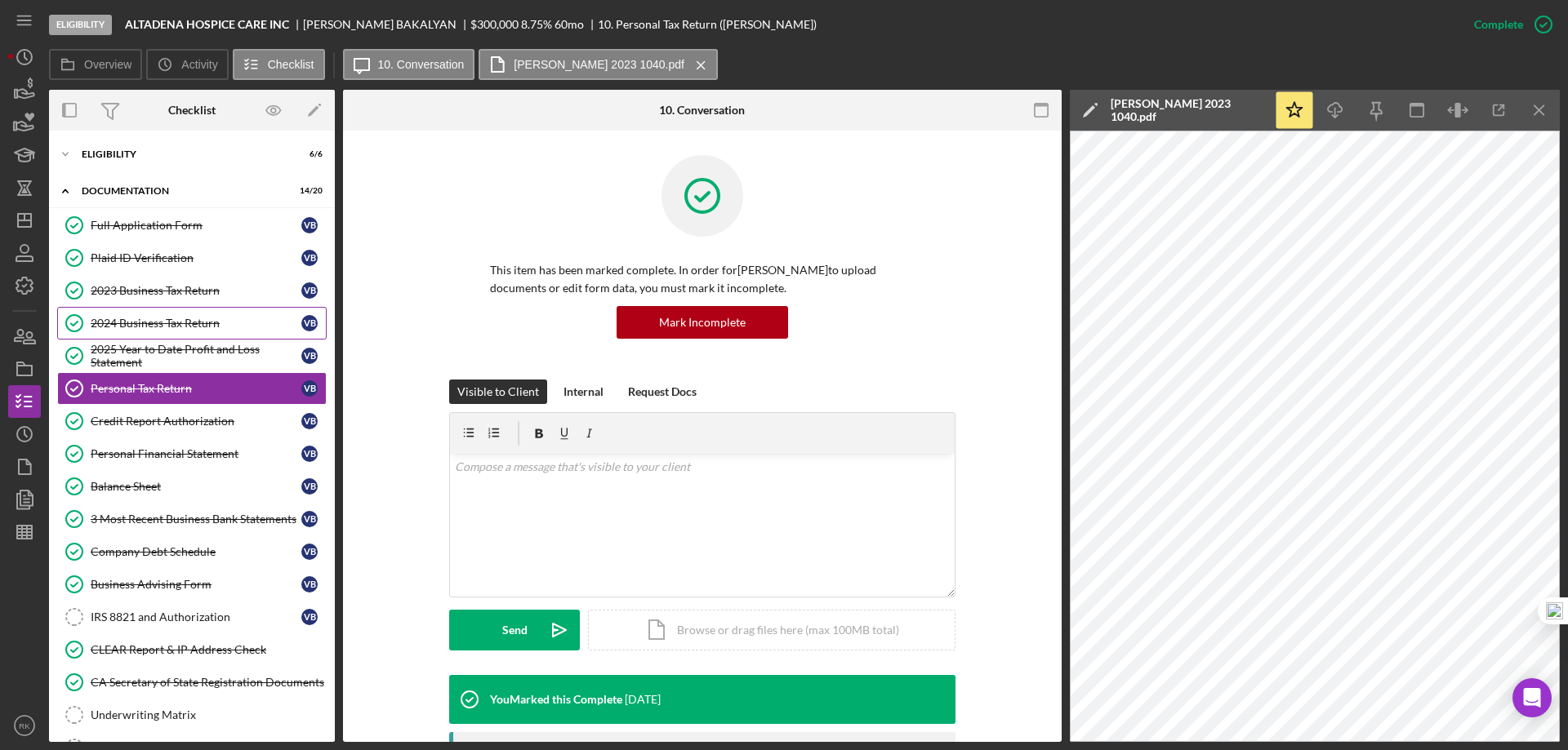
click at [170, 329] on div "2024 Business Tax Return" at bounding box center [196, 323] width 210 height 13
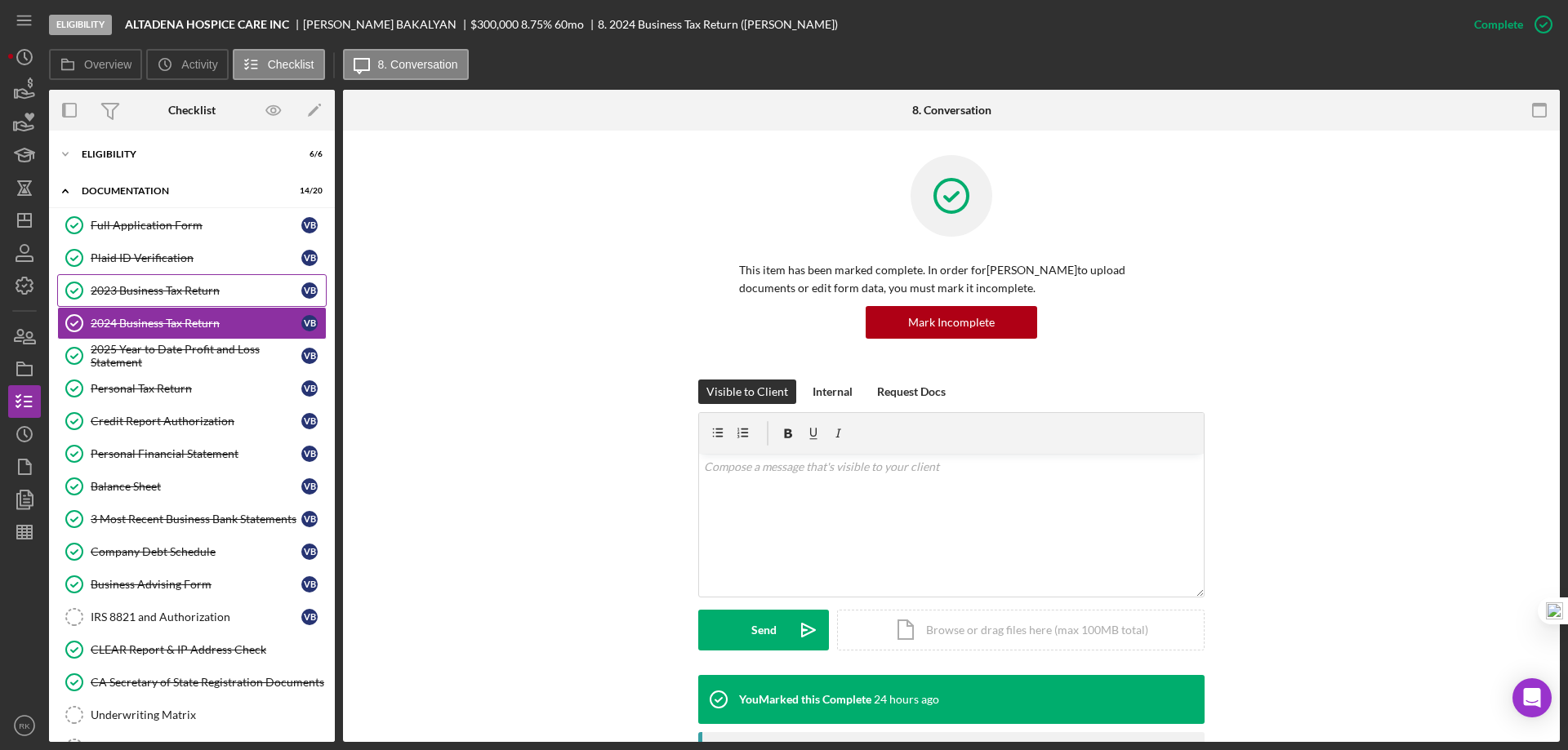
click at [193, 279] on link "2023 Business Tax Return 2023 Business Tax Return V B" at bounding box center [192, 290] width 270 height 33
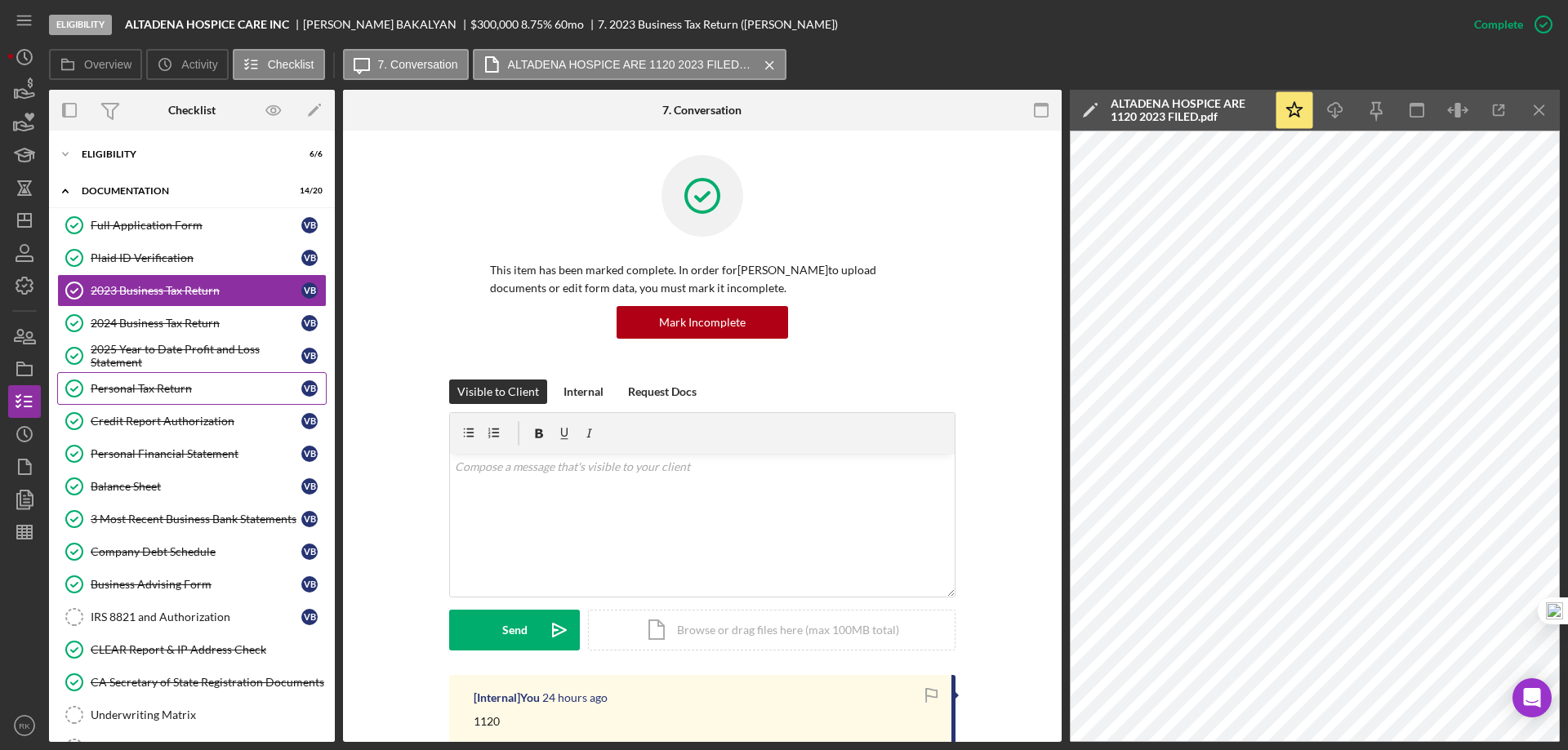
click at [127, 397] on link "Personal Tax Return Personal Tax Return V B" at bounding box center [192, 389] width 270 height 33
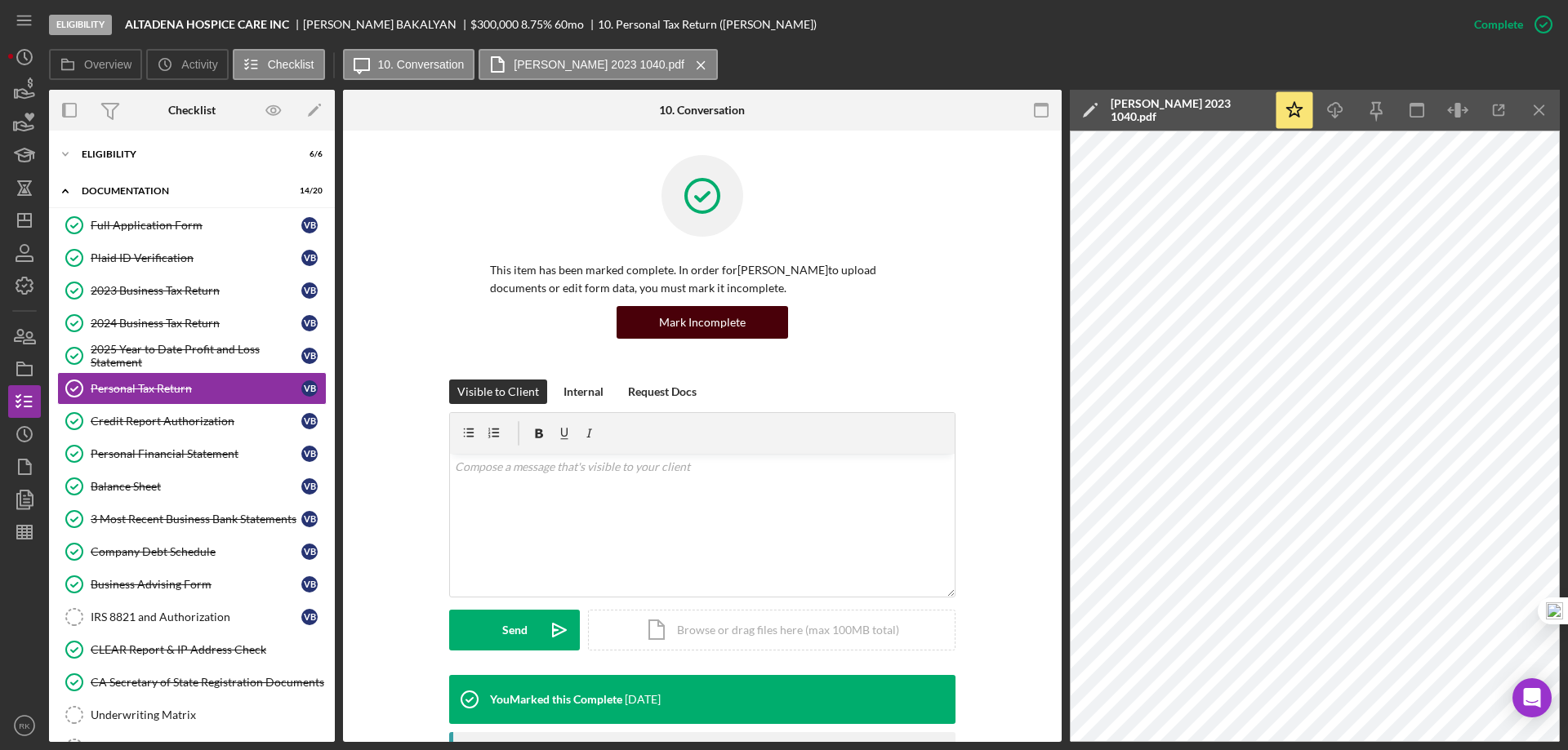
click at [675, 326] on div "Mark Incomplete" at bounding box center [702, 322] width 87 height 33
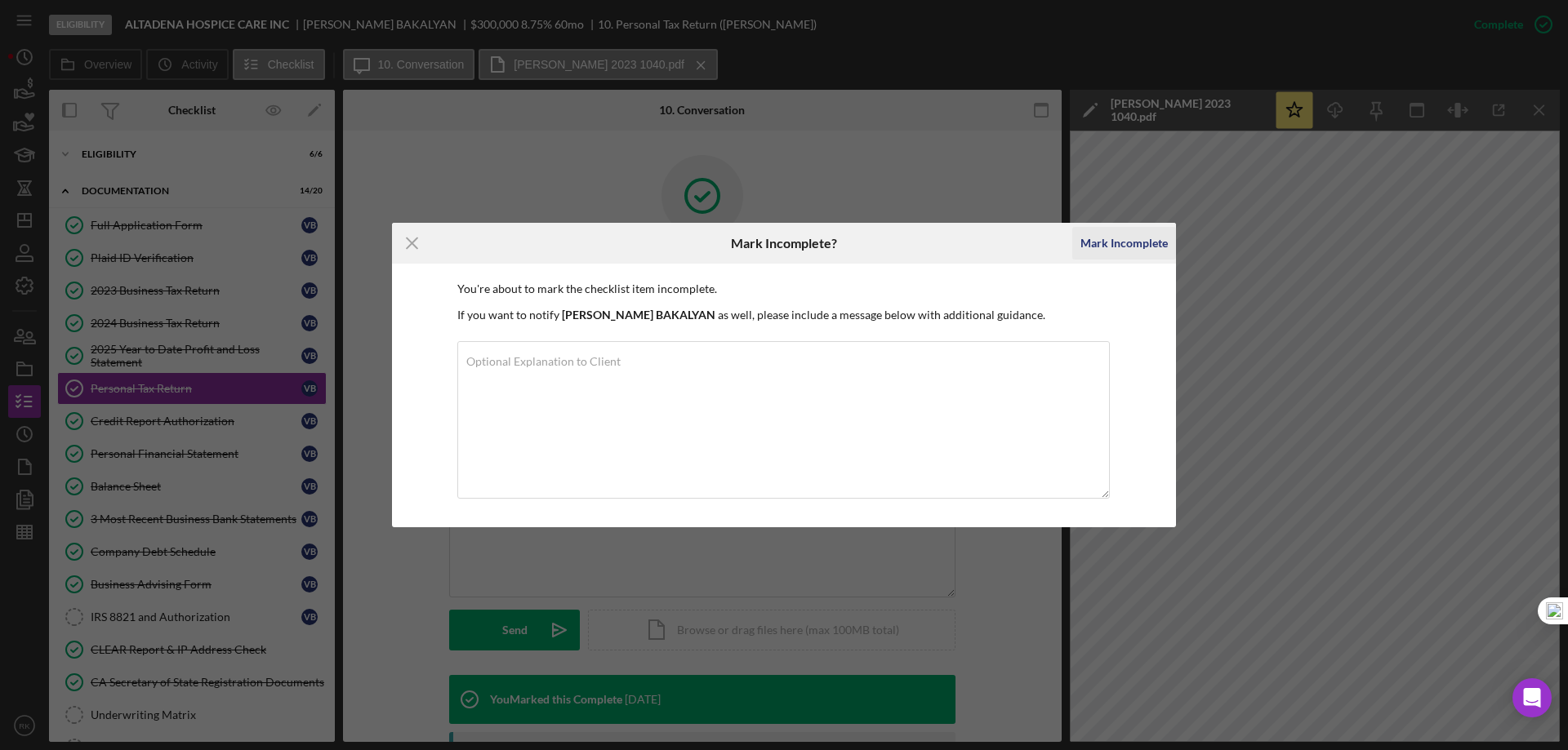
click at [1100, 246] on div "Mark Incomplete" at bounding box center [1124, 243] width 87 height 33
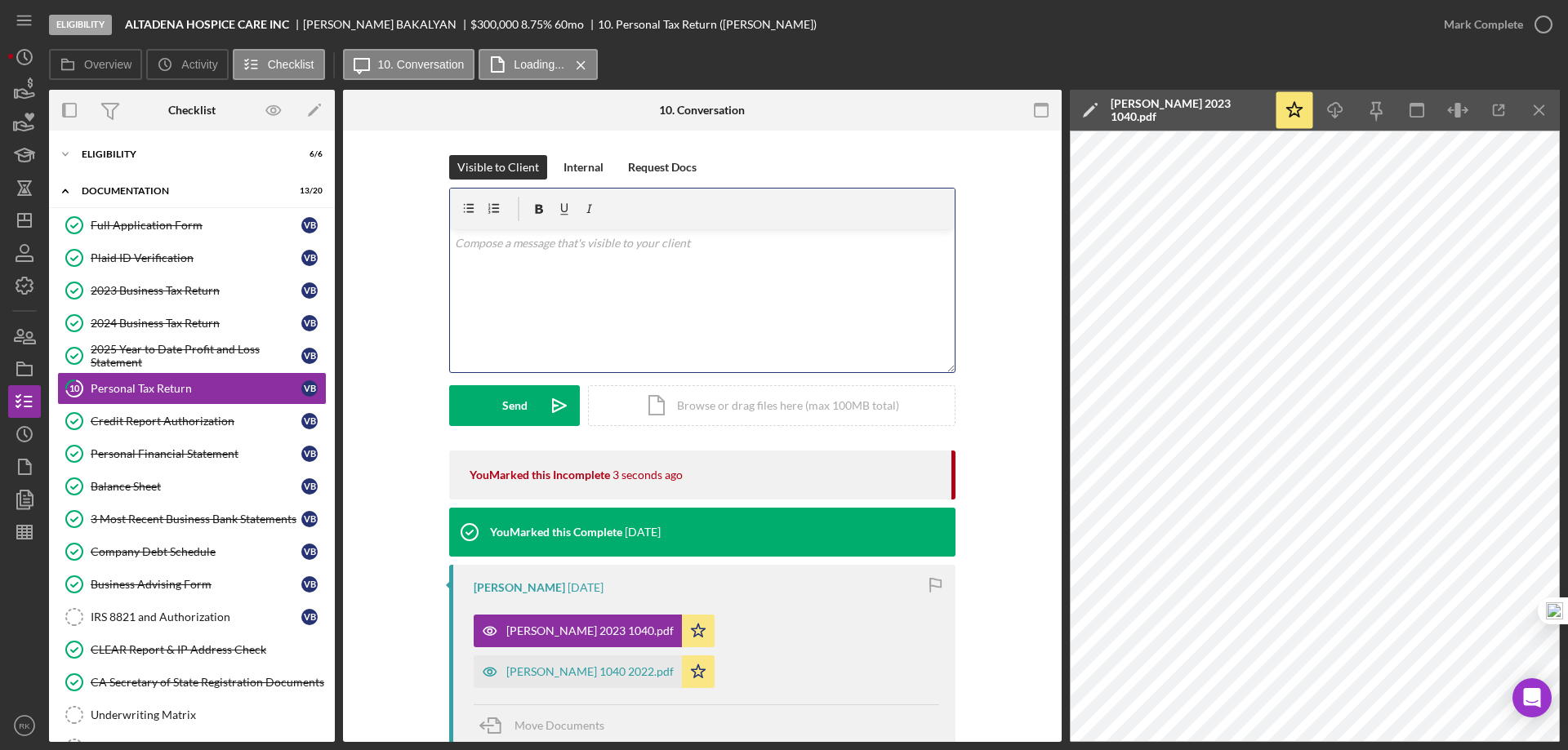
click at [500, 252] on div "v Color teal Color pink Remove color Add row above Add row below Add column bef…" at bounding box center [702, 300] width 504 height 143
drag, startPoint x: 508, startPoint y: 248, endPoint x: 443, endPoint y: 245, distance: 65.1
click at [443, 245] on div "Visible to Client Internal Request Docs v Color teal Color pink Remove color Ad…" at bounding box center [701, 302] width 669 height 296
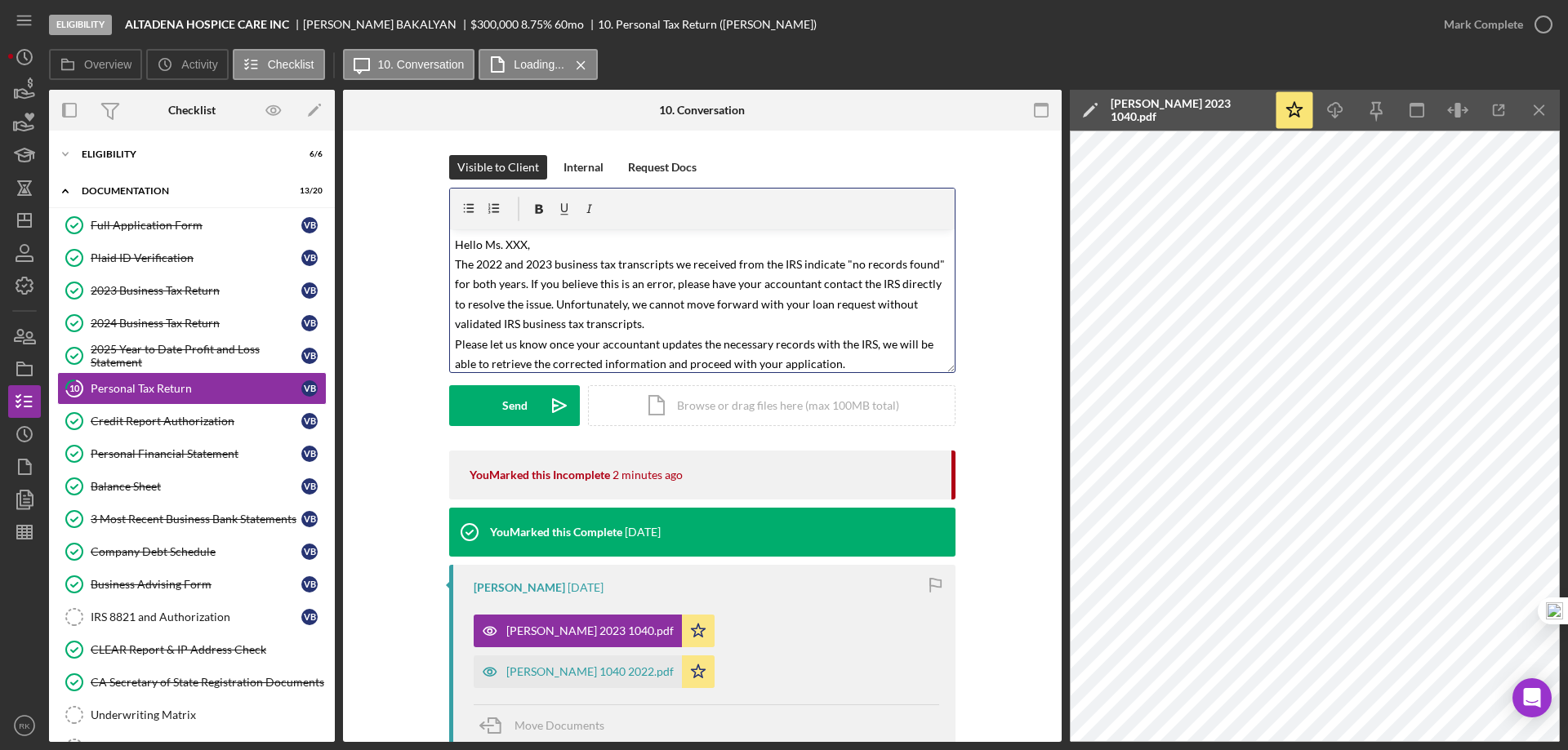
click at [491, 245] on mark "Hello Ms. XXX, The 2022 and 2023 business tax transcripts we received from the …" at bounding box center [700, 314] width 493 height 154
click at [493, 265] on mark "Hello Mr. [PERSON_NAME], The 2022 and 2023 business tax transcripts we received…" at bounding box center [700, 314] width 493 height 154
drag, startPoint x: 473, startPoint y: 260, endPoint x: 518, endPoint y: 259, distance: 45.0
click at [518, 259] on mark "Hello Mr. [PERSON_NAME], The 2022 and 2023 business tax transcripts we received…" at bounding box center [700, 314] width 493 height 154
drag, startPoint x: 453, startPoint y: 264, endPoint x: 470, endPoint y: 262, distance: 17.1
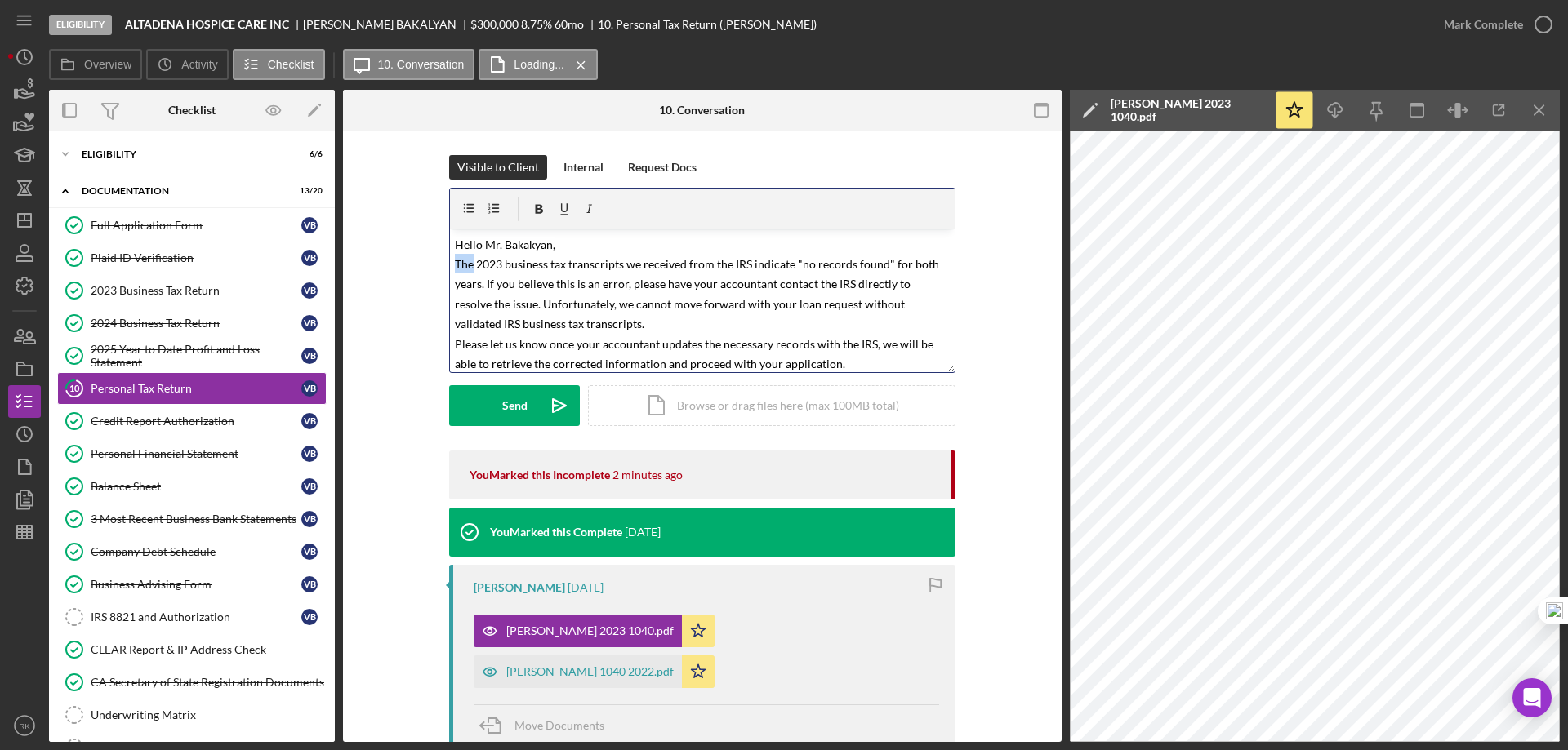
click at [470, 262] on mark "Hello Mr. [PERSON_NAME], The 2023 business tax transcripts we received from the…" at bounding box center [697, 314] width 486 height 154
drag, startPoint x: 505, startPoint y: 262, endPoint x: 549, endPoint y: 262, distance: 44.0
click at [549, 262] on mark "Hello Mr. [PERSON_NAME], Your 2023 business tax transcripts we received from th…" at bounding box center [700, 314] width 493 height 154
drag, startPoint x: 890, startPoint y: 264, endPoint x: 935, endPoint y: 265, distance: 45.0
click at [935, 265] on p "Hello Mr. [PERSON_NAME], Your 2023 Personal tax transcripts we received from th…" at bounding box center [702, 313] width 495 height 159
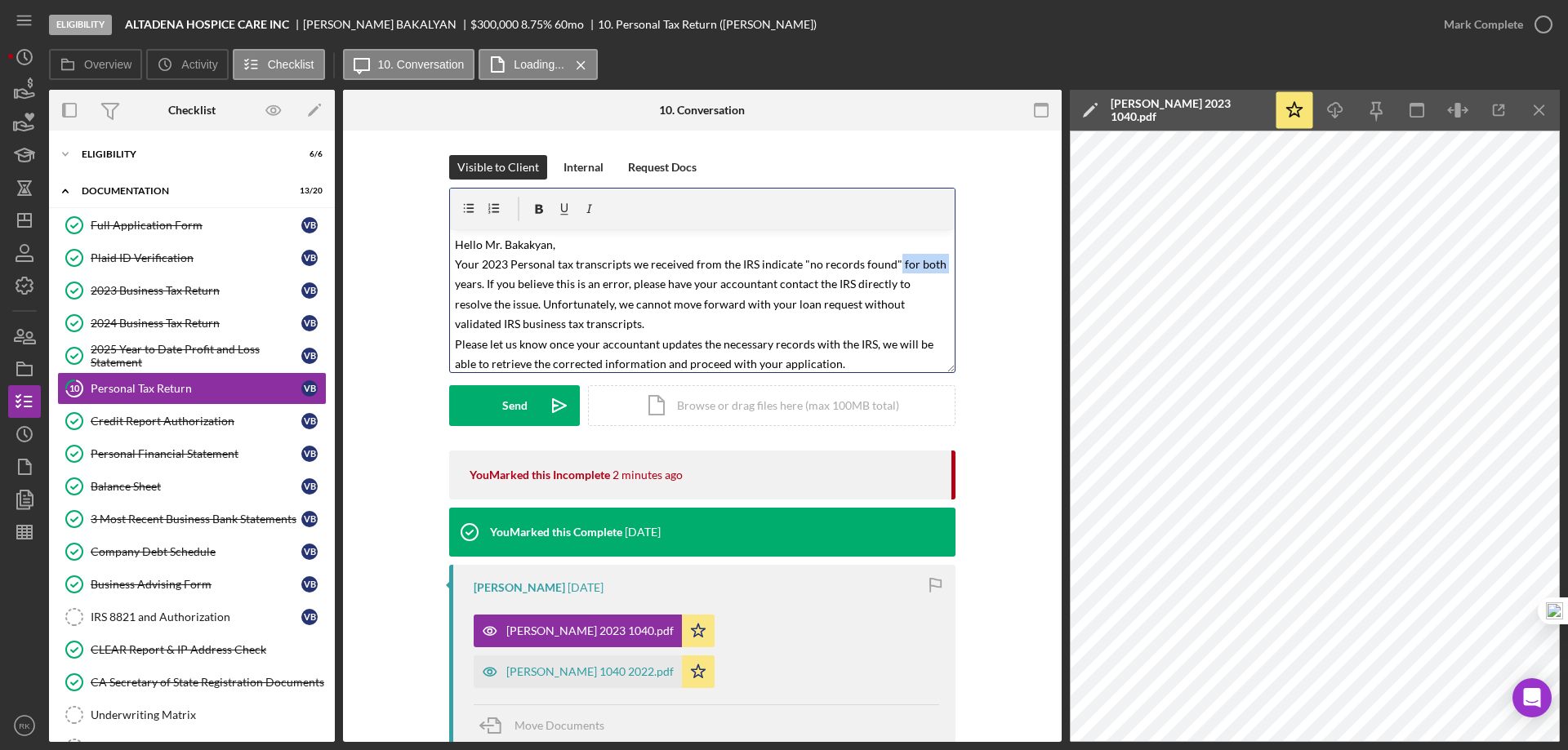
click at [917, 273] on p "Hello Mr. [PERSON_NAME], Your 2023 Personal tax transcripts we received from th…" at bounding box center [702, 313] width 495 height 159
click at [504, 265] on mark "Hello Mr. [PERSON_NAME], Your 2023 Personal tax transcripts we received from th…" at bounding box center [701, 314] width 494 height 154
drag, startPoint x: 546, startPoint y: 260, endPoint x: 589, endPoint y: 260, distance: 43.0
click at [589, 260] on mark "Hello Mr. [PERSON_NAME], Your 2023 & 2024 Personal tax transcripts we received …" at bounding box center [698, 314] width 489 height 154
drag, startPoint x: 536, startPoint y: 209, endPoint x: 546, endPoint y: 228, distance: 21.5
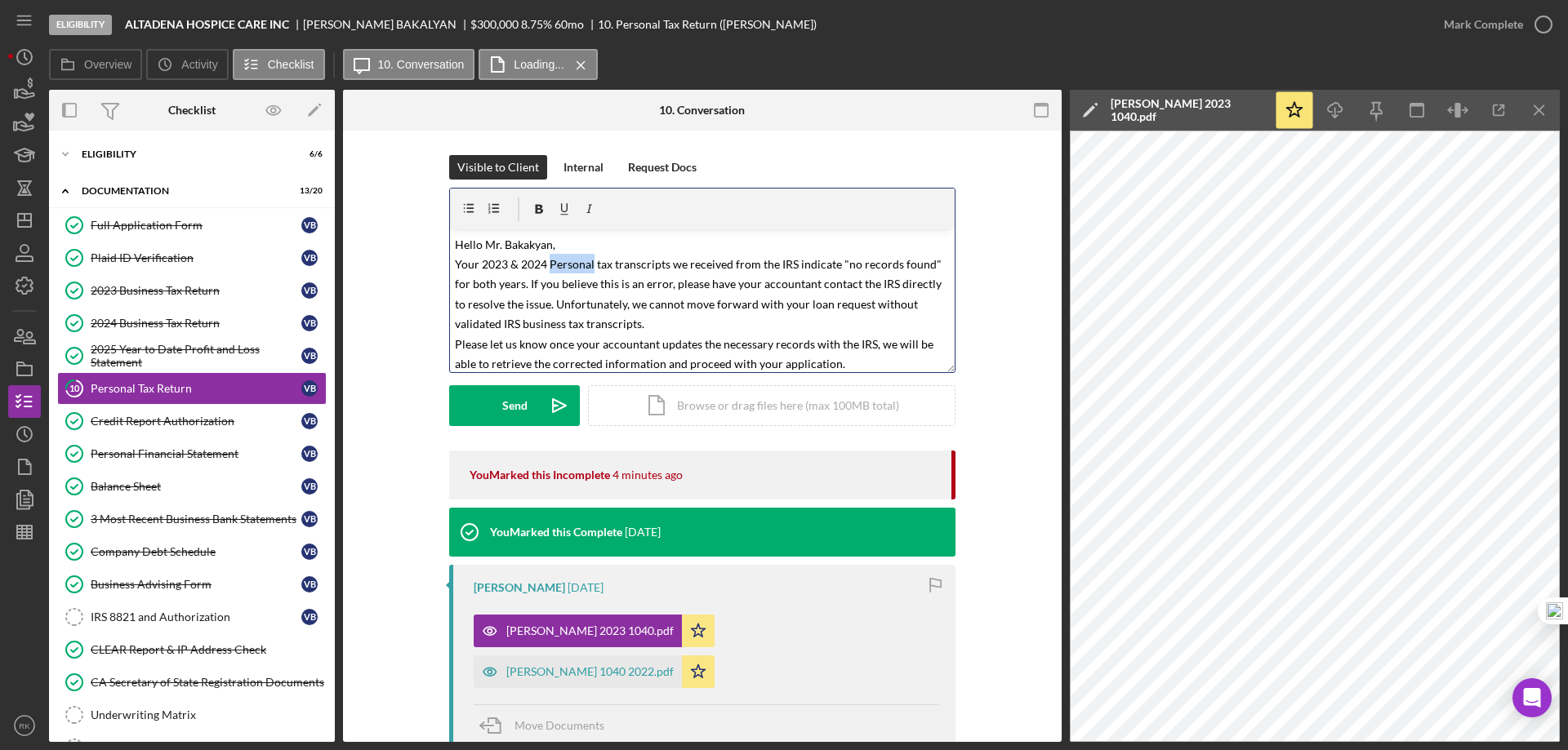
click at [536, 208] on icon "button" at bounding box center [539, 209] width 8 height 9
click at [607, 444] on div "Visible to Client Internal Request Docs v Color teal Color pink Remove color Ad…" at bounding box center [702, 302] width 506 height 296
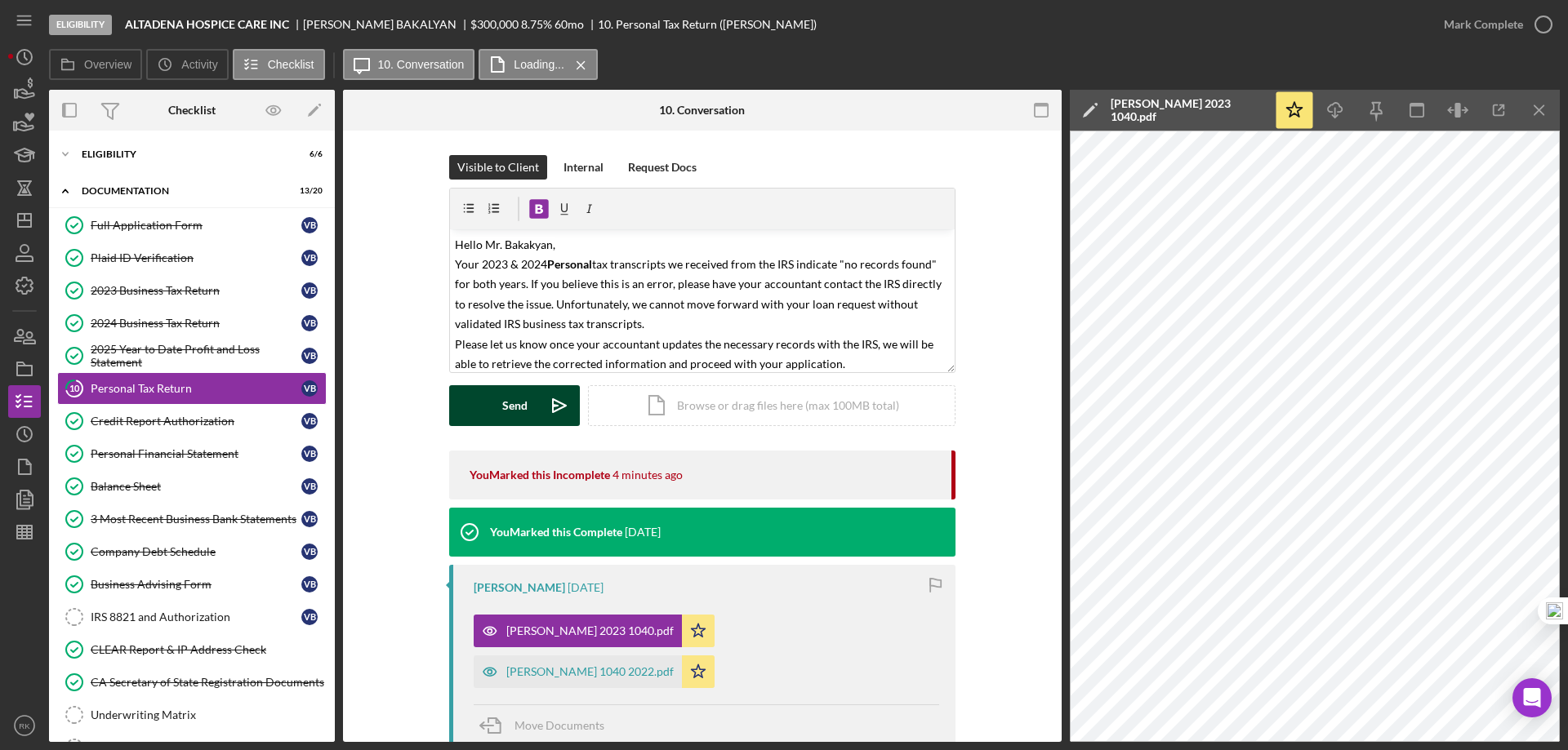
click at [516, 400] on div "Send" at bounding box center [514, 405] width 25 height 41
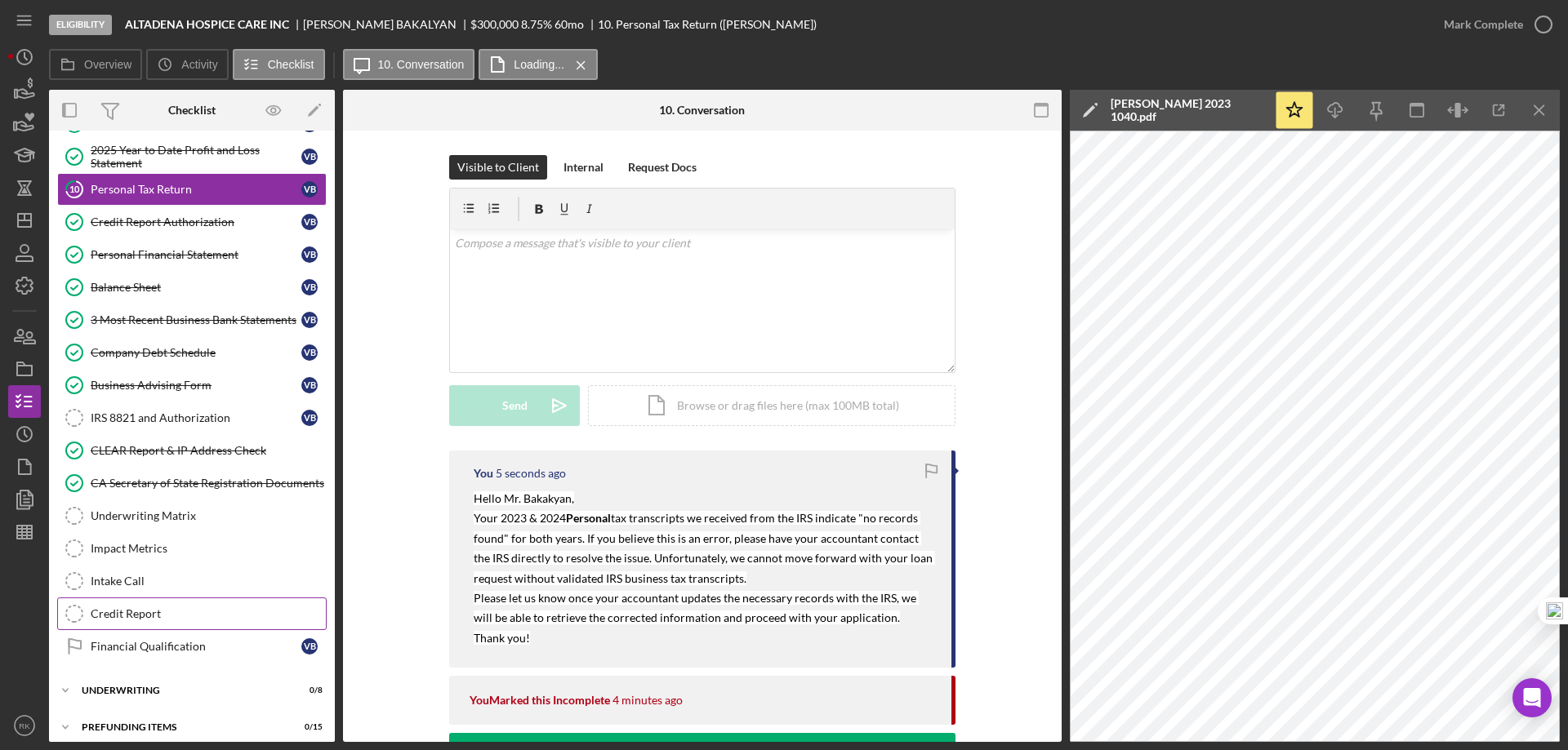
scroll to position [209, 0]
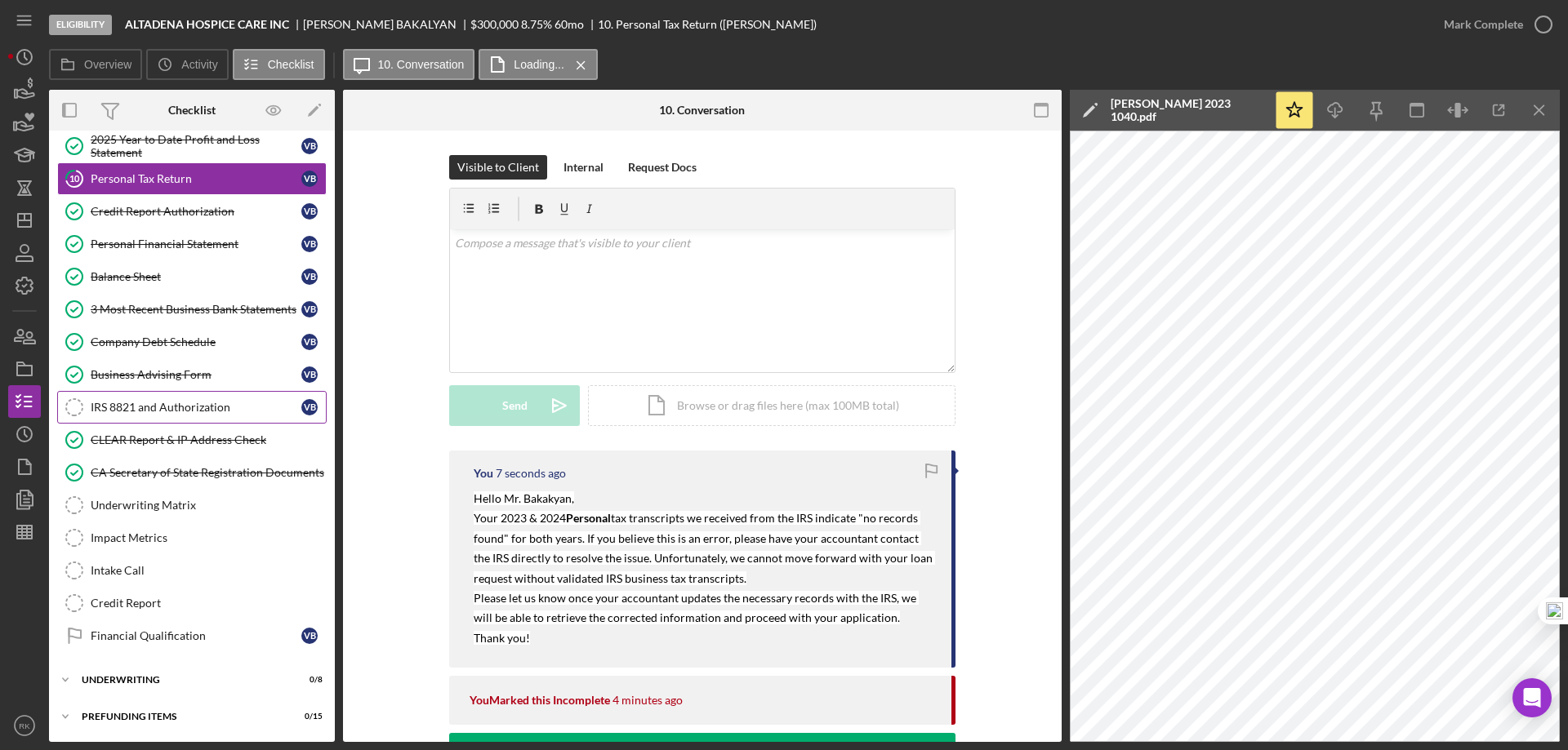
click at [137, 400] on div "IRS 8821 and Authorization" at bounding box center [196, 407] width 210 height 13
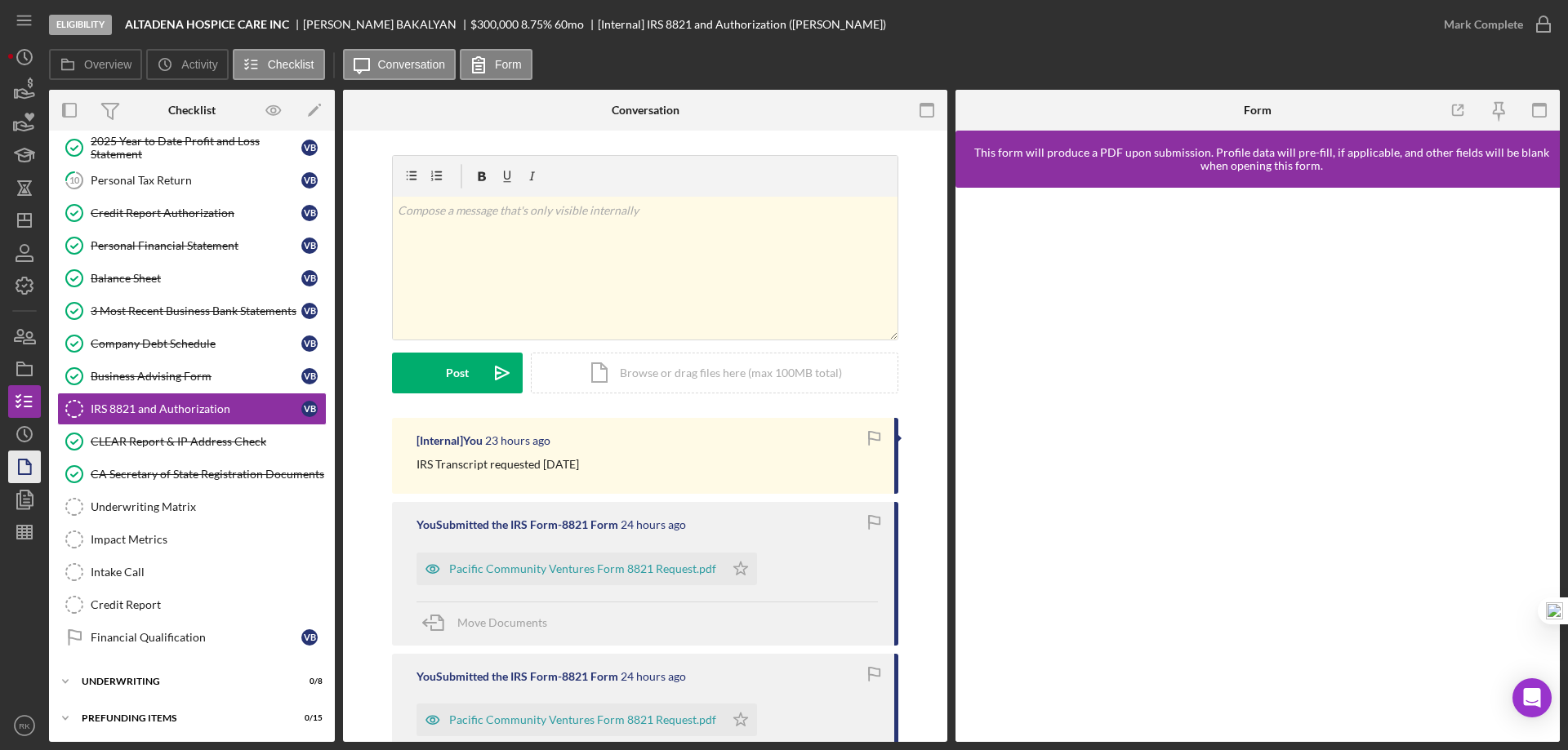
scroll to position [209, 0]
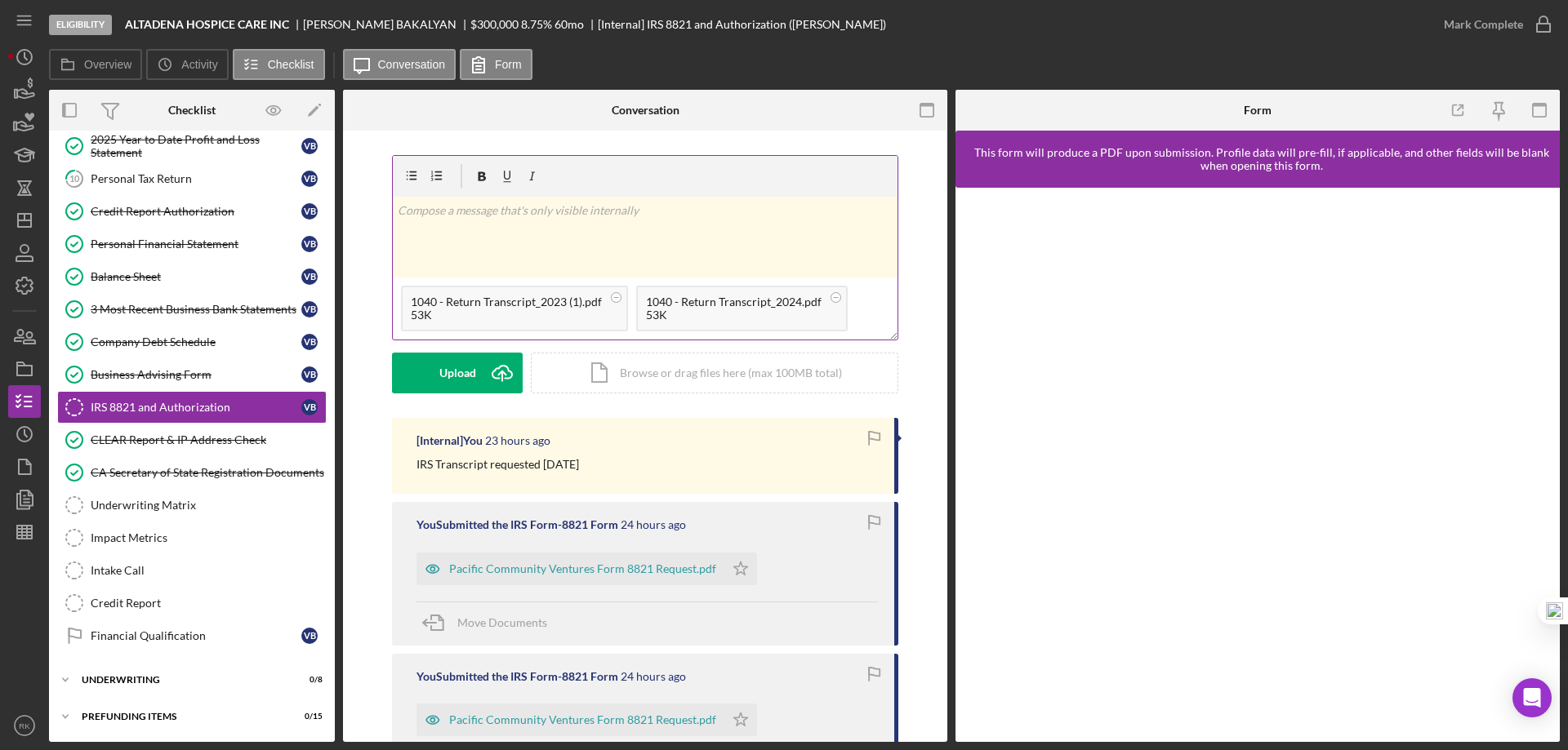
click at [432, 221] on div "v Color teal Color pink Remove color Add row above Add row below Add column bef…" at bounding box center [645, 237] width 504 height 81
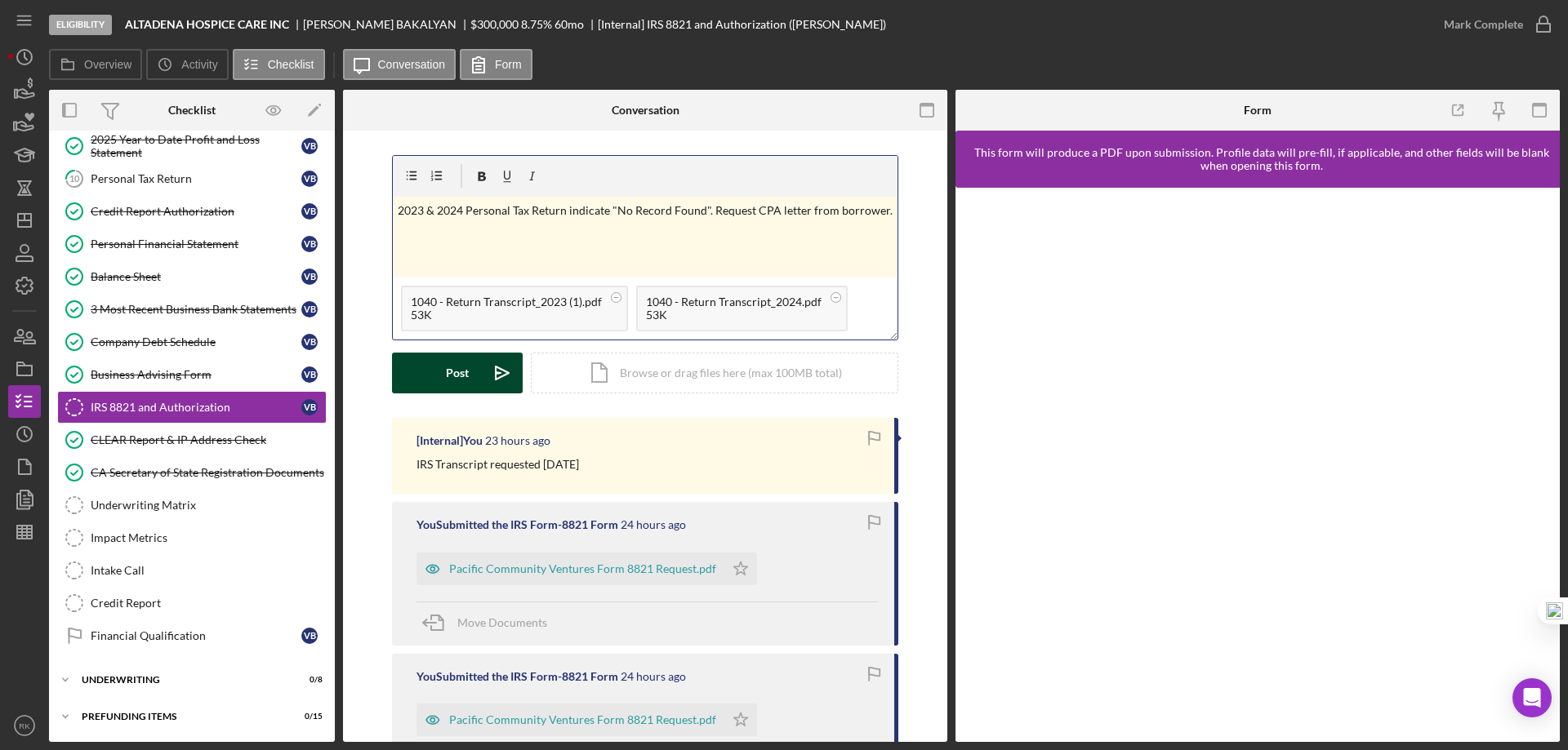
click at [450, 376] on div "Post" at bounding box center [457, 372] width 23 height 41
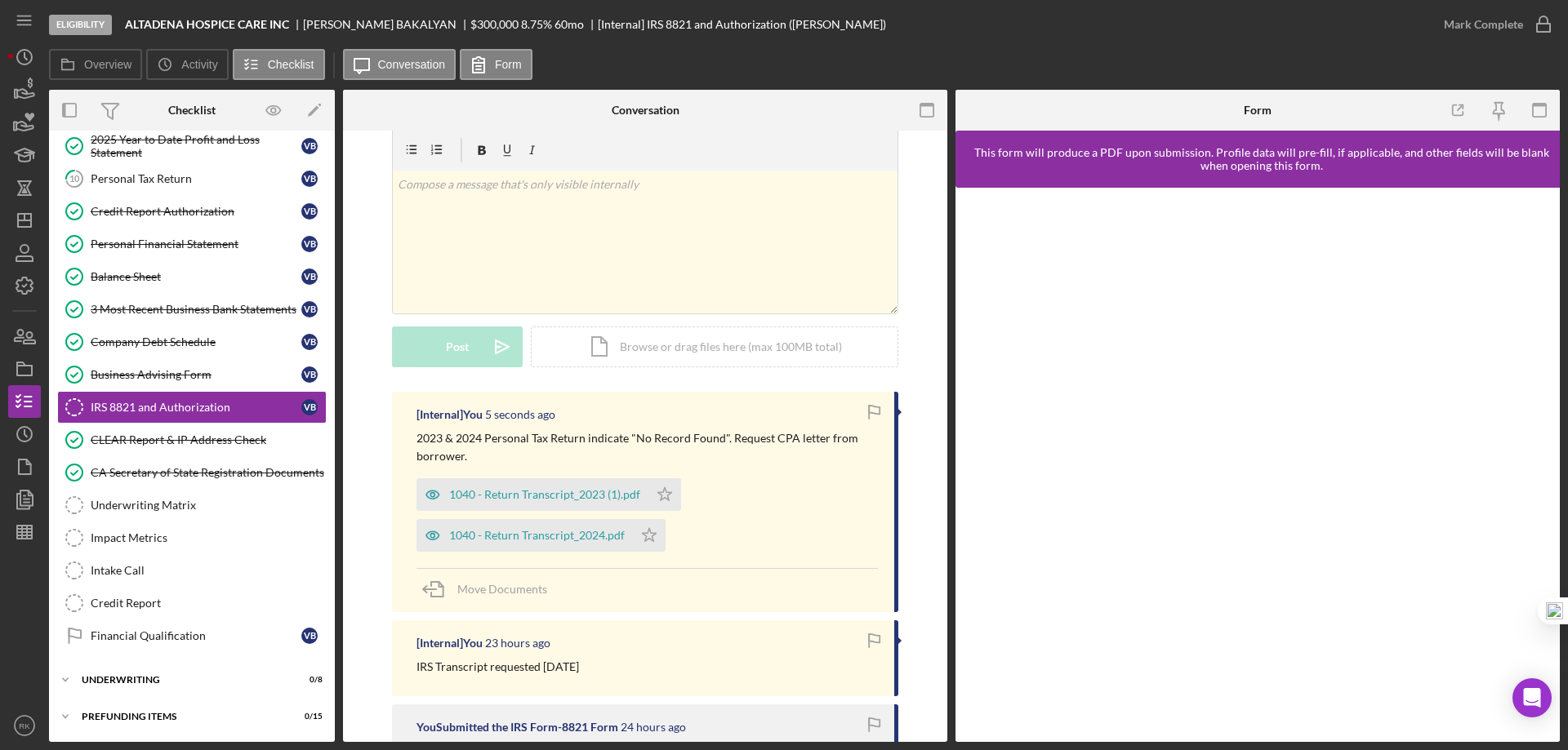
scroll to position [0, 0]
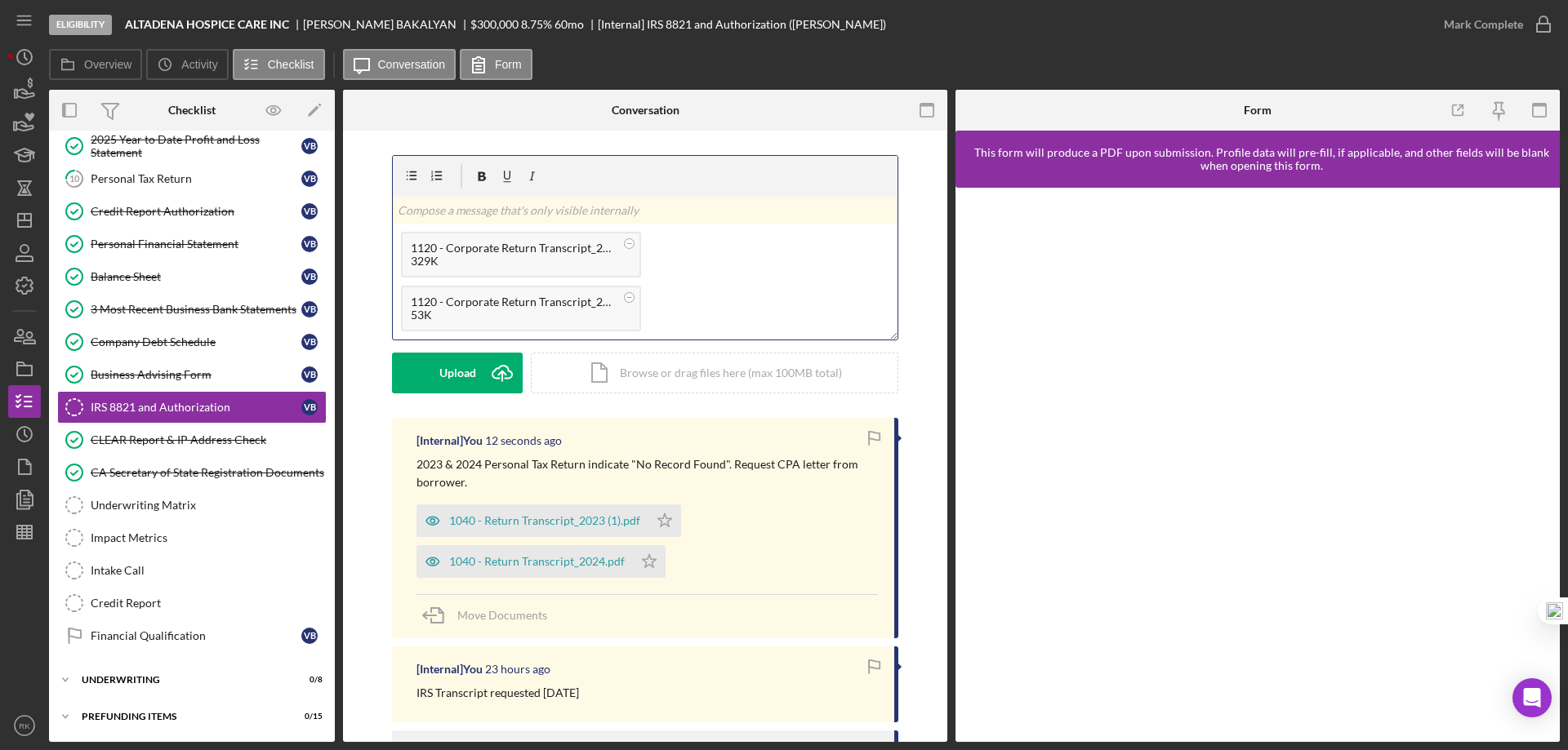
click at [449, 211] on p at bounding box center [646, 210] width 495 height 18
click at [596, 214] on p "2023 Business tax transcript validated." at bounding box center [646, 210] width 495 height 18
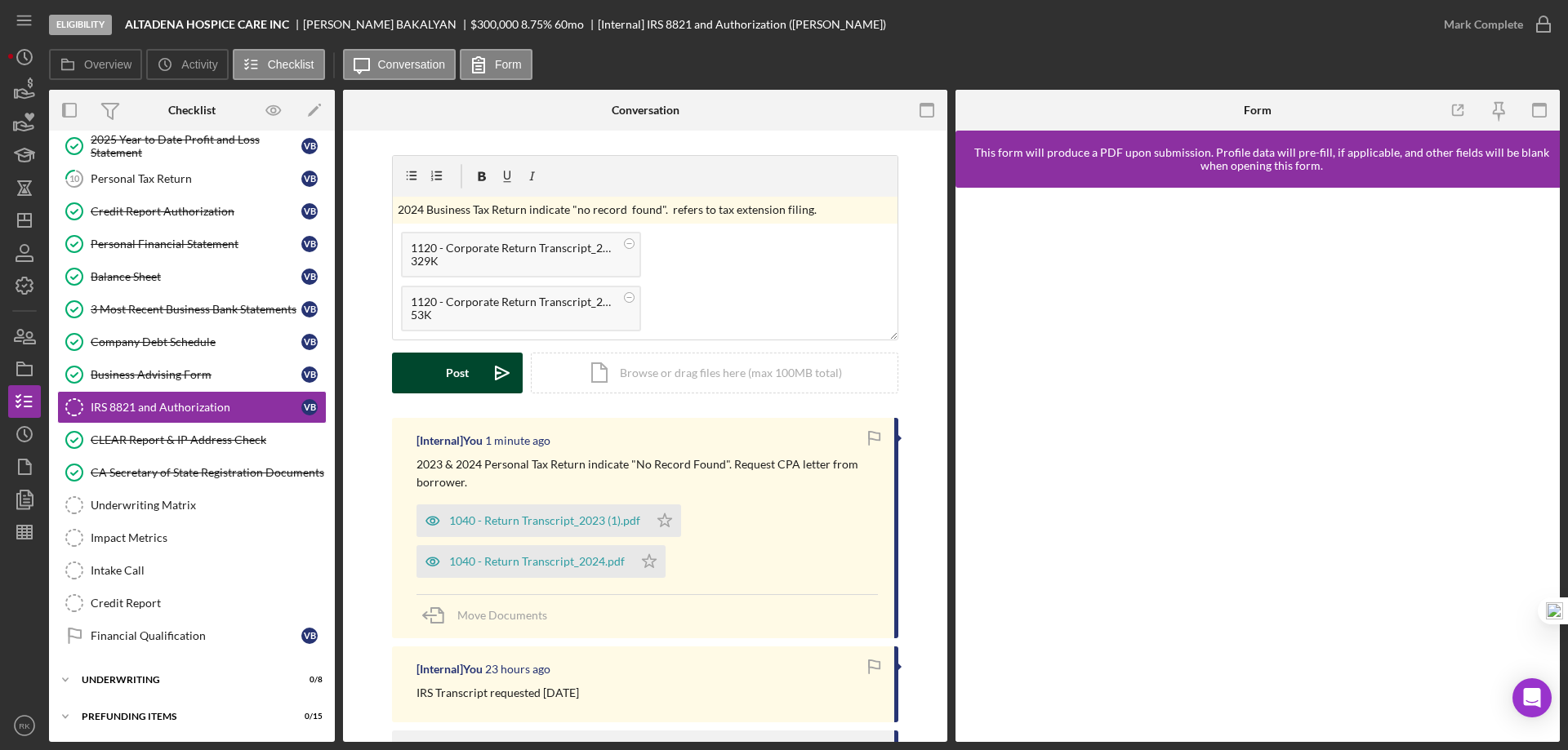
click at [459, 375] on div "Post" at bounding box center [457, 372] width 23 height 41
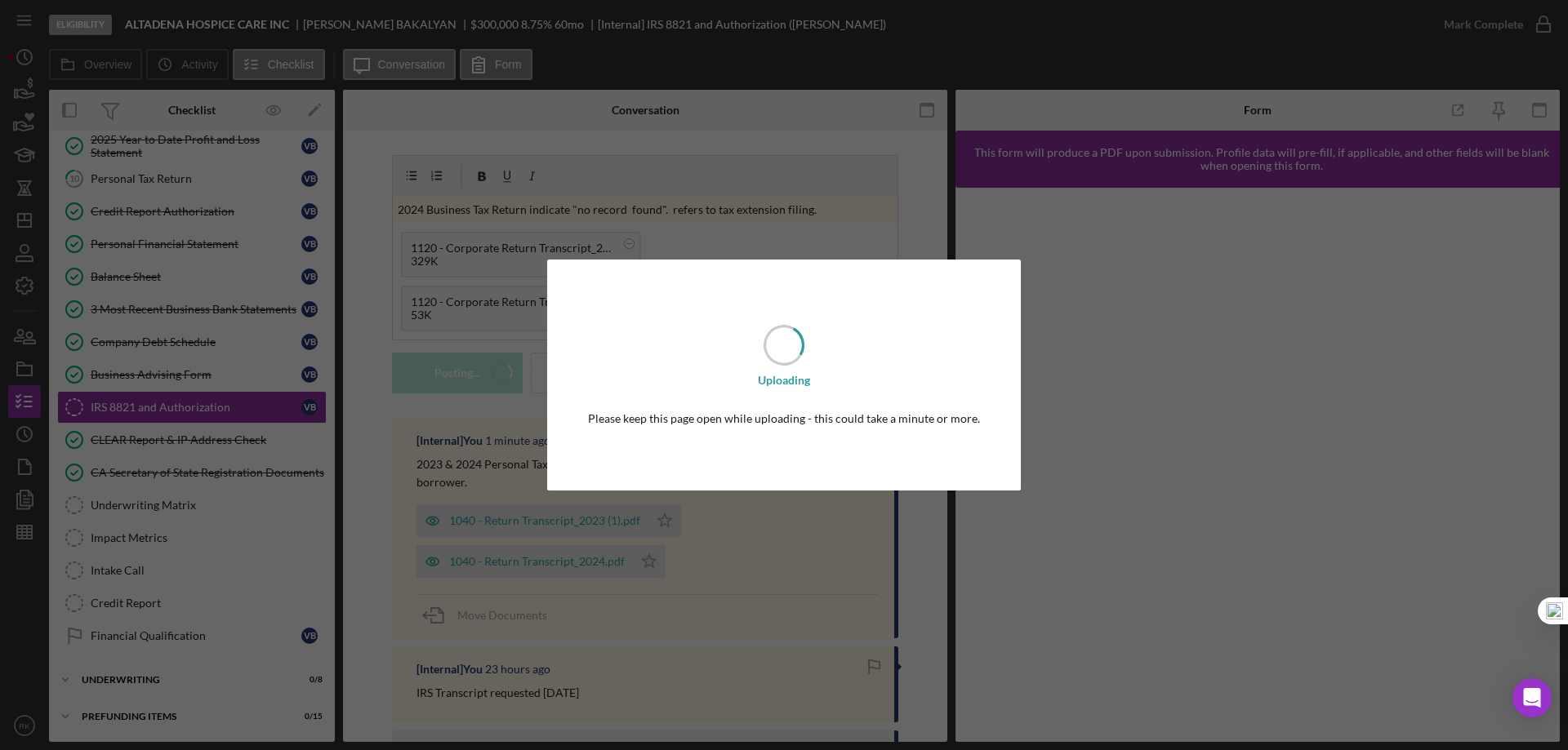
scroll to position [0, 0]
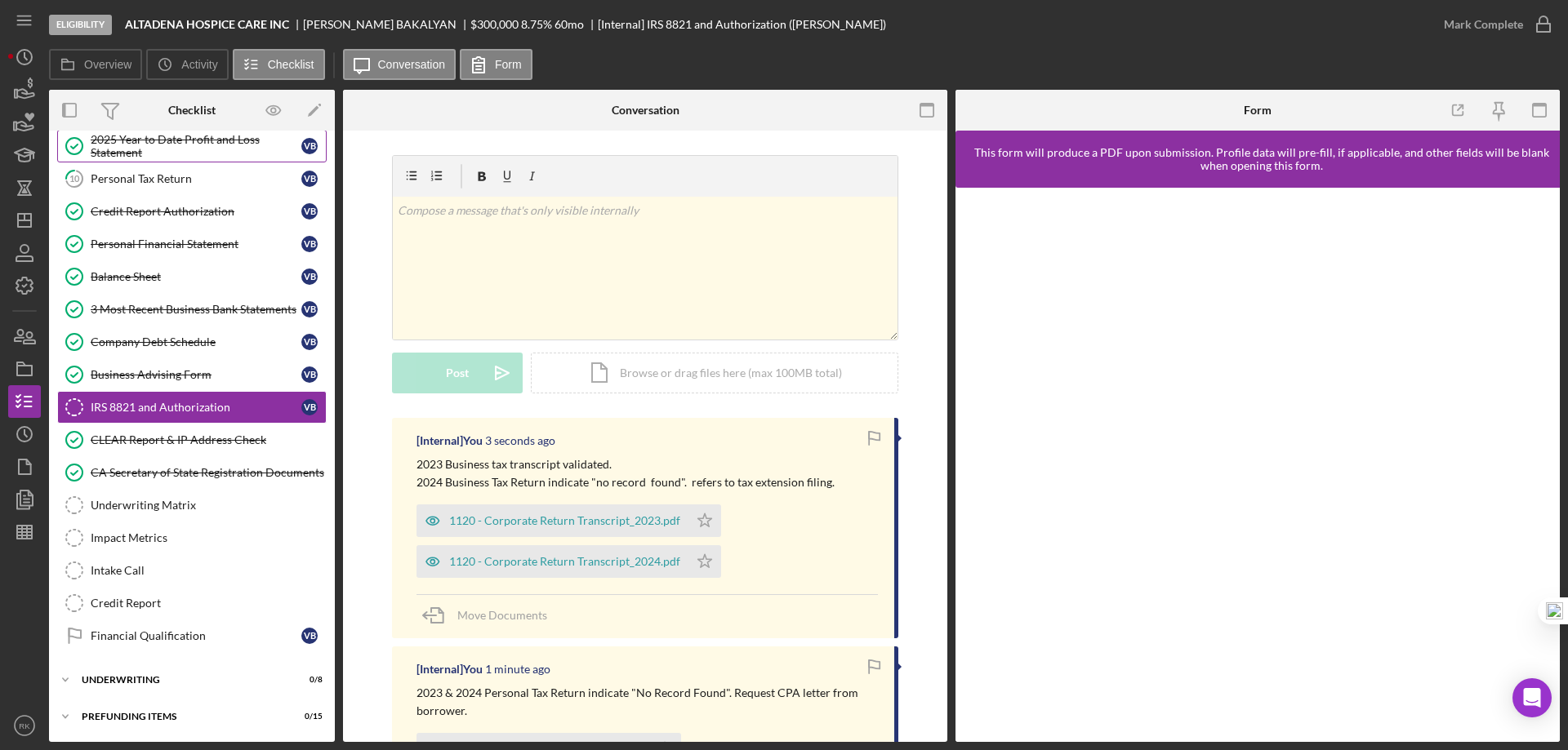
click at [148, 153] on div "2025 Year to Date Profit and Loss Statement" at bounding box center [196, 146] width 210 height 26
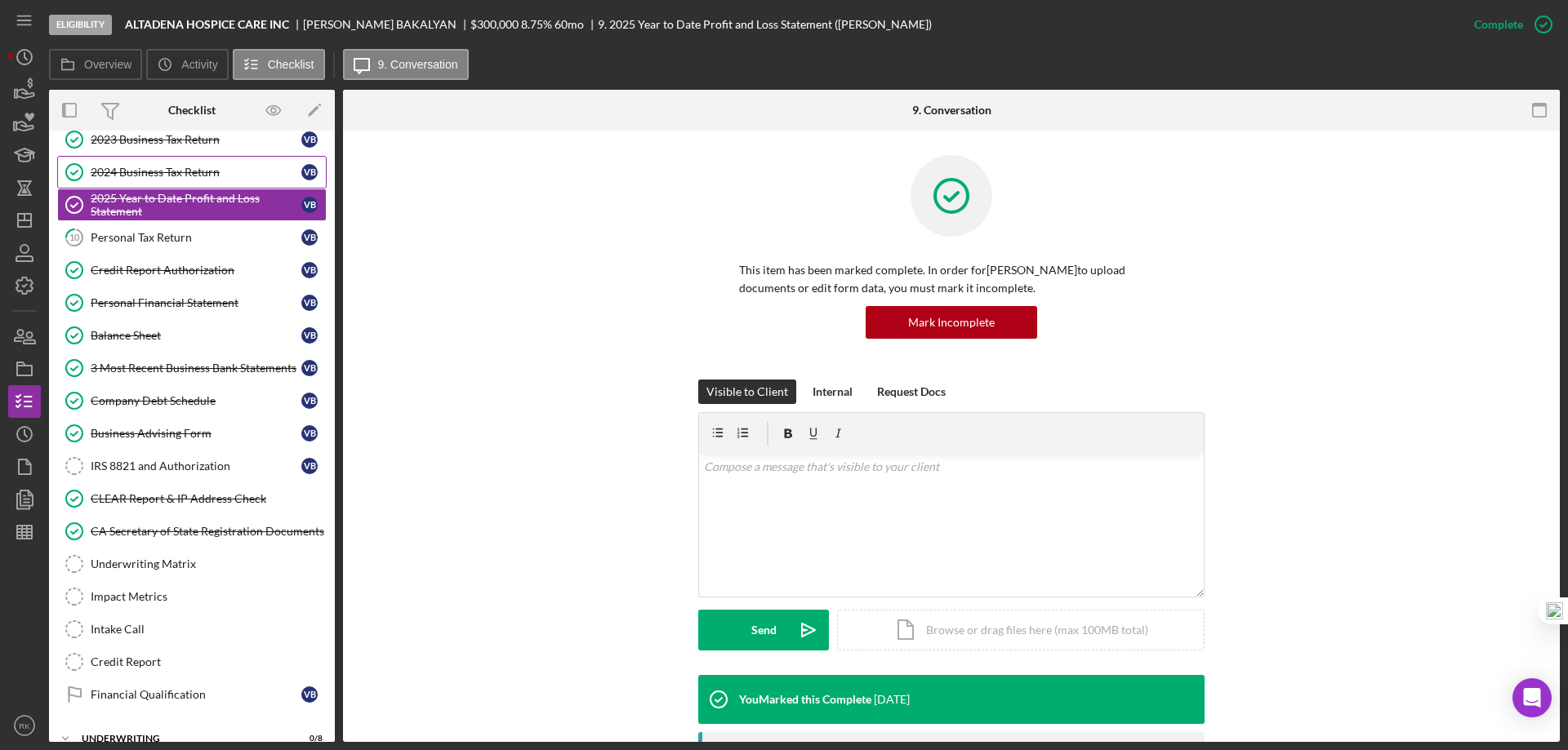
click at [168, 166] on div "2024 Business Tax Return" at bounding box center [196, 172] width 210 height 13
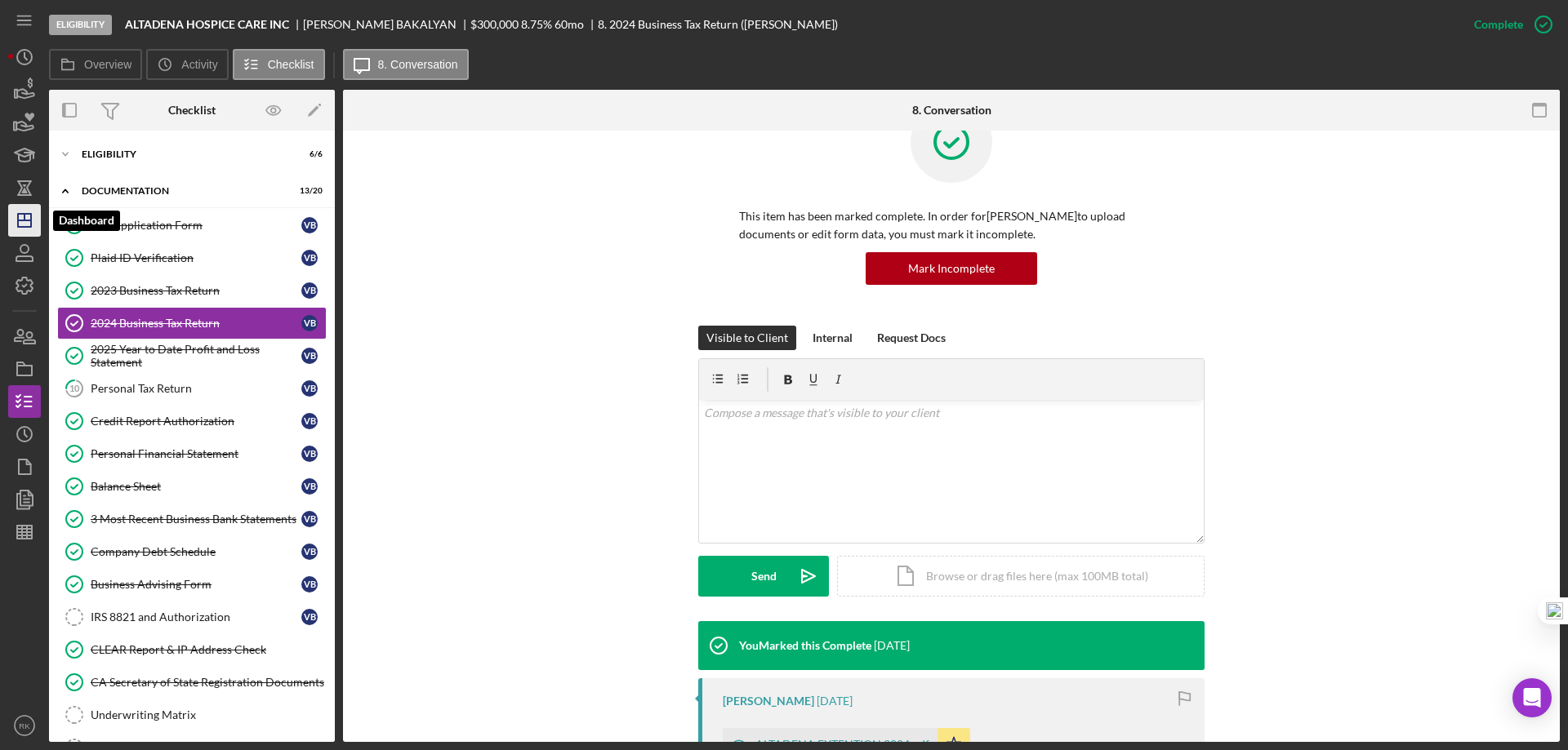
click at [29, 213] on icon "Icon/Dashboard" at bounding box center [24, 220] width 41 height 41
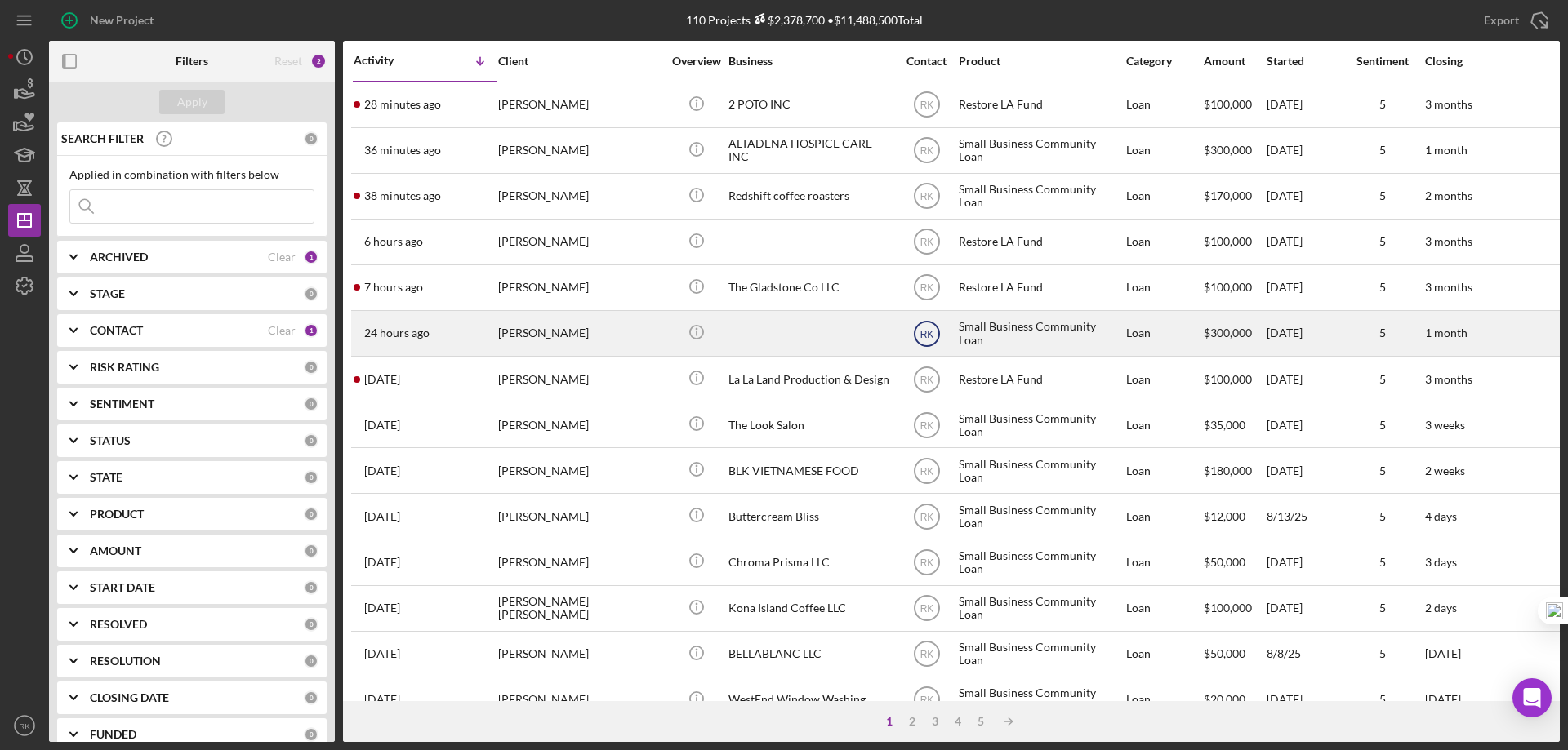
click at [923, 333] on text "RK" at bounding box center [926, 333] width 14 height 12
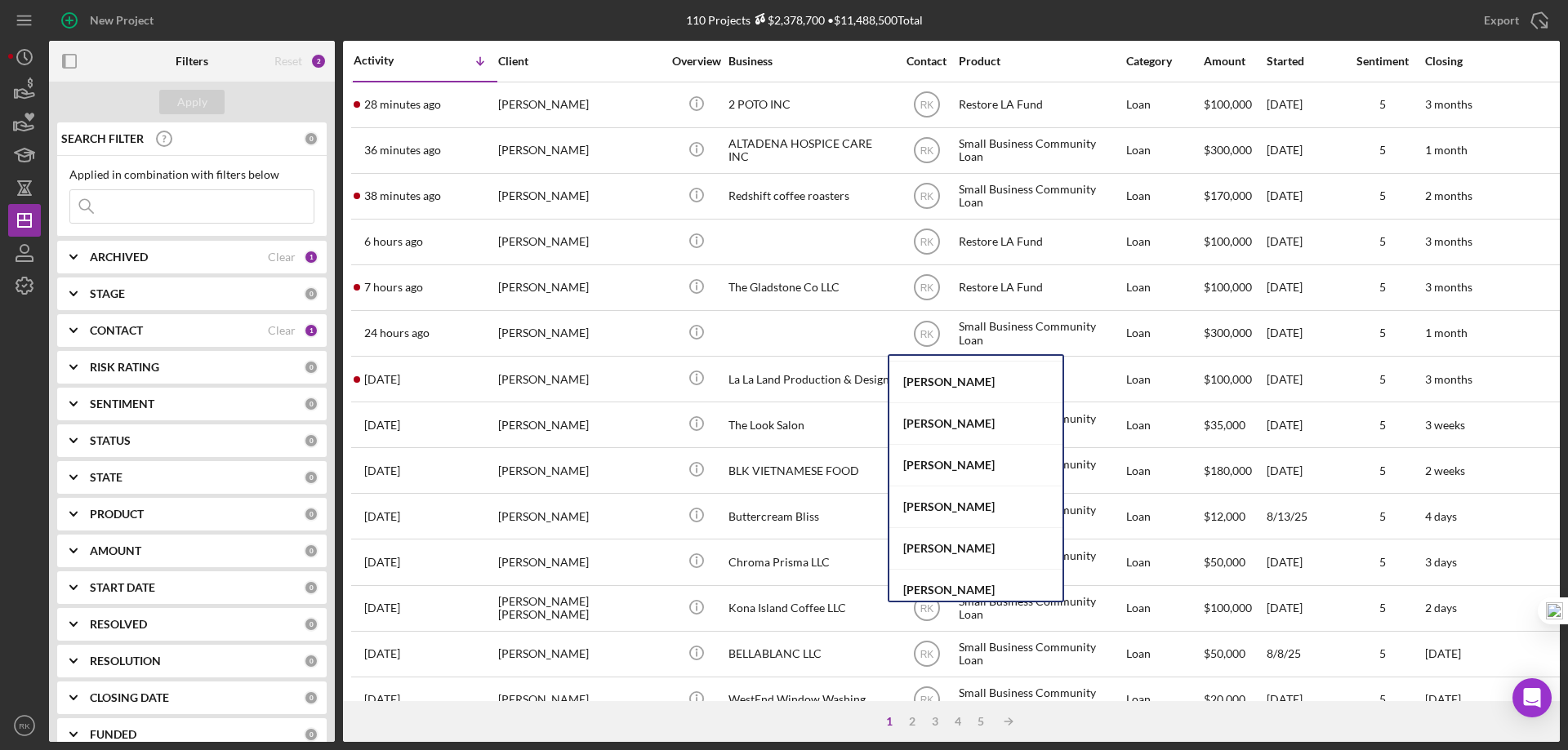
scroll to position [670, 0]
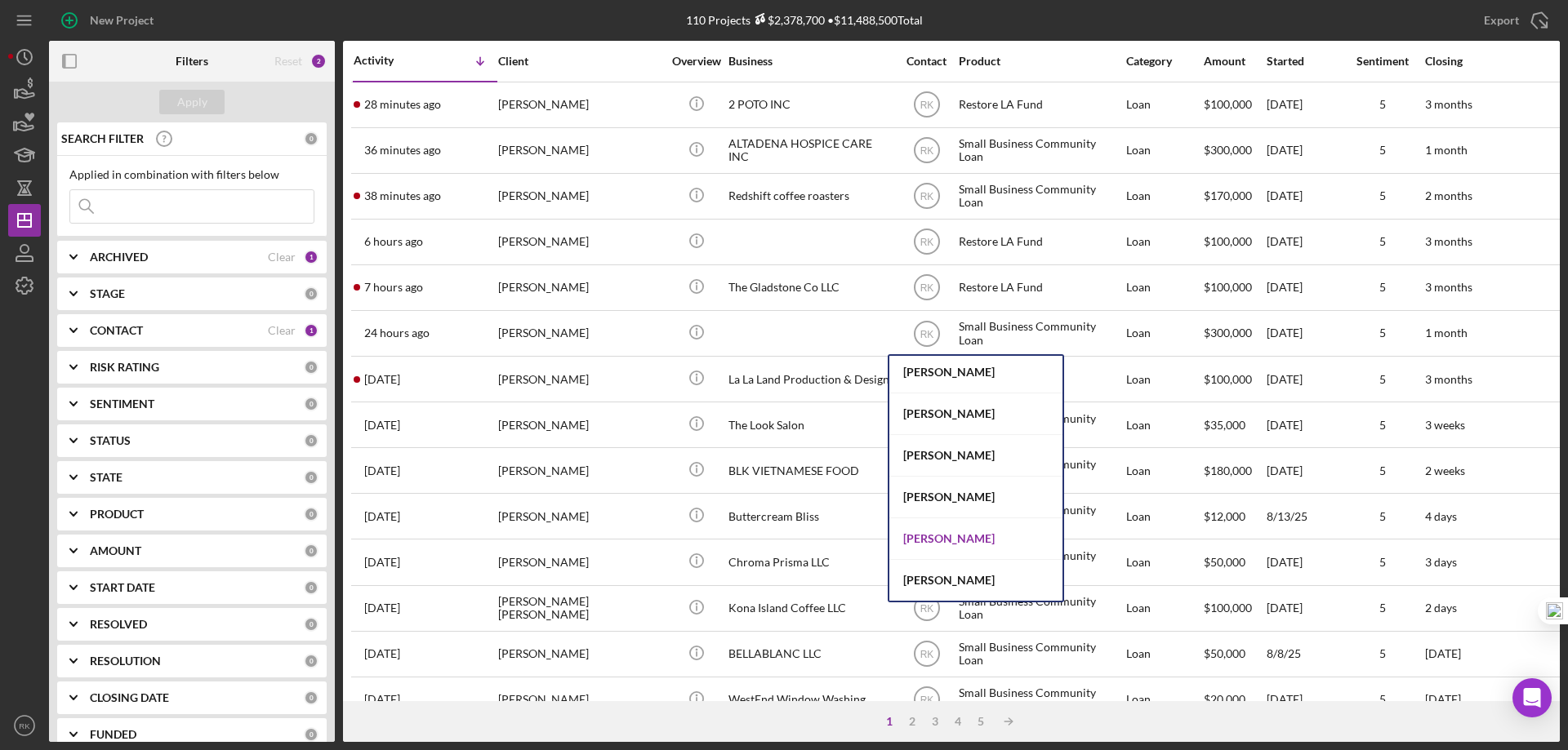
click at [951, 542] on div "[PERSON_NAME]" at bounding box center [975, 539] width 173 height 42
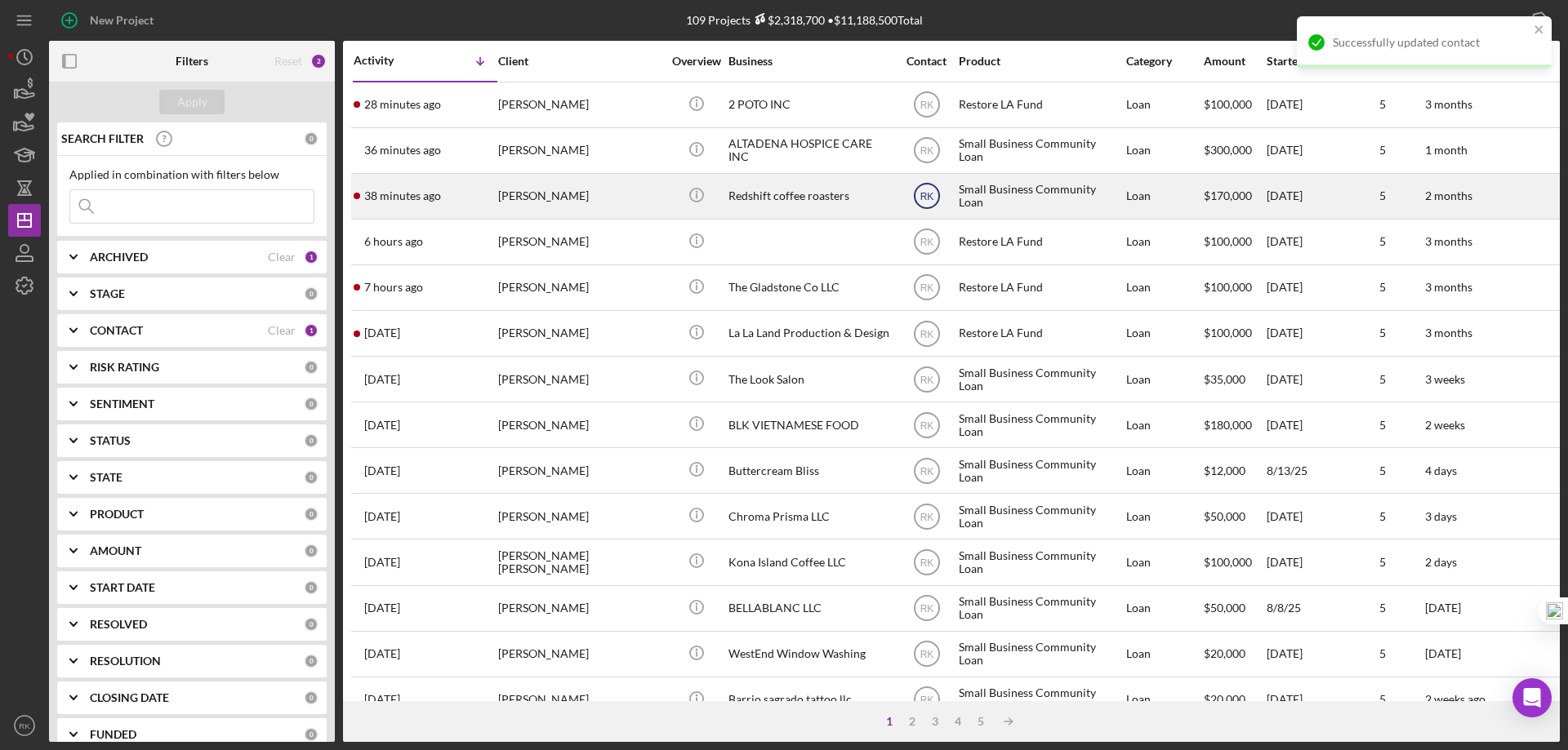
click at [926, 198] on text "RK" at bounding box center [926, 197] width 14 height 12
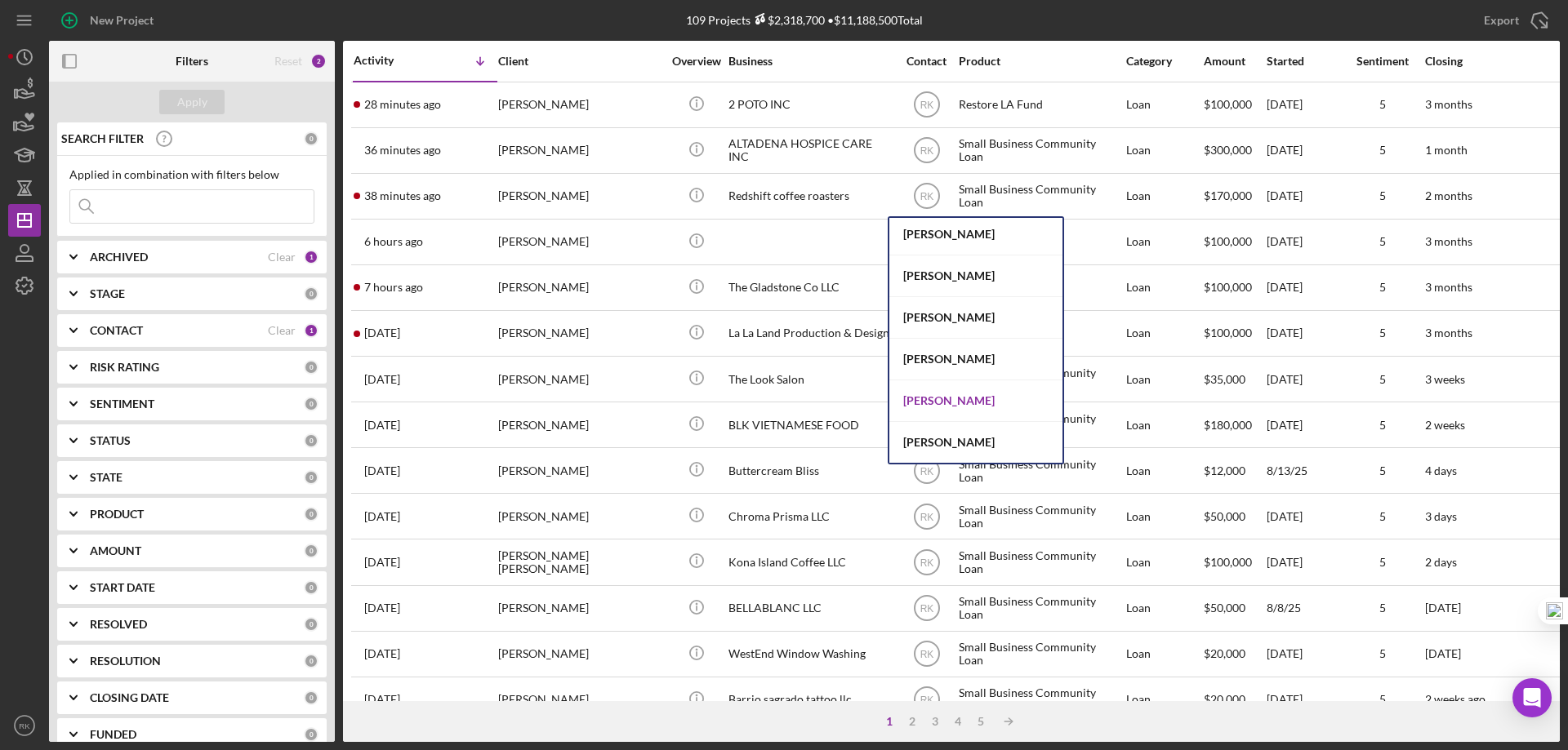
click at [945, 406] on div "[PERSON_NAME]" at bounding box center [975, 401] width 173 height 42
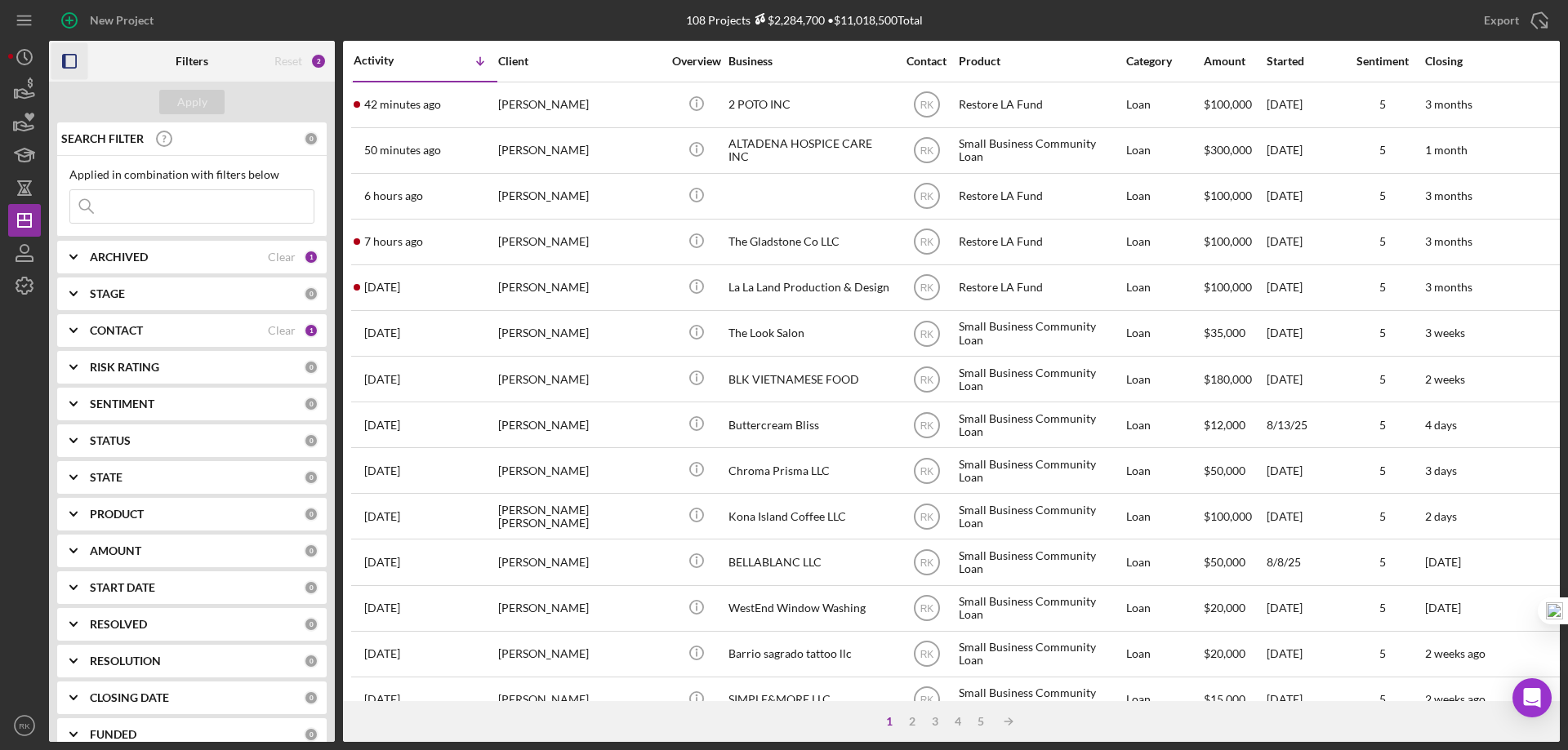
drag, startPoint x: 67, startPoint y: 57, endPoint x: 128, endPoint y: 104, distance: 77.0
click at [67, 57] on icon "button" at bounding box center [69, 62] width 36 height 36
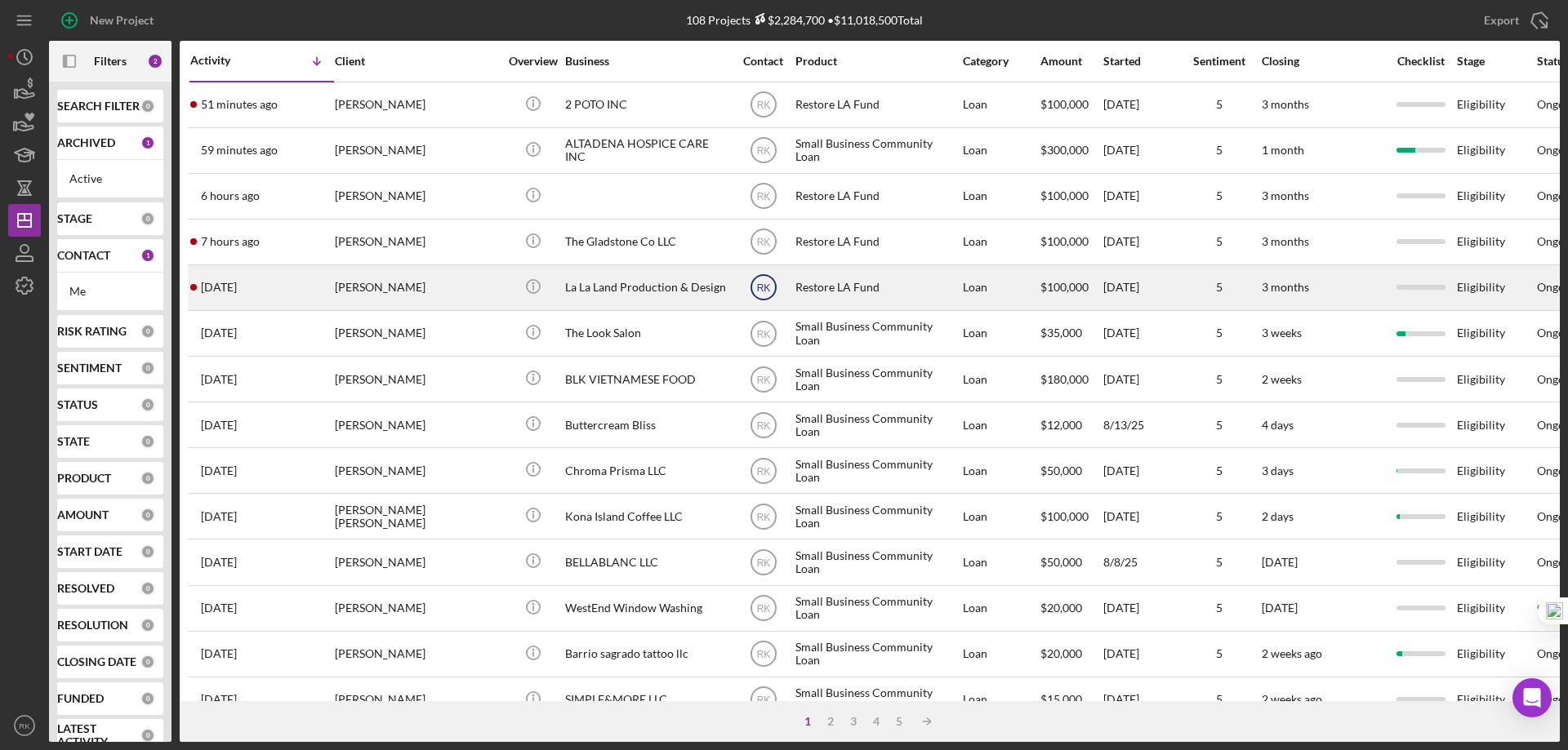
click at [766, 289] on text "RK" at bounding box center [762, 288] width 14 height 12
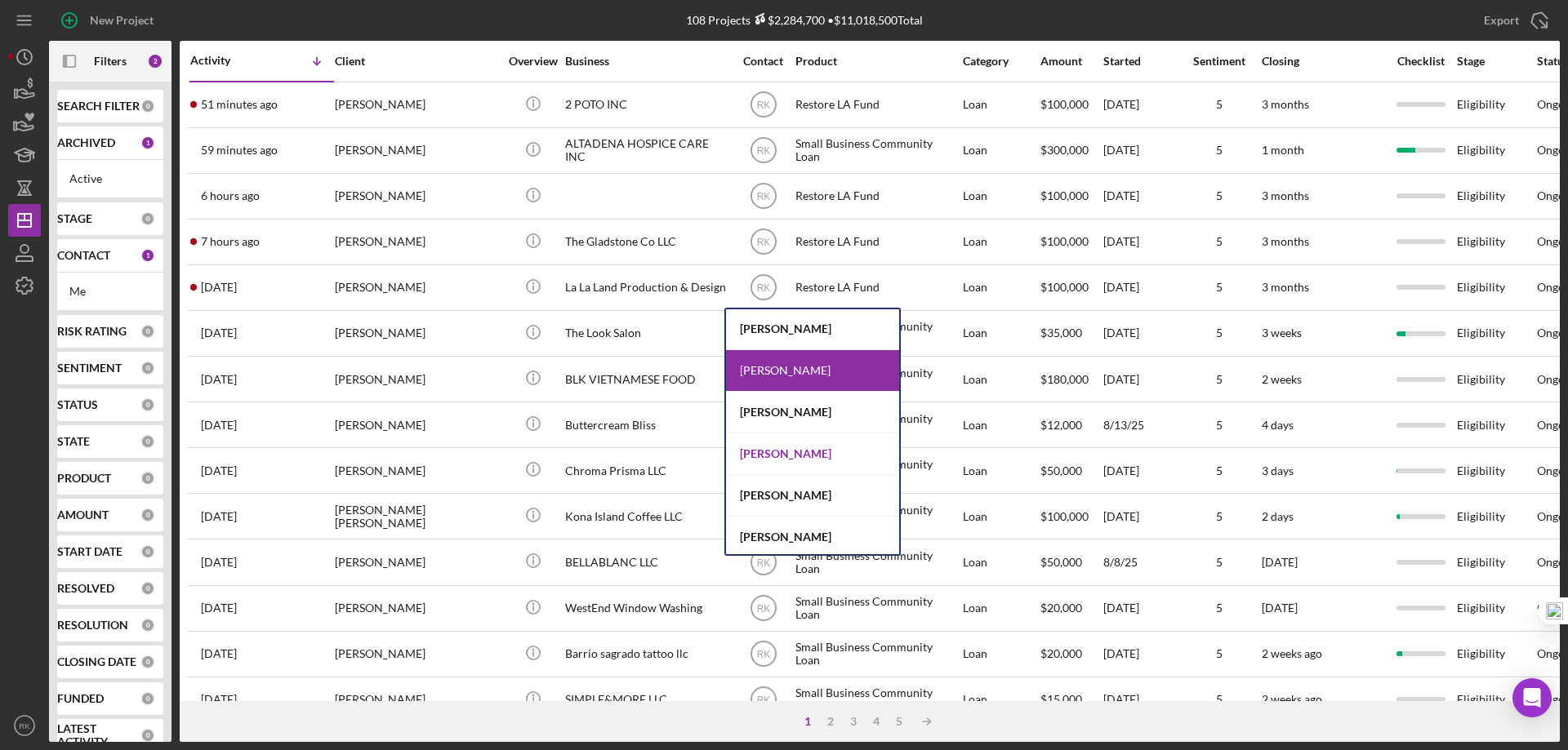
scroll to position [208, 0]
click at [813, 451] on div "[PERSON_NAME]" at bounding box center [812, 455] width 173 height 42
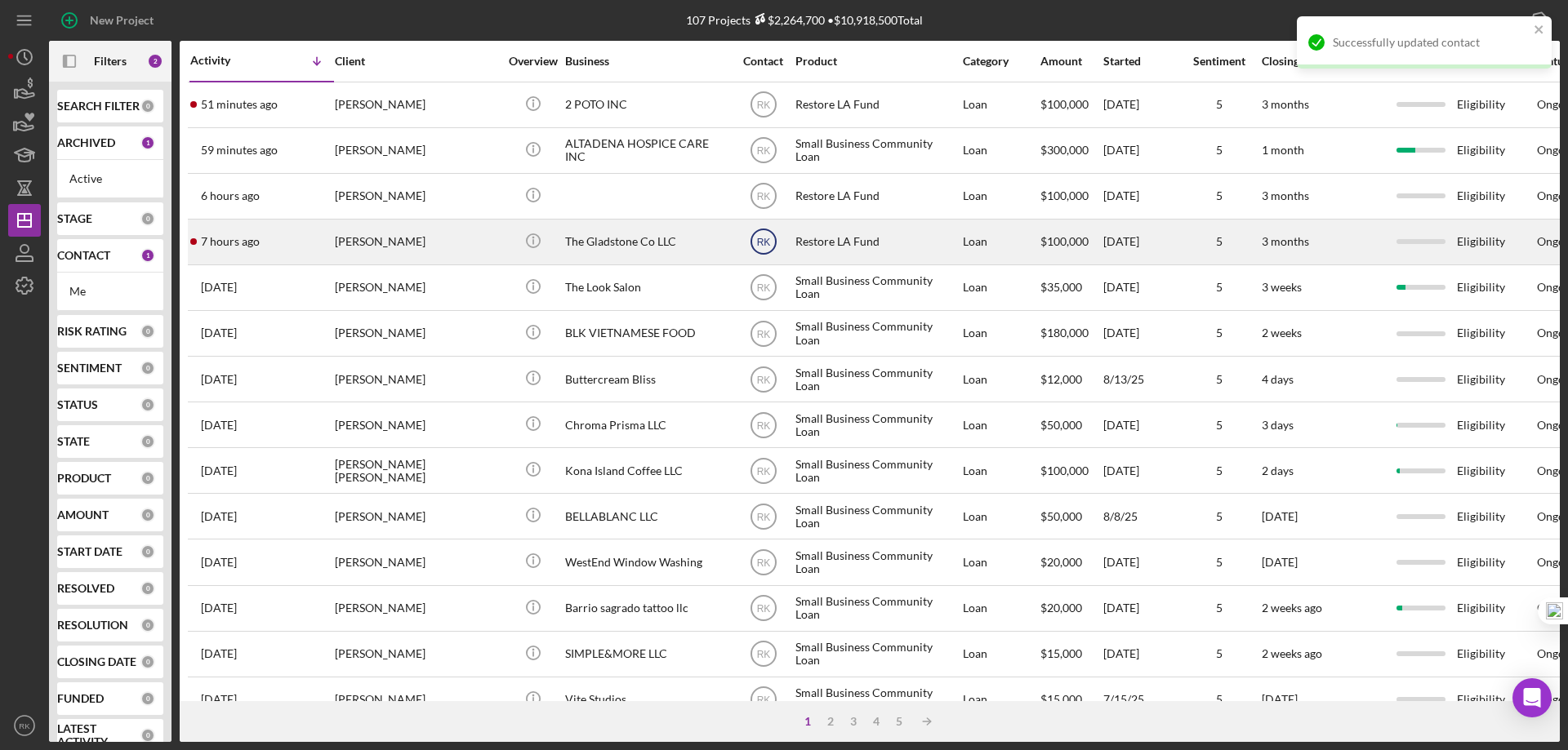
click at [766, 246] on text "RK" at bounding box center [762, 242] width 14 height 12
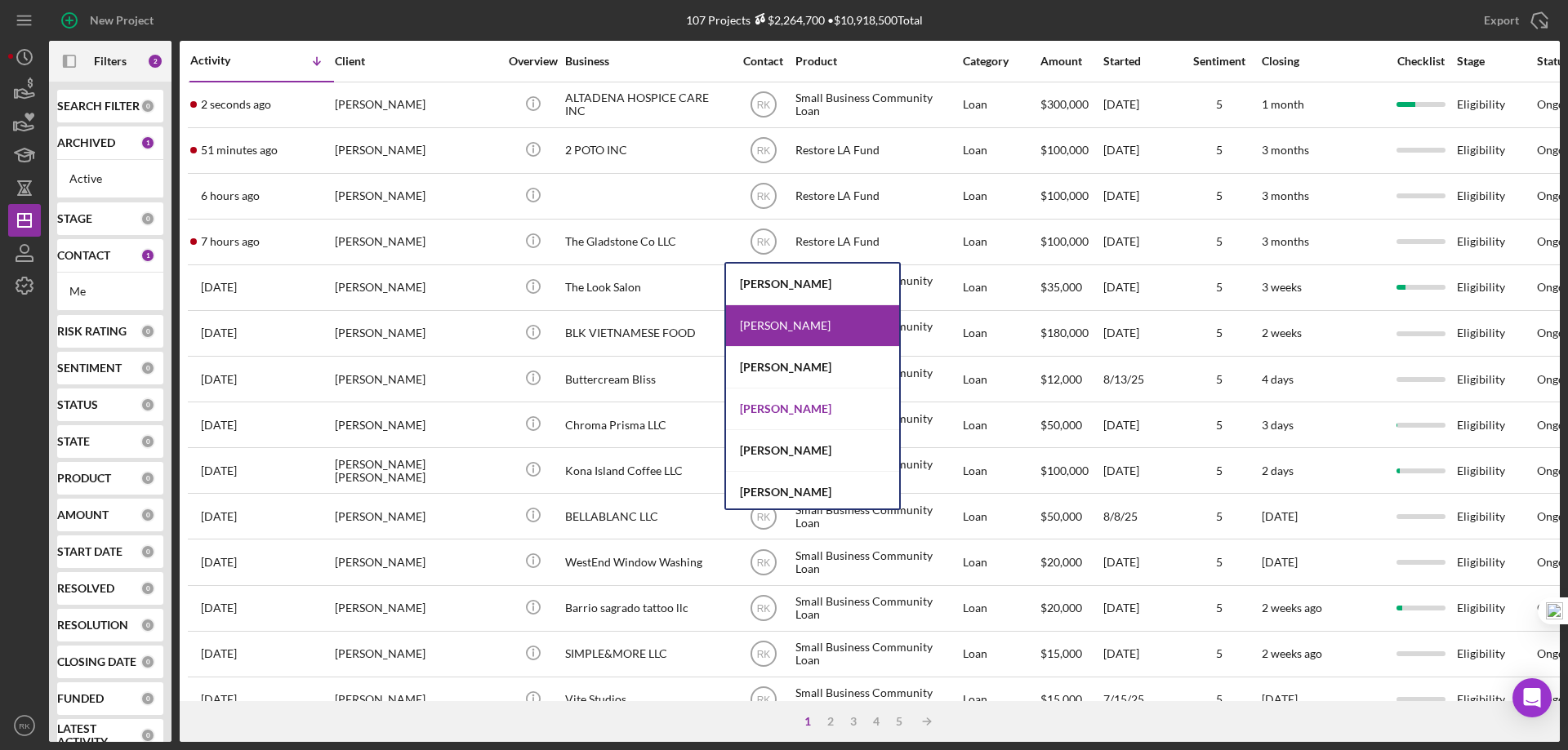
click at [788, 413] on div "[PERSON_NAME]" at bounding box center [812, 410] width 173 height 42
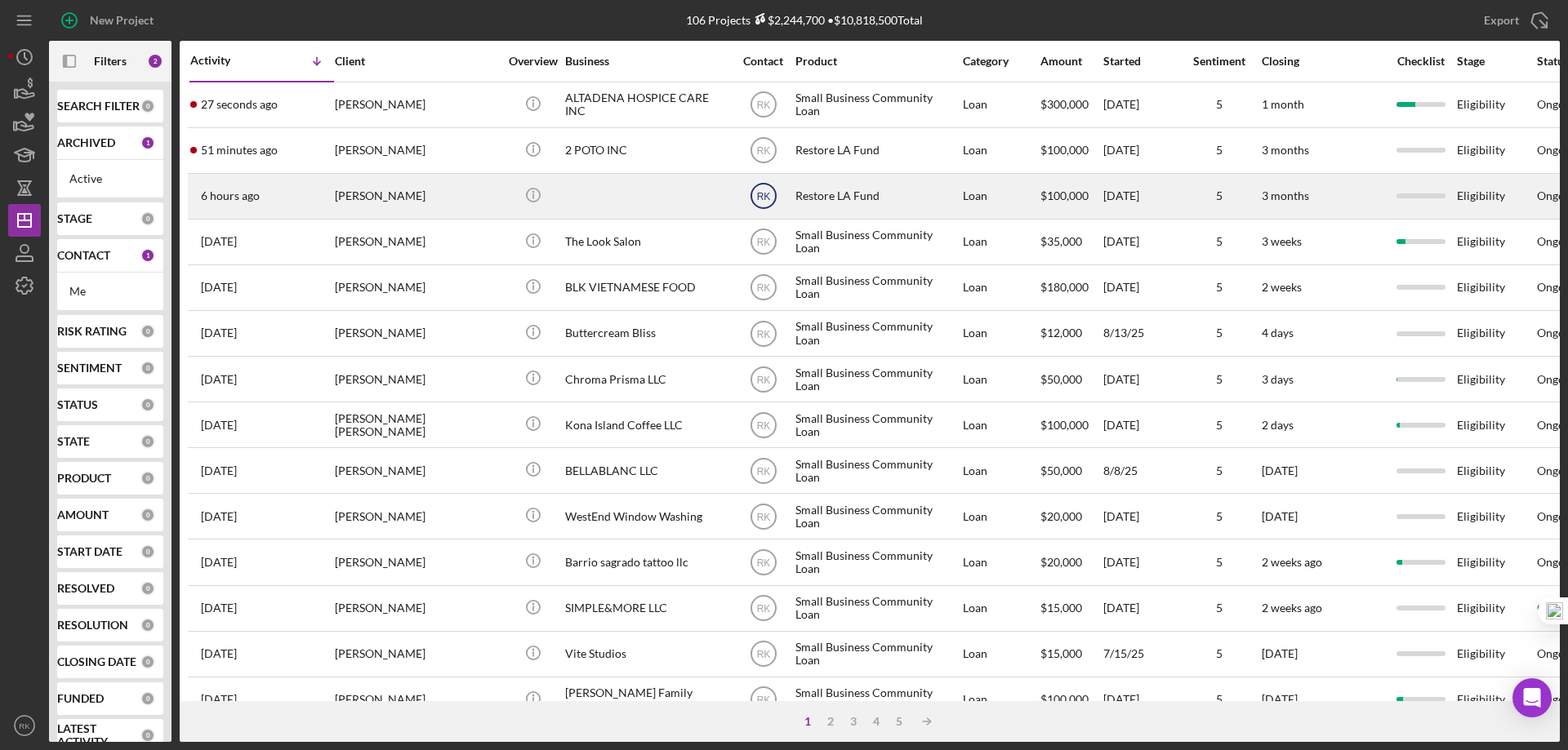
click at [768, 196] on text "RK" at bounding box center [762, 197] width 14 height 12
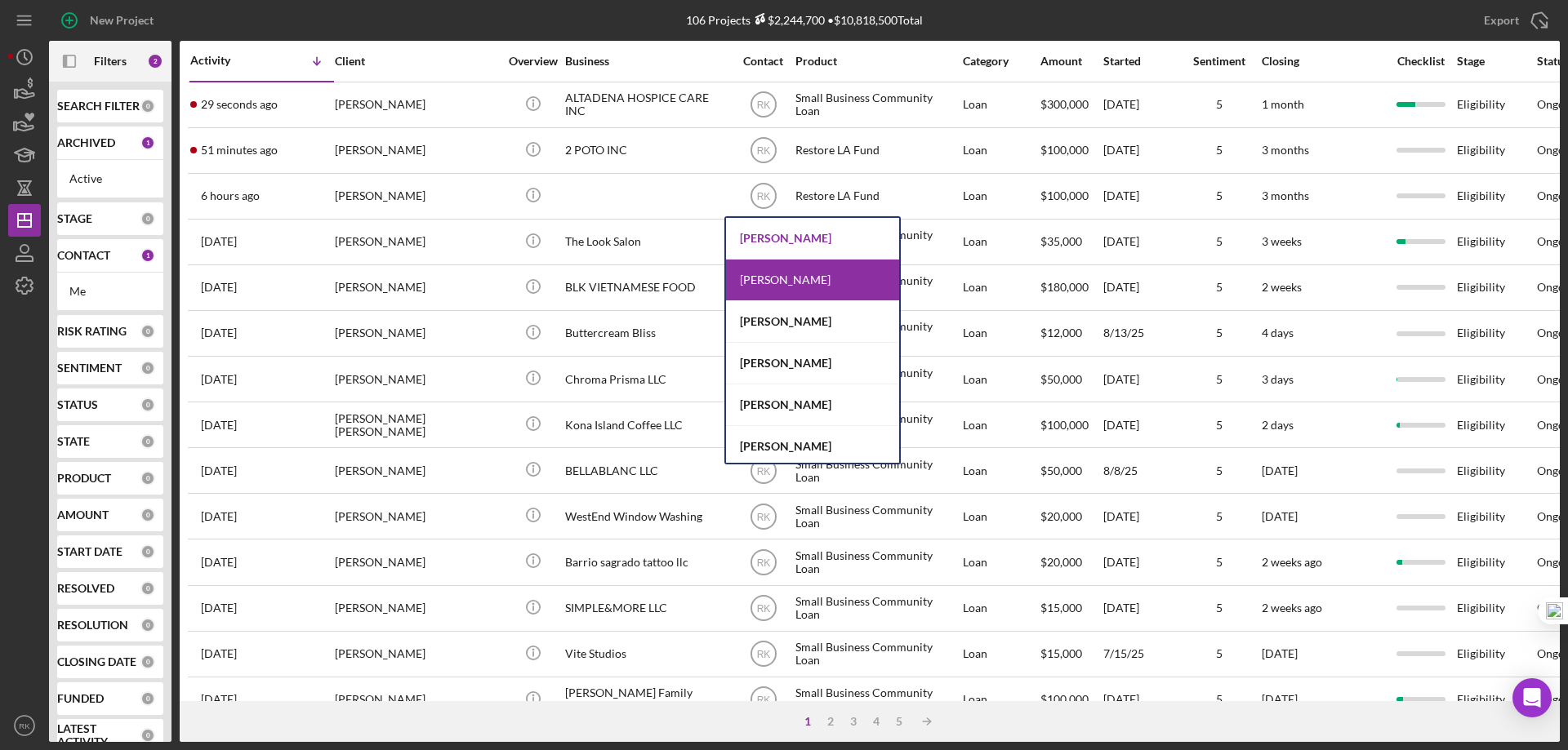
click at [799, 240] on div "[PERSON_NAME]" at bounding box center [812, 238] width 173 height 42
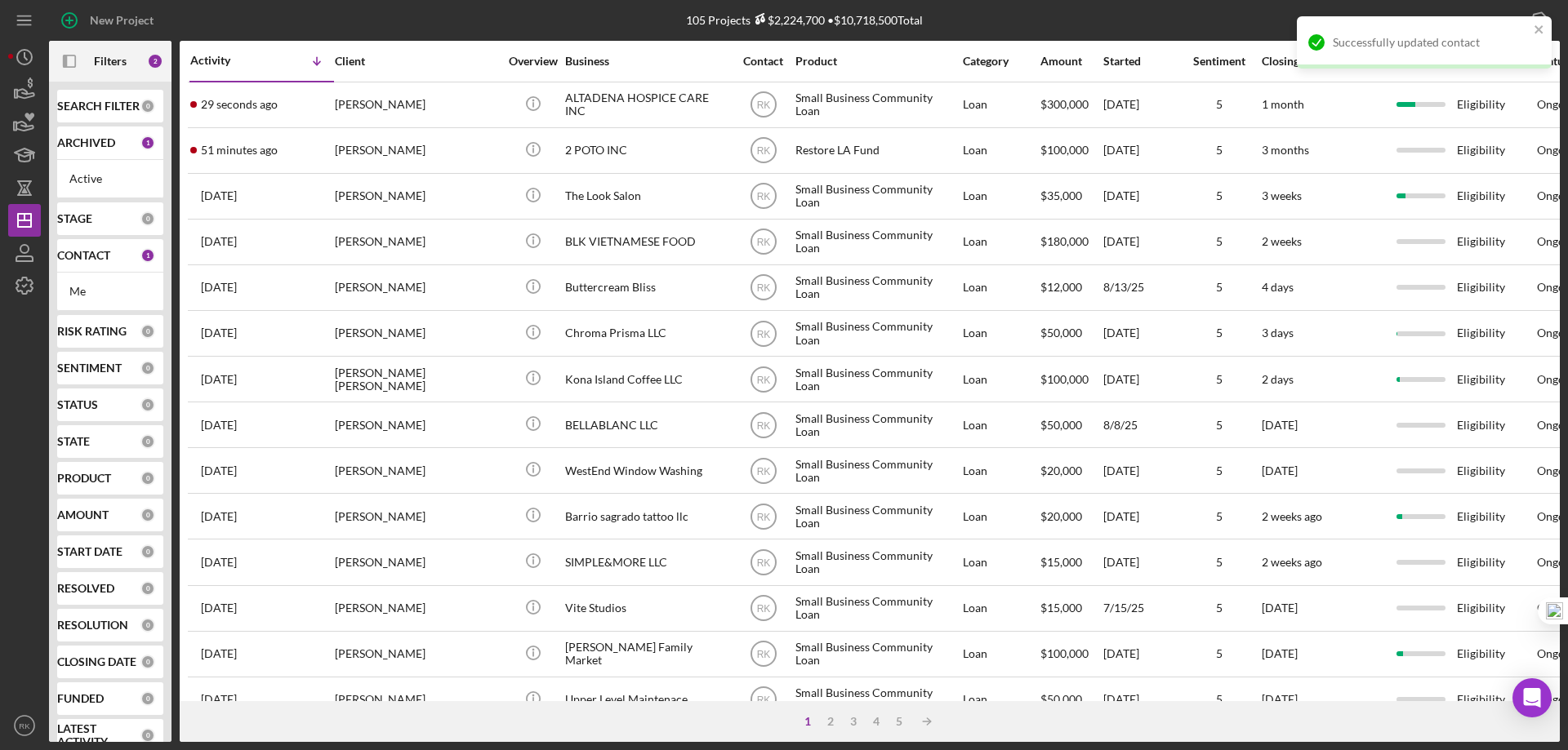
click at [766, 150] on text "RK" at bounding box center [762, 151] width 14 height 12
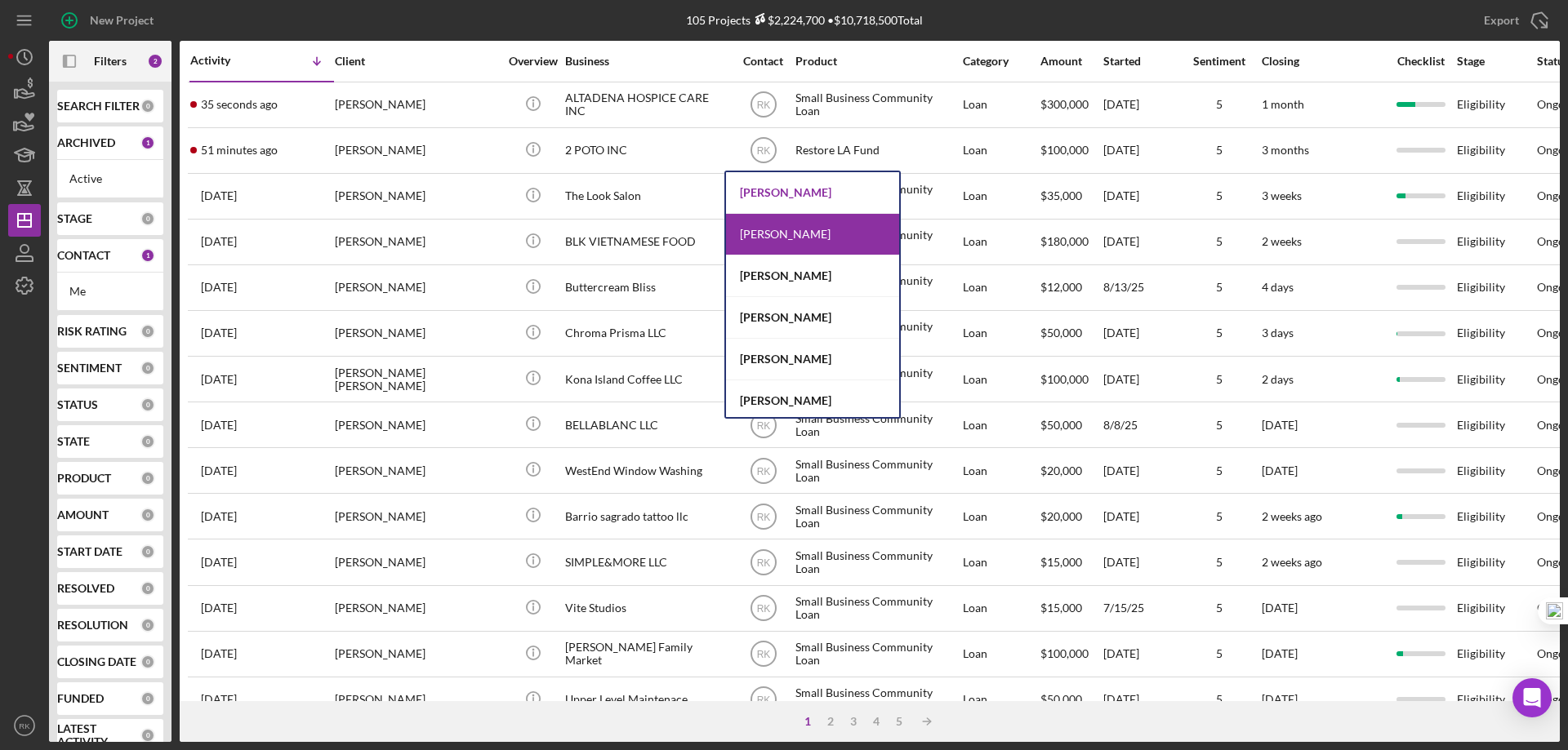
click at [791, 186] on div "[PERSON_NAME]" at bounding box center [812, 193] width 173 height 42
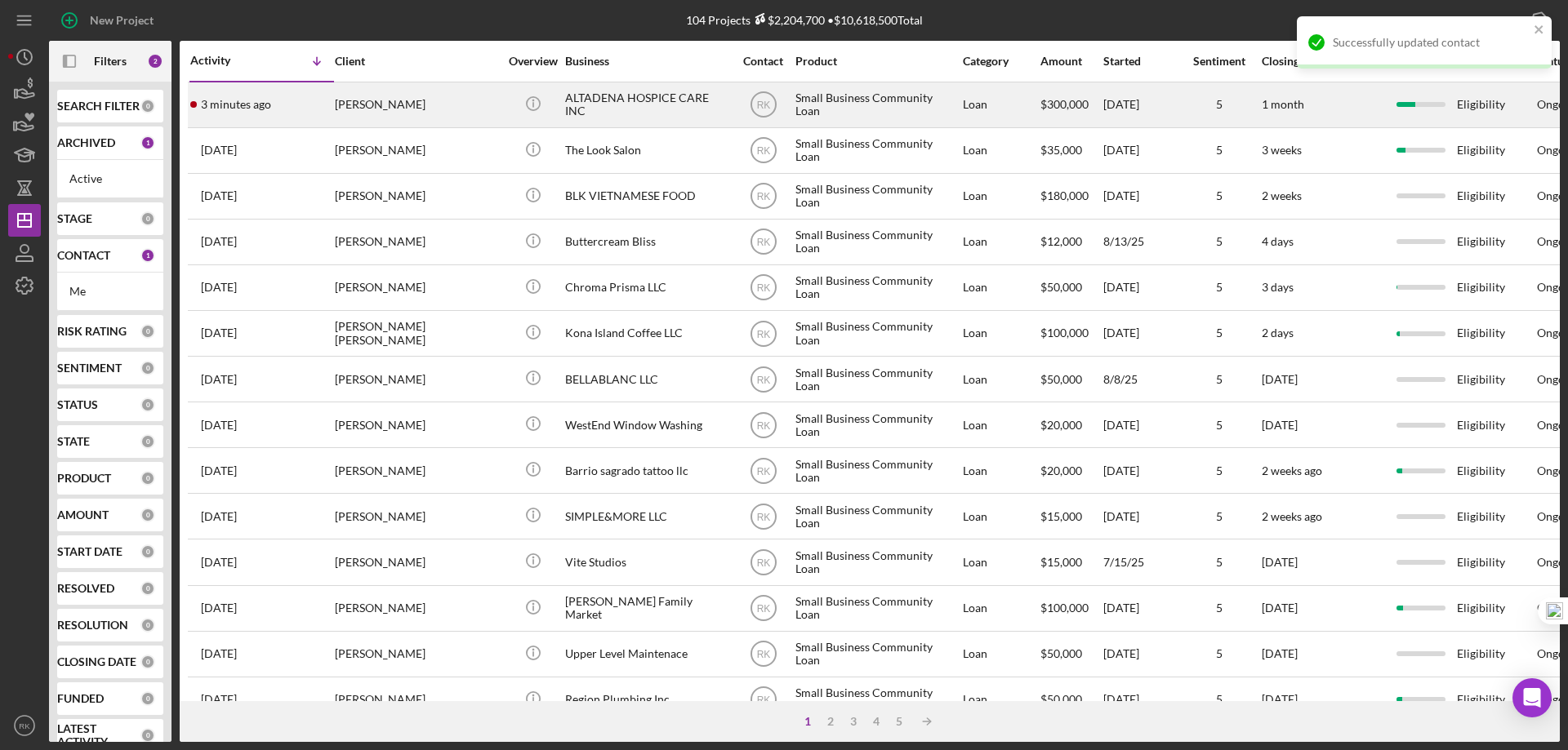
click at [356, 109] on div "[PERSON_NAME]" at bounding box center [416, 105] width 163 height 44
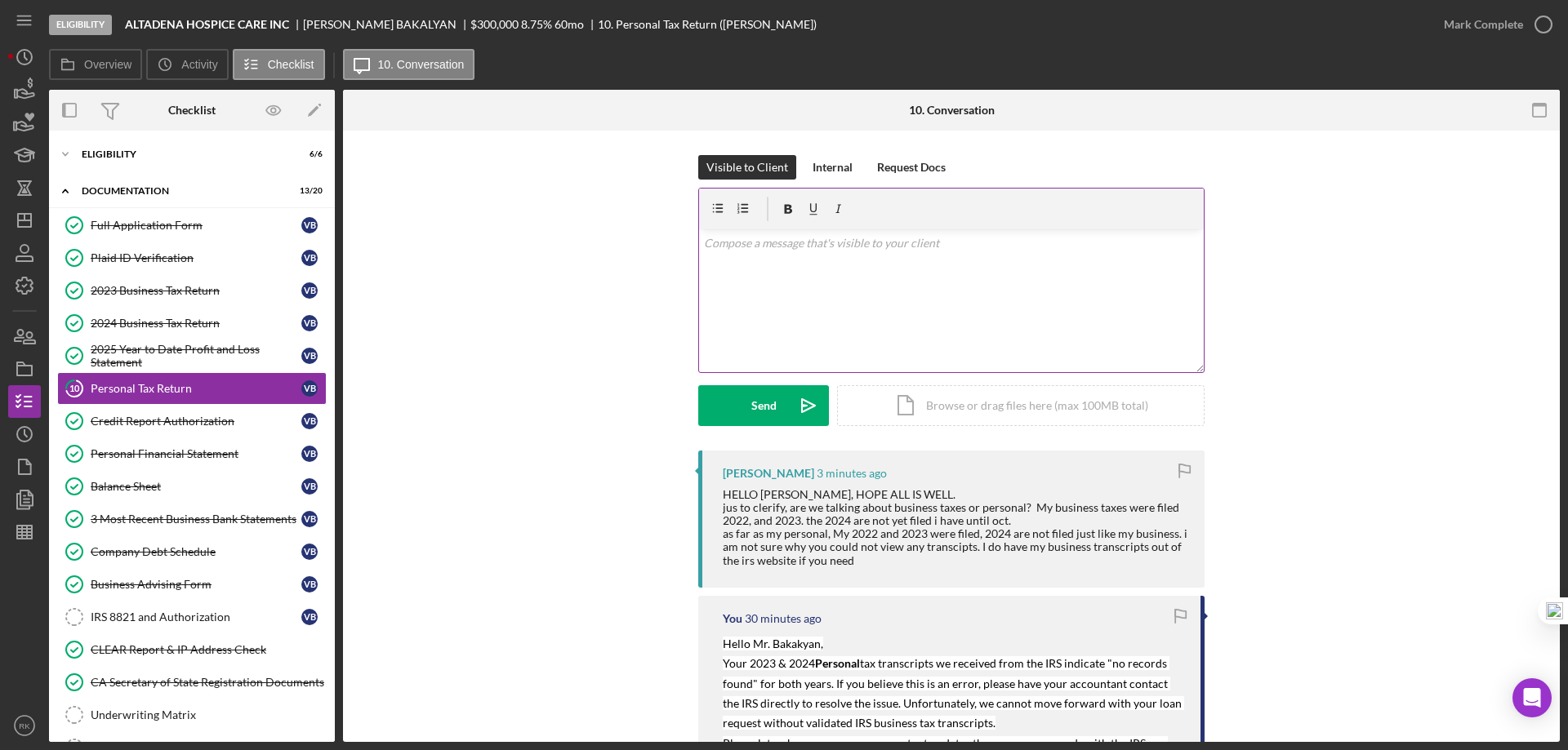
click at [752, 257] on div "v Color teal Color pink Remove color Add row above Add row below Add column bef…" at bounding box center [952, 300] width 504 height 143
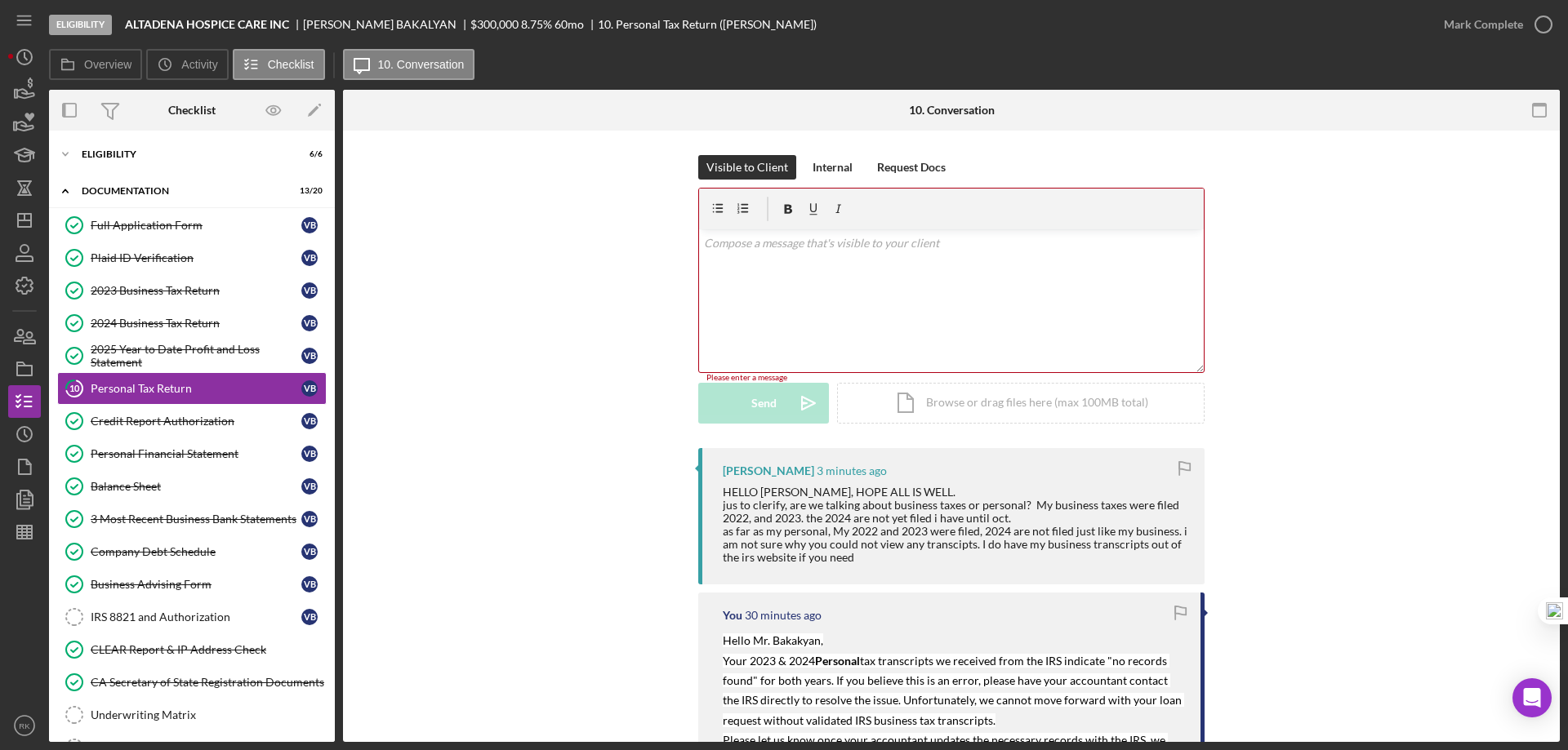
click at [723, 264] on div "v Color teal Color pink Remove color Add row above Add row below Add column bef…" at bounding box center [952, 300] width 504 height 143
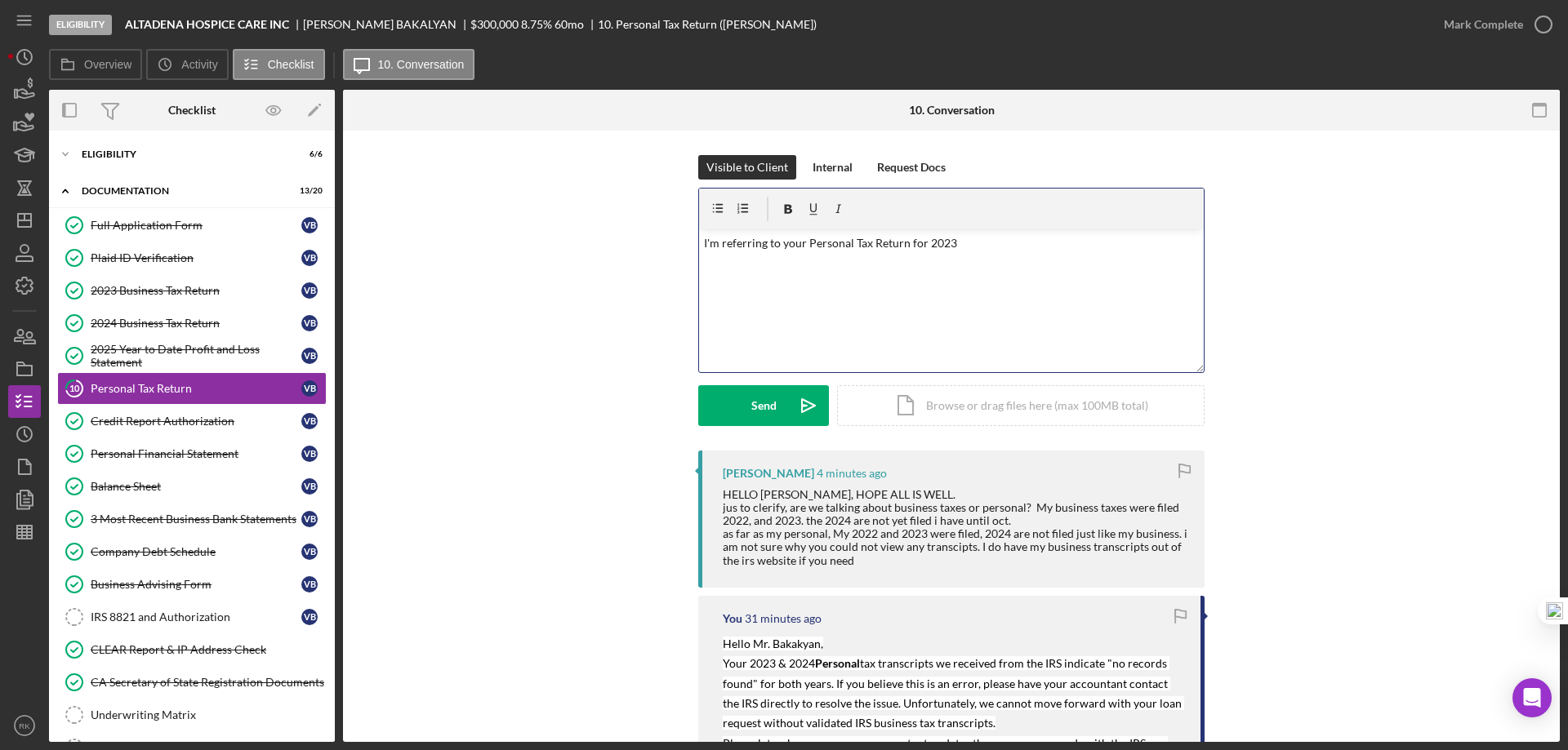
click at [805, 244] on p "I'm referring to your Personal Tax Return for 2023" at bounding box center [952, 243] width 495 height 18
click at [983, 240] on p "I'm referring to your 2023 Personal Tax Return for 2023" at bounding box center [952, 243] width 495 height 18
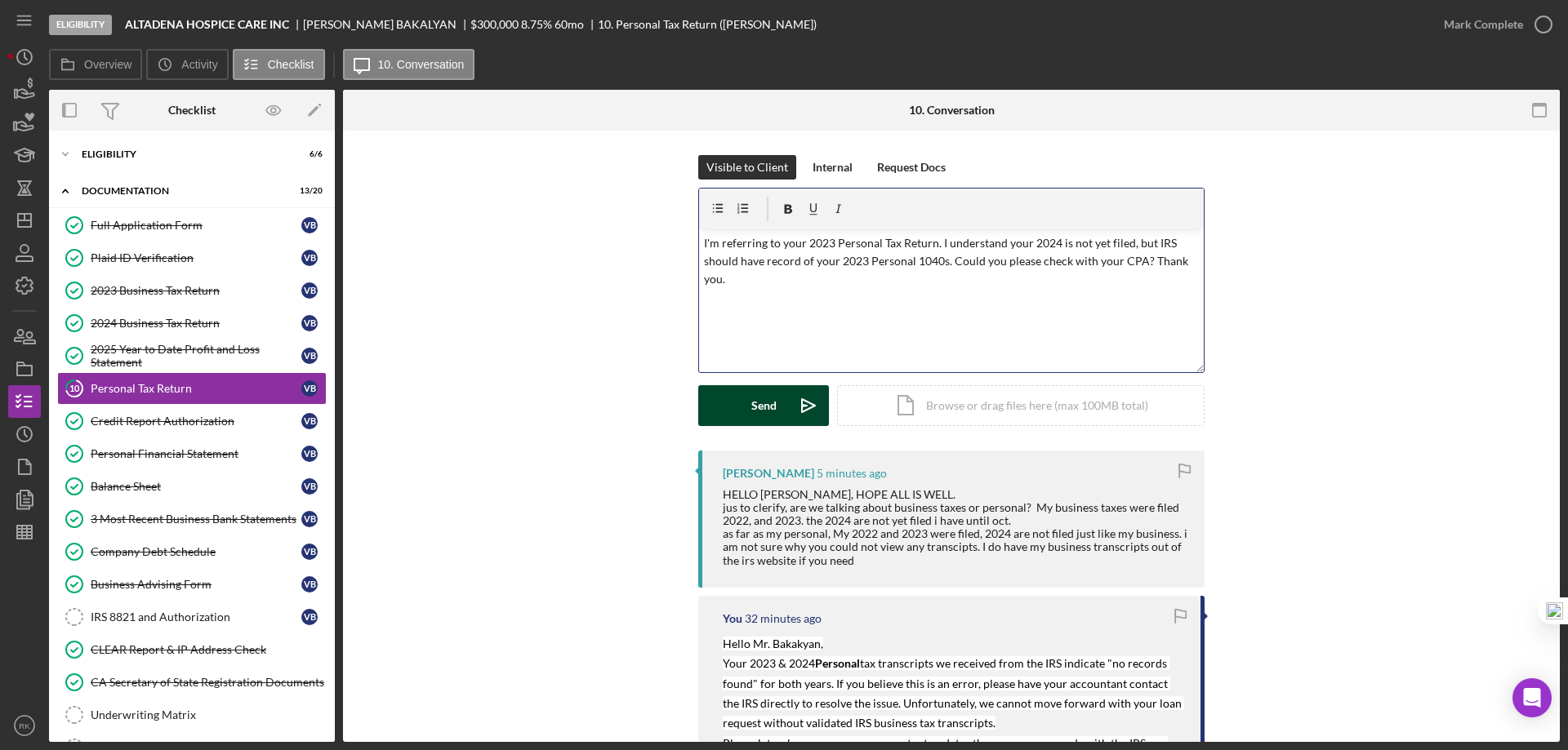
click at [738, 421] on button "Send Icon/icon-invite-send" at bounding box center [763, 405] width 130 height 41
